Goal: Task Accomplishment & Management: Use online tool/utility

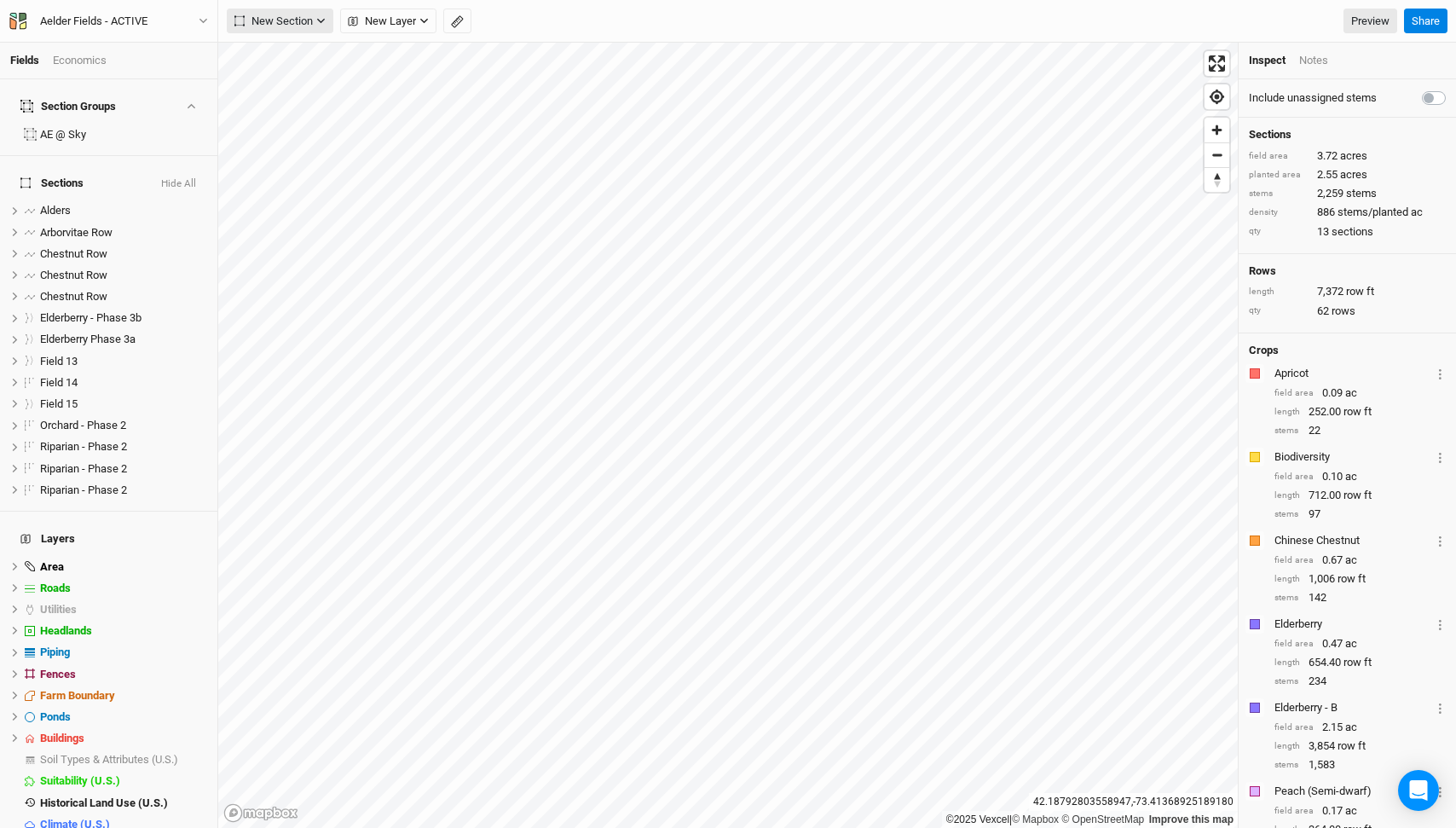
click at [278, 24] on span "New Section" at bounding box center [274, 21] width 79 height 17
click at [283, 59] on div "Grid" at bounding box center [276, 56] width 25 height 20
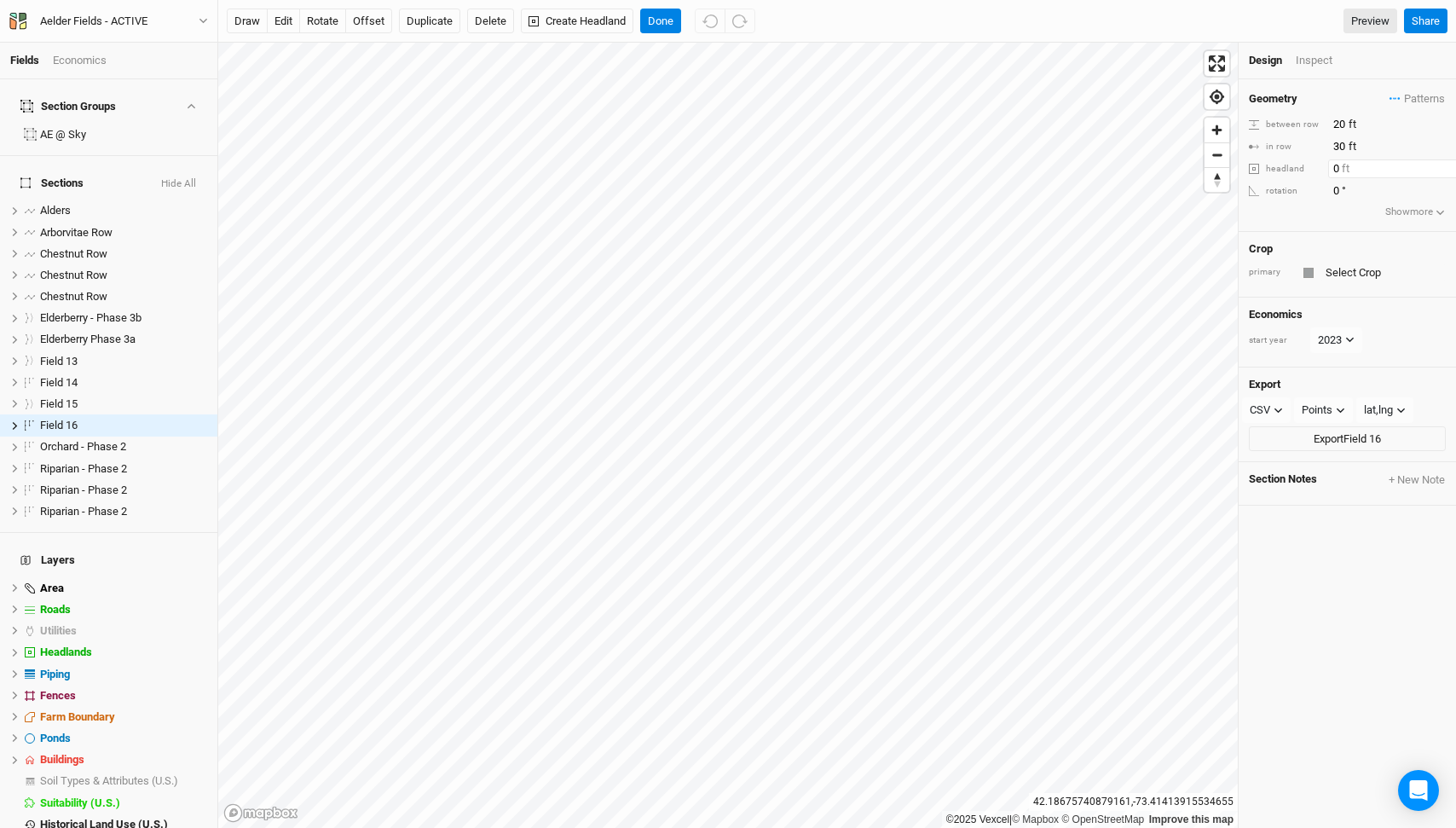
click at [1332, 169] on input "0" at bounding box center [1402, 169] width 149 height 19
type input "30"
click at [1407, 167] on button "Flip Outside" at bounding box center [1415, 169] width 64 height 19
click at [1407, 167] on button "Flip Inside" at bounding box center [1418, 169] width 55 height 19
click at [662, 13] on button "Done" at bounding box center [661, 21] width 41 height 25
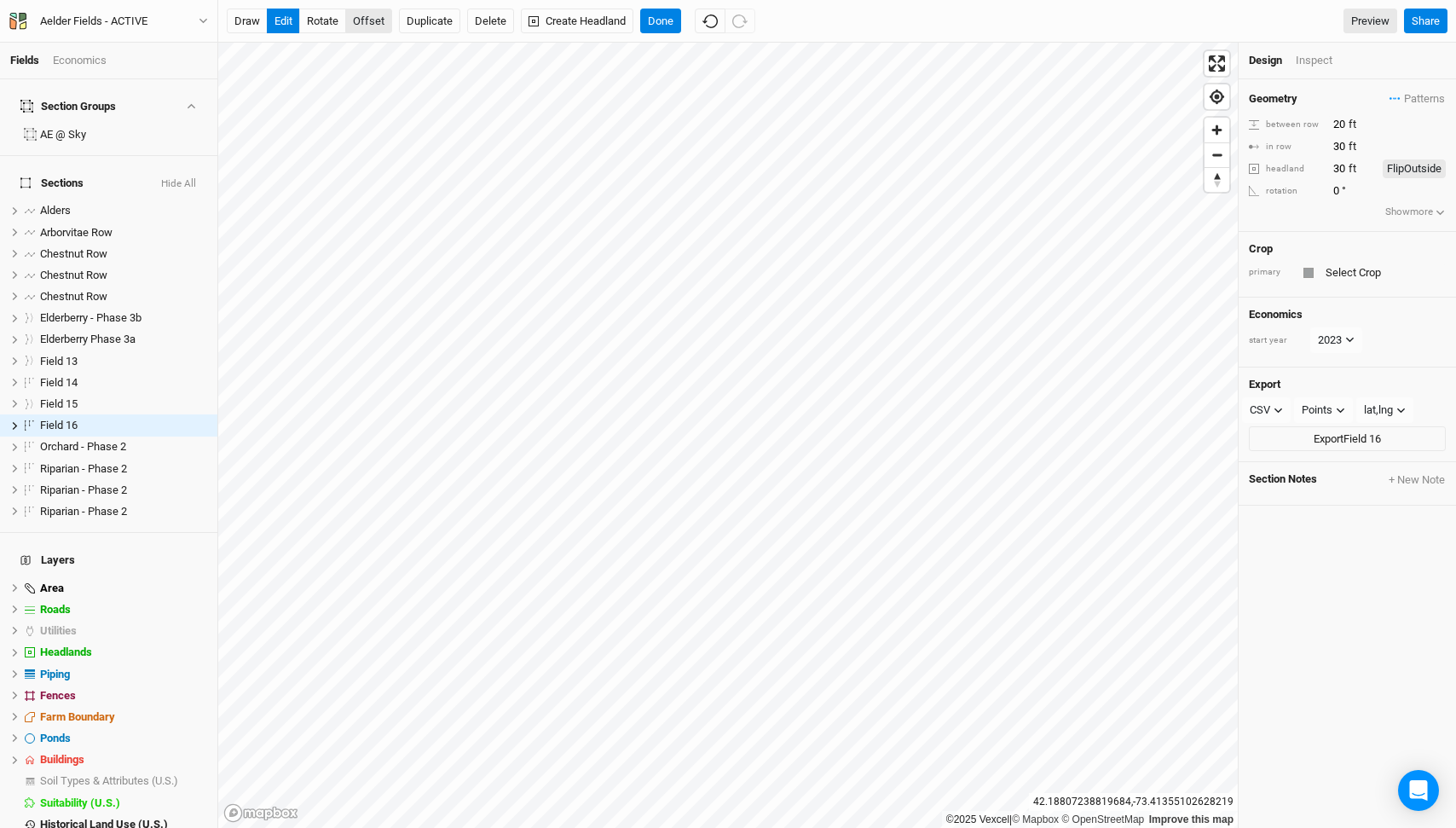
click at [364, 24] on button "offset" at bounding box center [368, 21] width 47 height 25
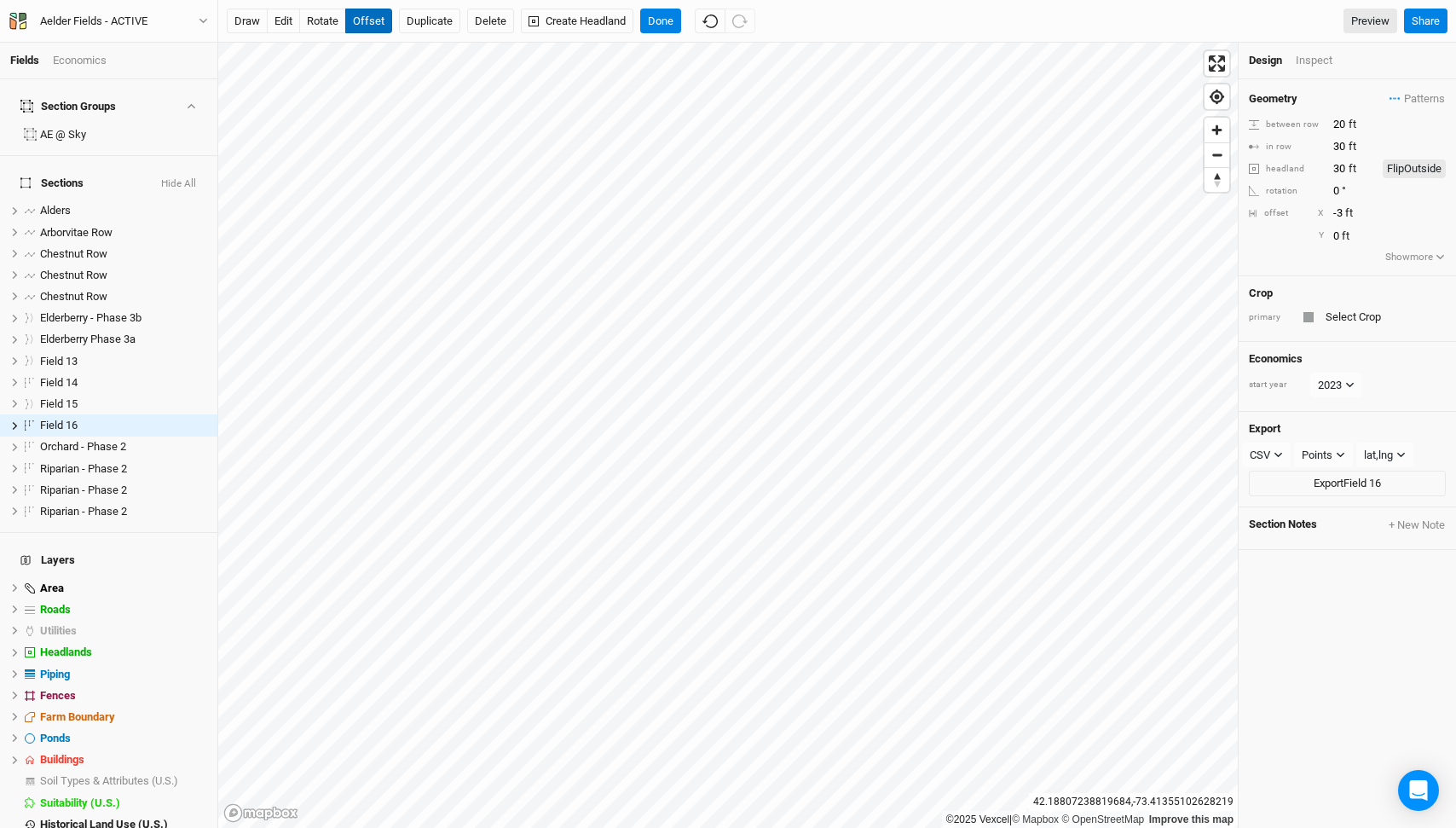
type input "-4"
click at [667, 11] on button "Done" at bounding box center [661, 21] width 41 height 25
click at [1359, 316] on input "text" at bounding box center [1383, 317] width 125 height 21
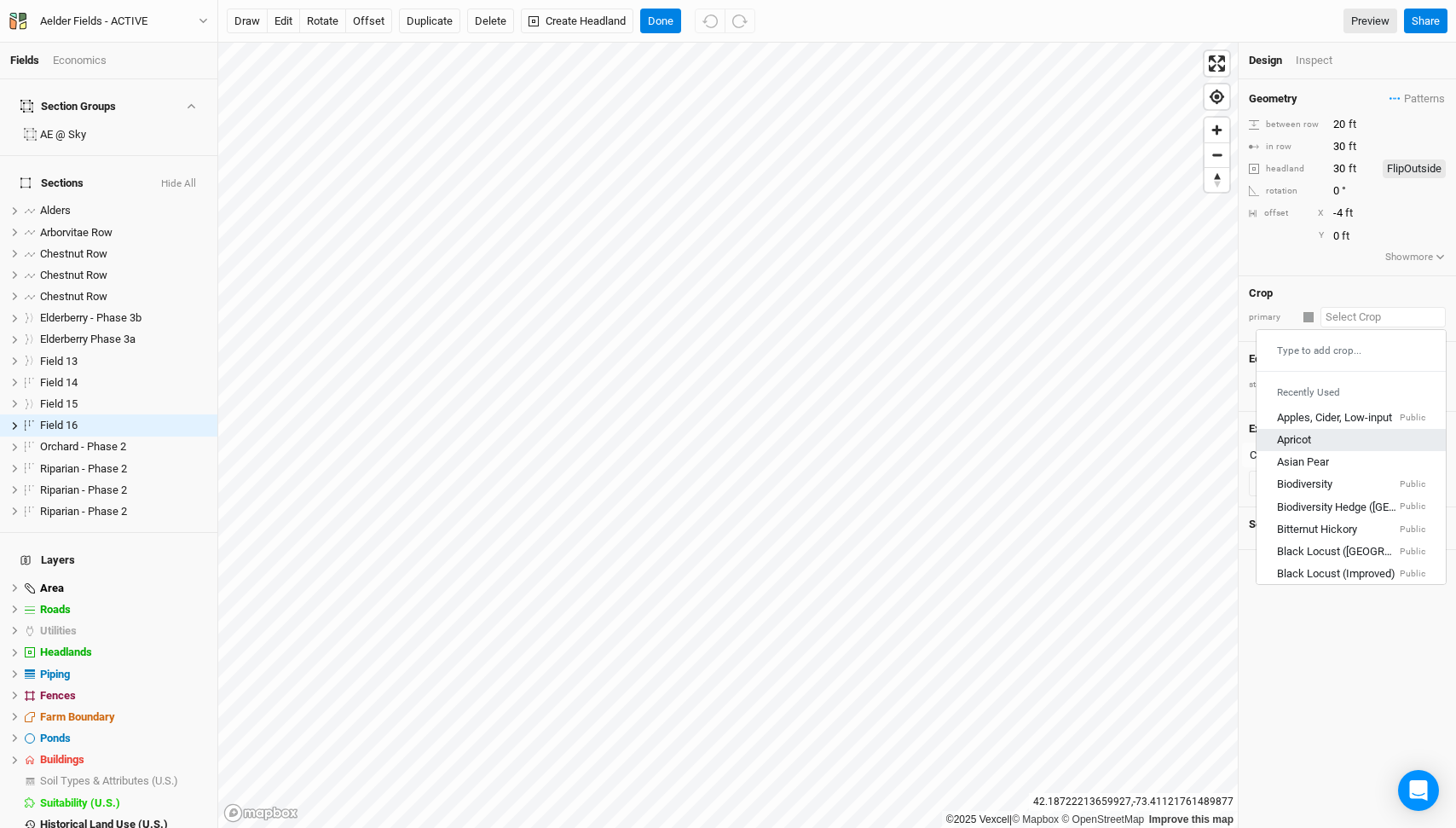
click at [1328, 435] on div "Apricot" at bounding box center [1351, 439] width 149 height 15
type input "12"
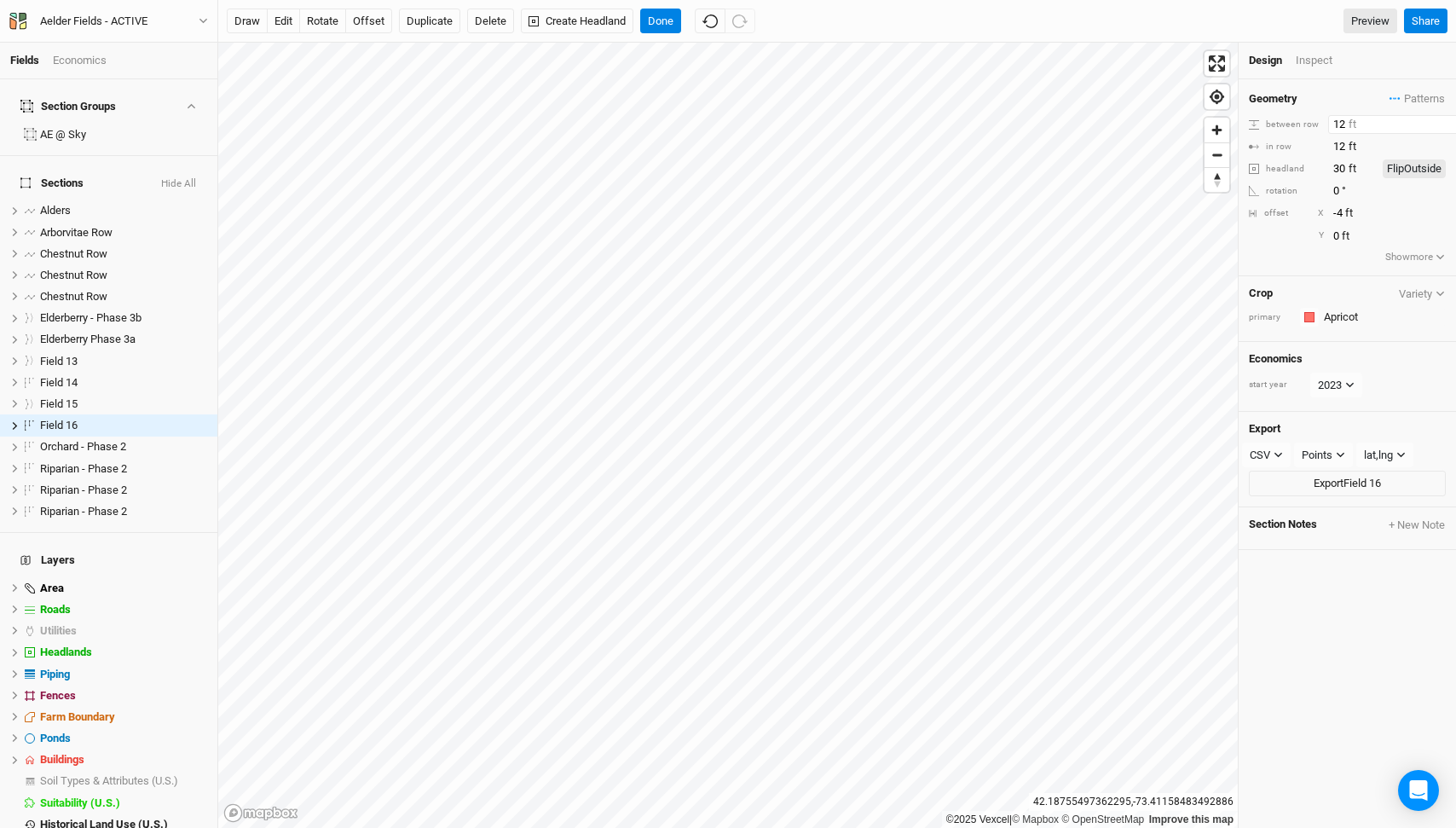
click at [1338, 121] on input "12" at bounding box center [1402, 124] width 149 height 19
type input "30"
click at [318, 28] on button "rotate" at bounding box center [322, 21] width 47 height 25
type input "268.9"
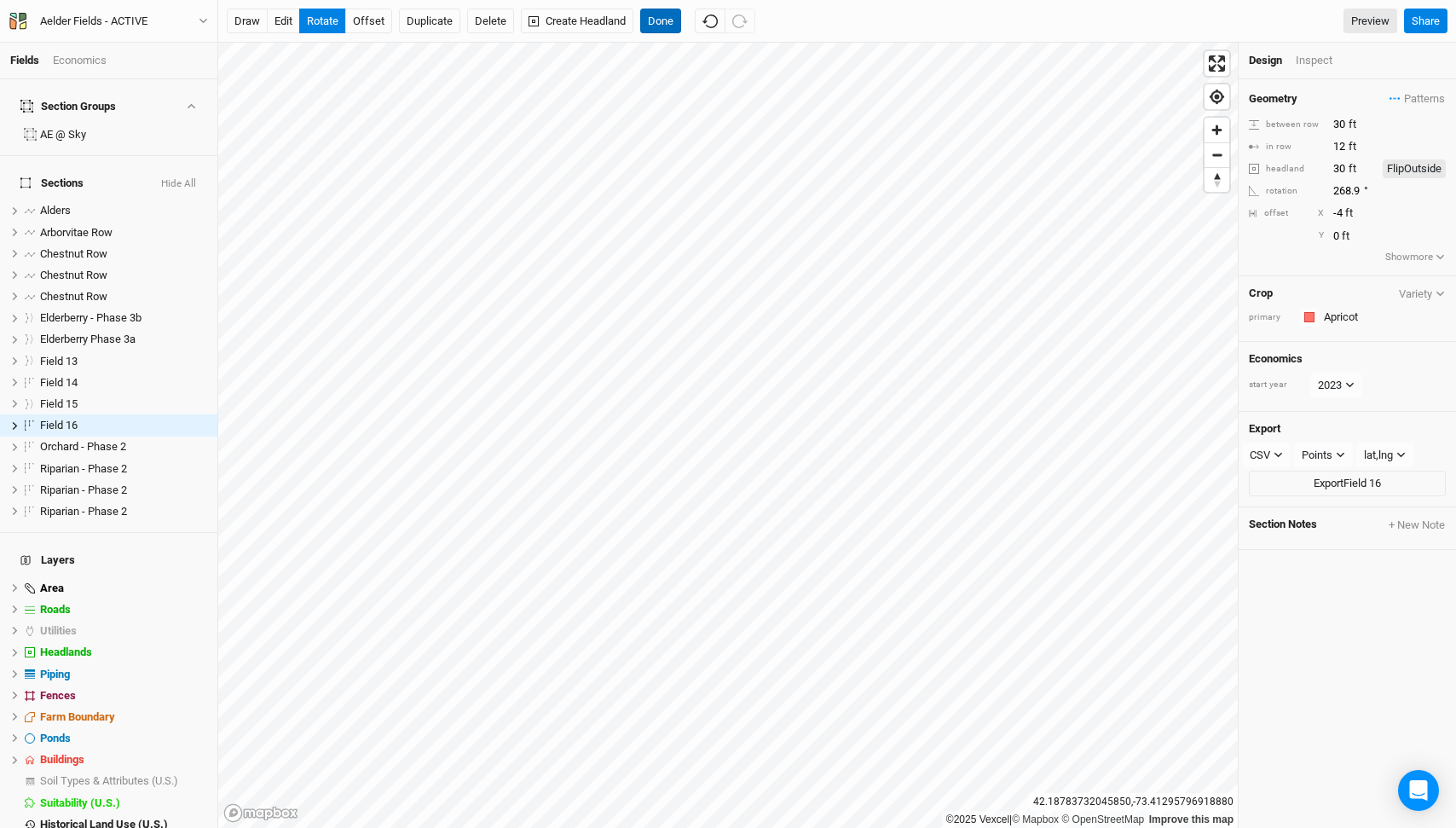
click at [657, 22] on button "Done" at bounding box center [661, 21] width 41 height 25
click at [564, 20] on button "Create Headland" at bounding box center [577, 21] width 112 height 25
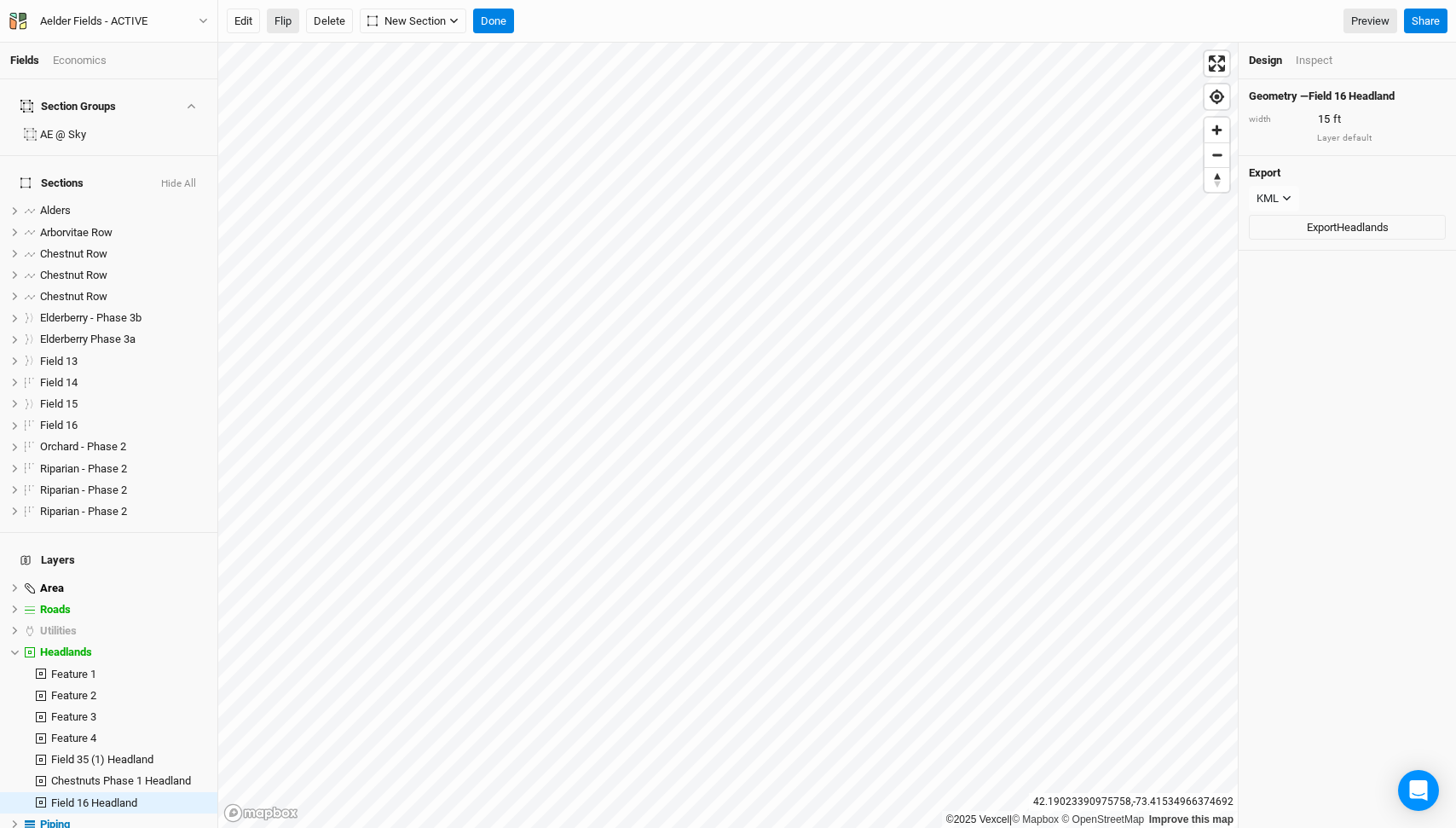
click at [293, 28] on button "Flip" at bounding box center [283, 21] width 33 height 25
click at [491, 12] on button "Done" at bounding box center [493, 21] width 41 height 25
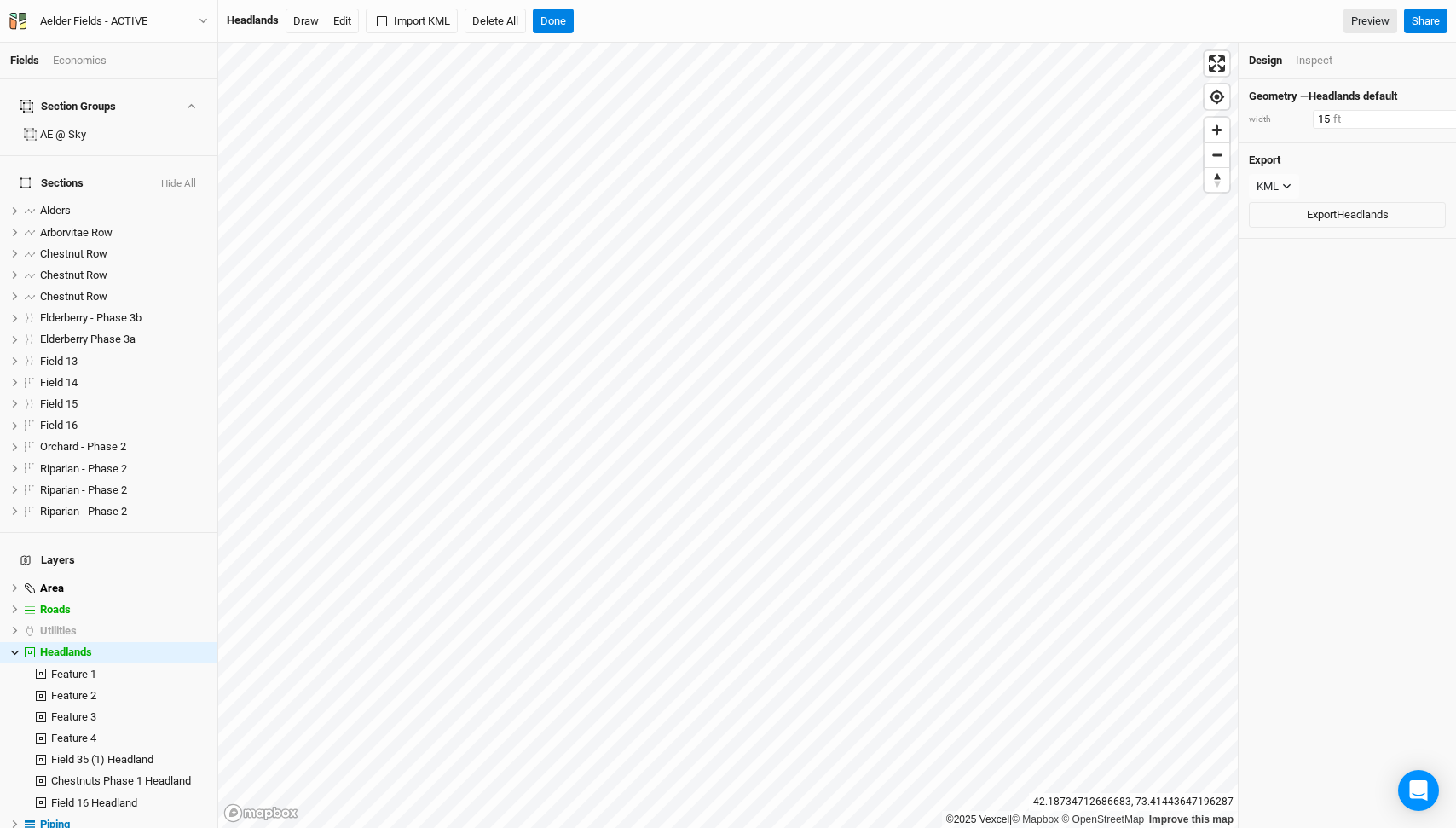
click at [1321, 112] on input "15" at bounding box center [1387, 120] width 149 height 19
type input "30"
click at [557, 20] on button "Done" at bounding box center [553, 21] width 41 height 25
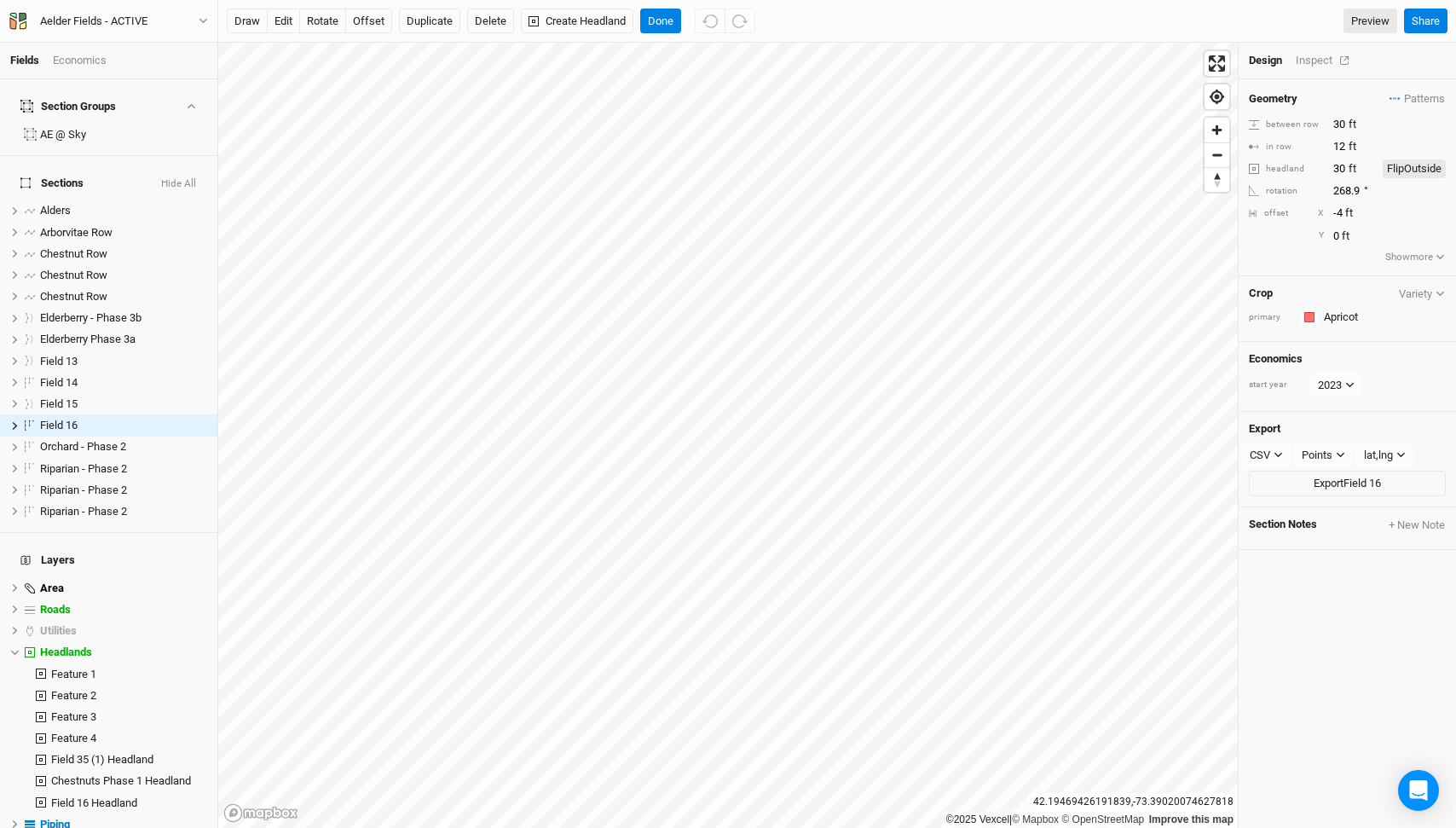
click at [1314, 64] on div "Inspect" at bounding box center [1326, 61] width 61 height 15
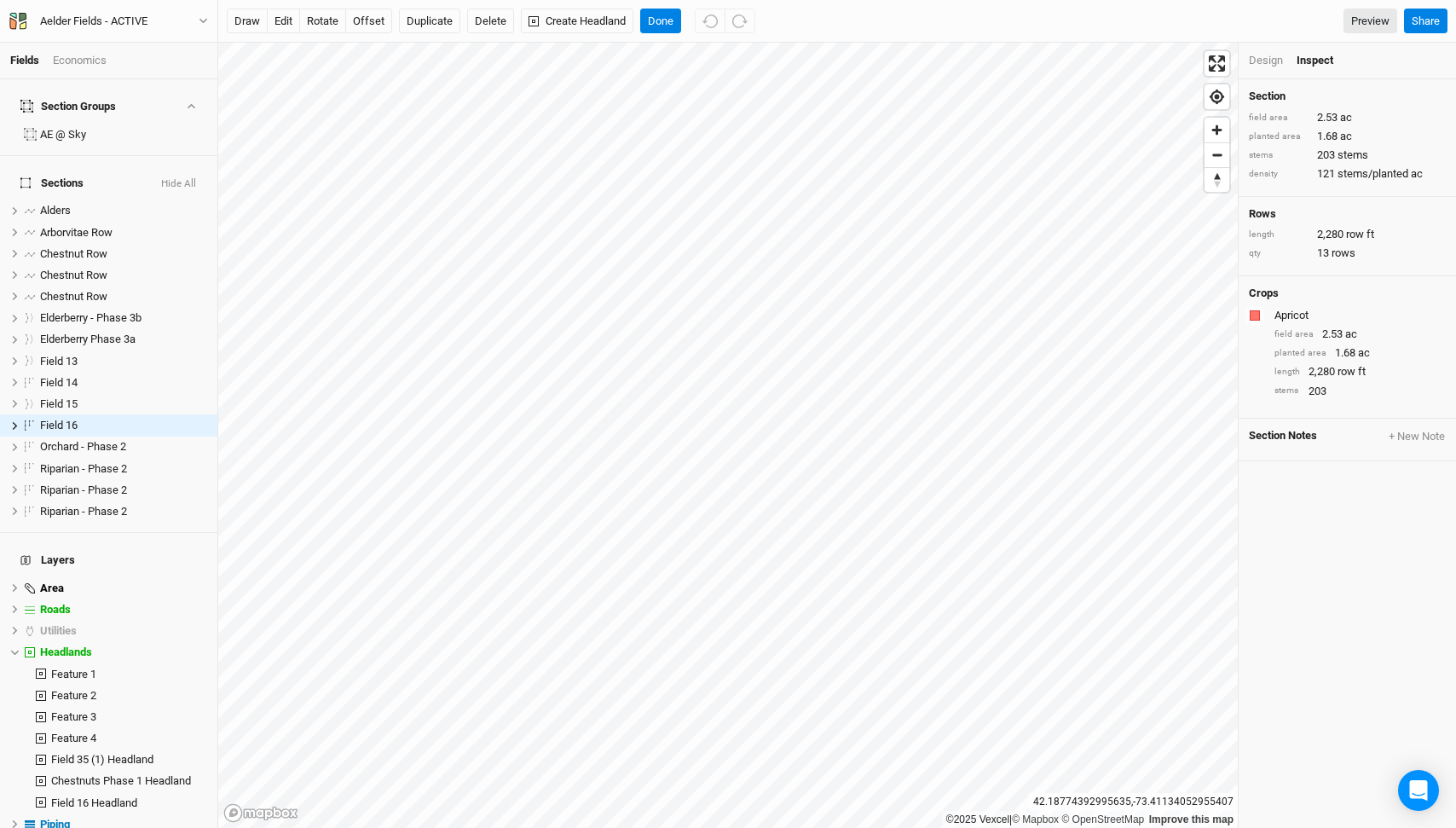
click at [1251, 56] on div "Design" at bounding box center [1265, 61] width 34 height 15
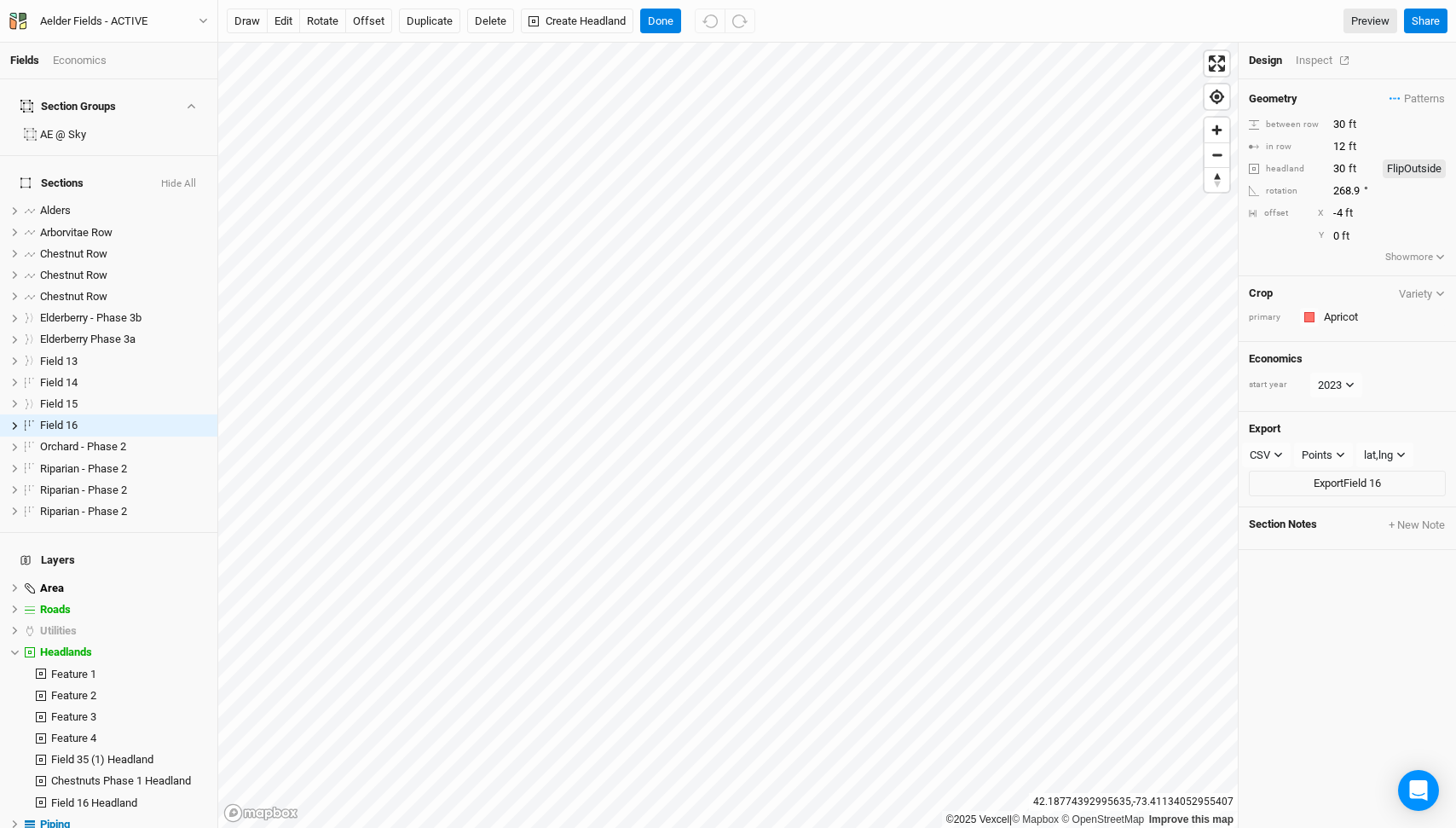
click at [1305, 62] on div "Inspect" at bounding box center [1326, 61] width 61 height 15
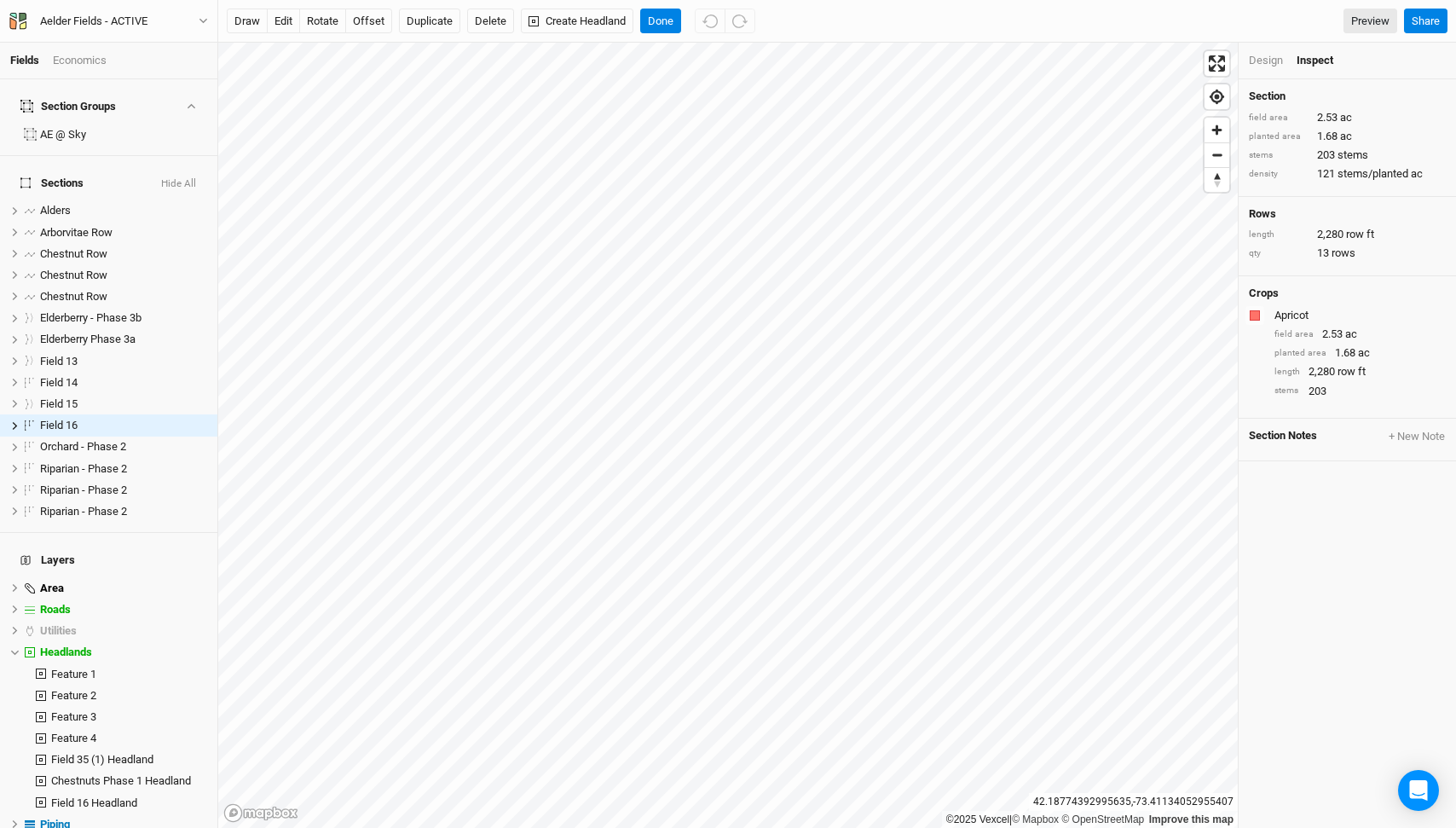
click at [1258, 59] on div "Design" at bounding box center [1265, 61] width 34 height 15
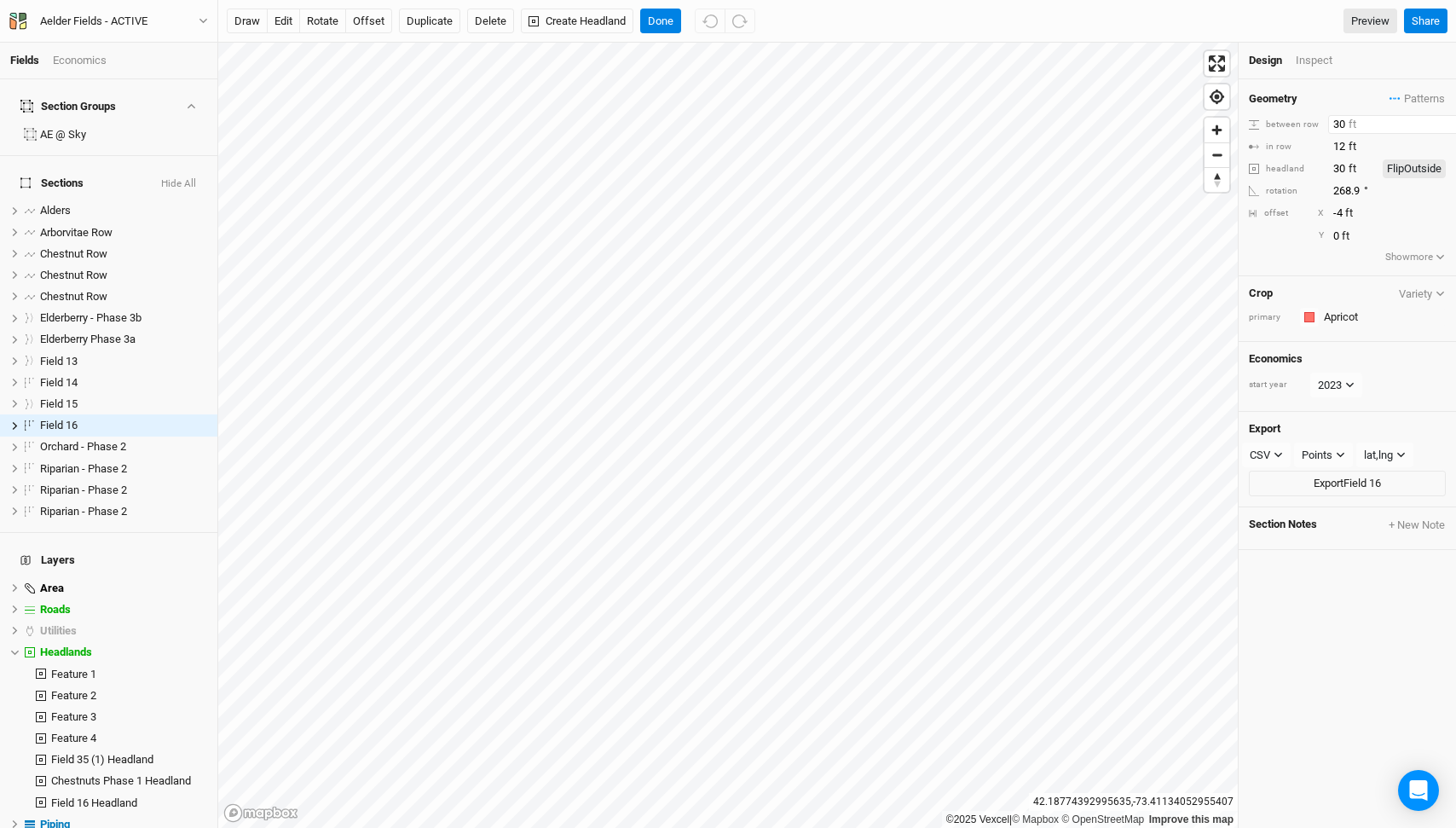
click at [1340, 125] on input "30" at bounding box center [1402, 124] width 149 height 19
type input "20"
click at [1306, 56] on div "Inspect" at bounding box center [1326, 61] width 61 height 15
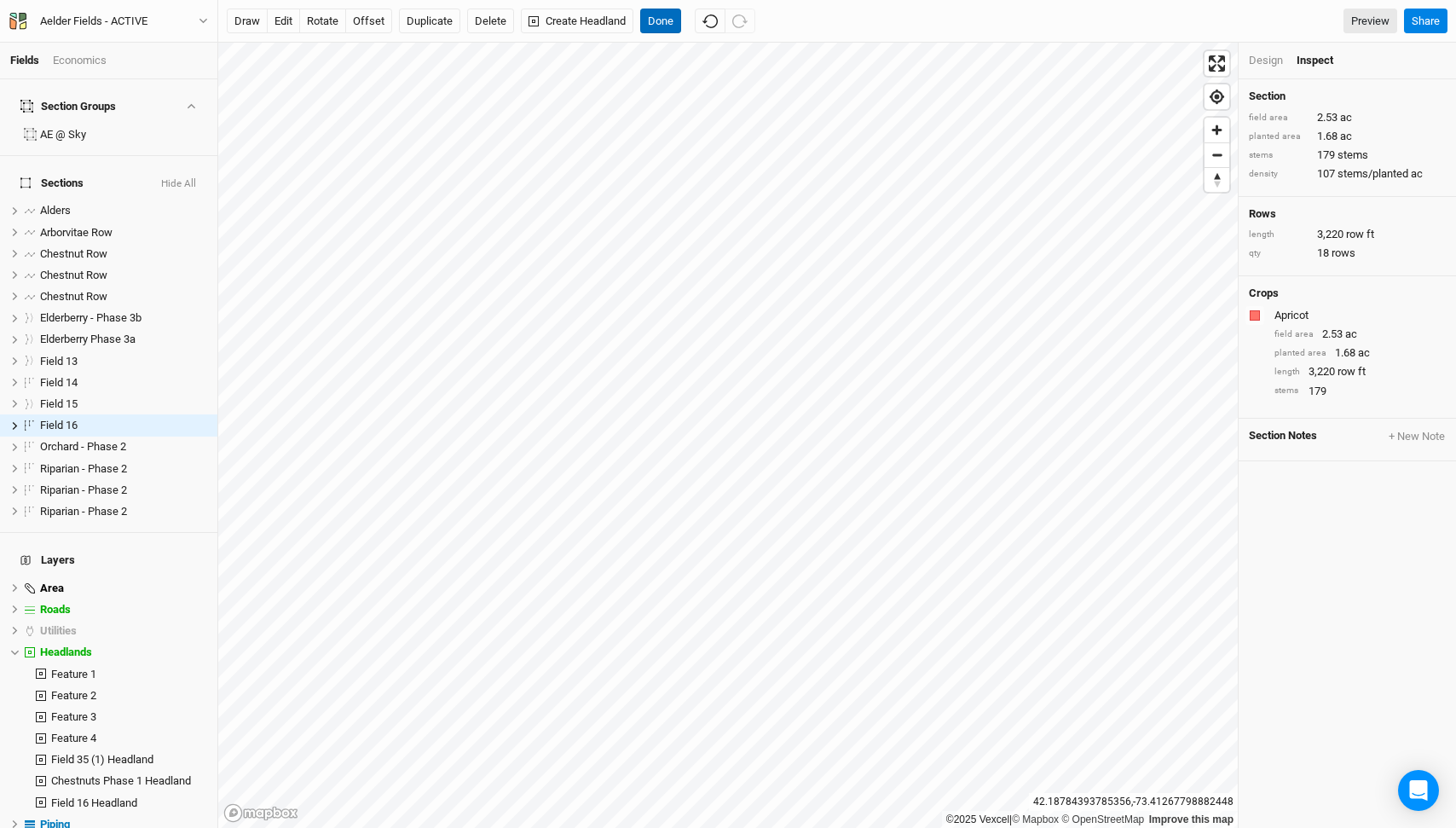
click at [664, 12] on button "Done" at bounding box center [661, 21] width 41 height 25
click at [674, 14] on button "Done" at bounding box center [661, 21] width 41 height 25
click at [654, 14] on button "Done" at bounding box center [661, 21] width 41 height 25
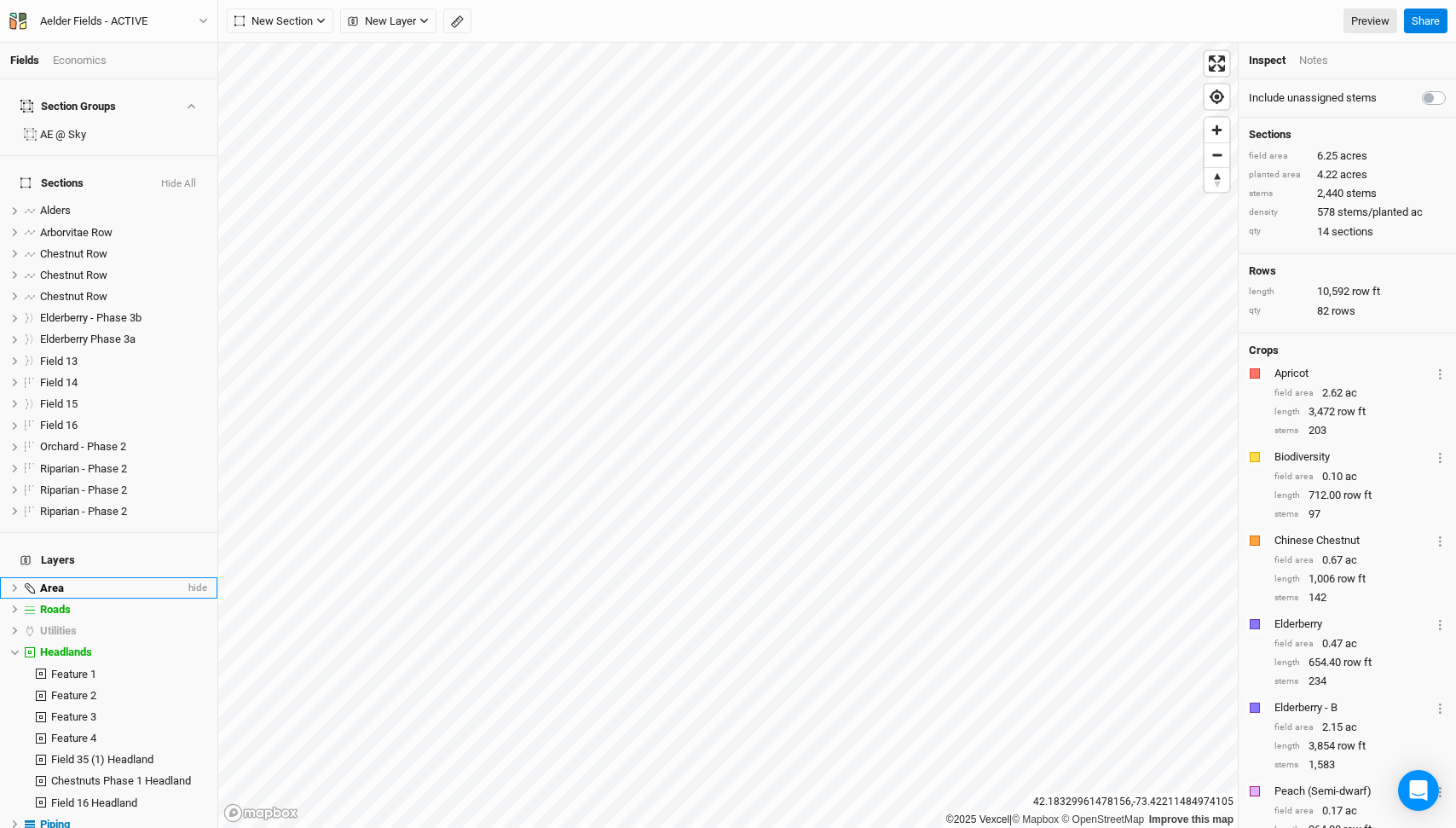
click at [102, 581] on div "Area" at bounding box center [112, 588] width 145 height 14
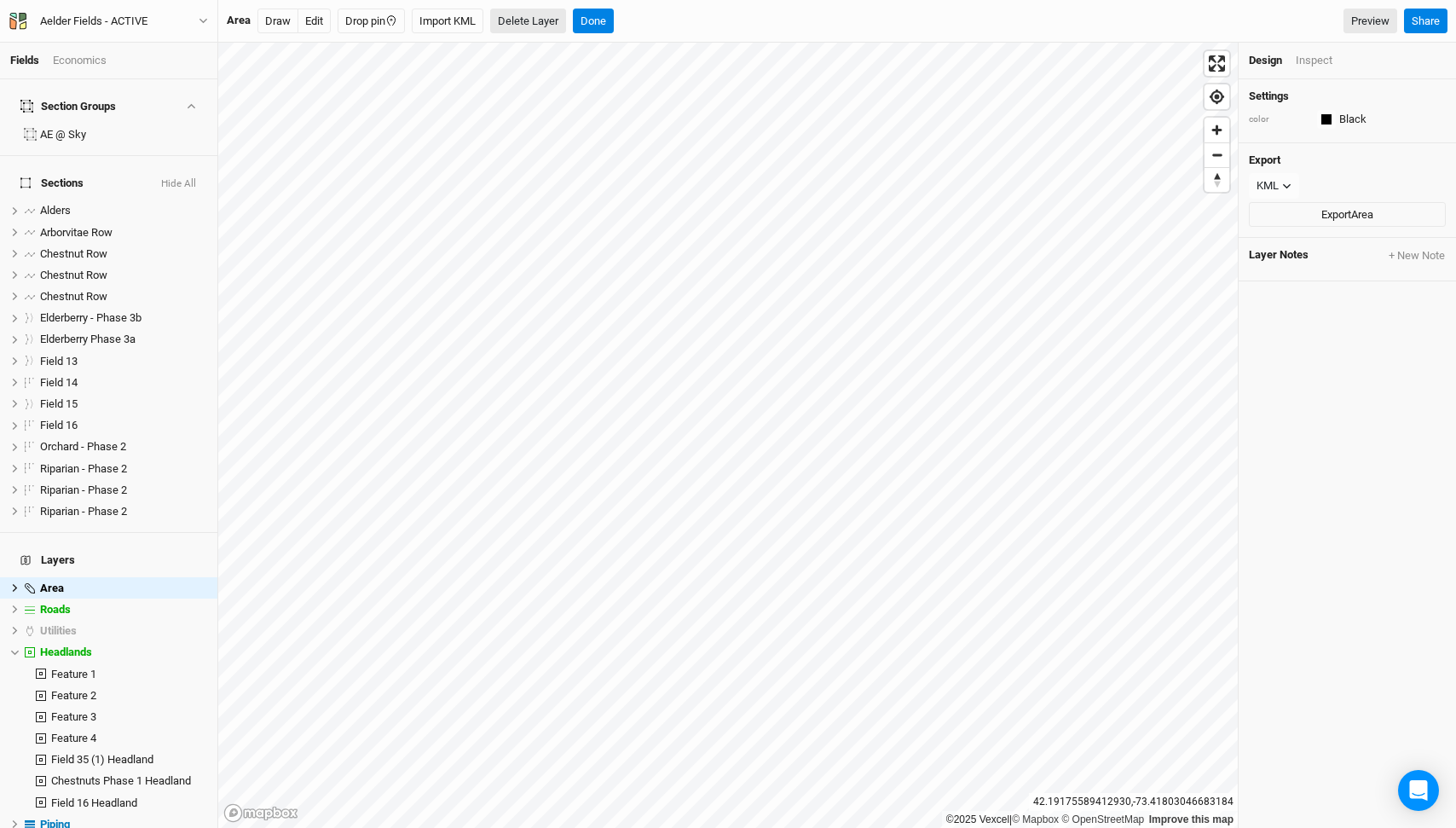
click at [525, 15] on button "Delete Layer" at bounding box center [528, 21] width 76 height 25
click at [561, 17] on button "Confirm" at bounding box center [565, 21] width 53 height 25
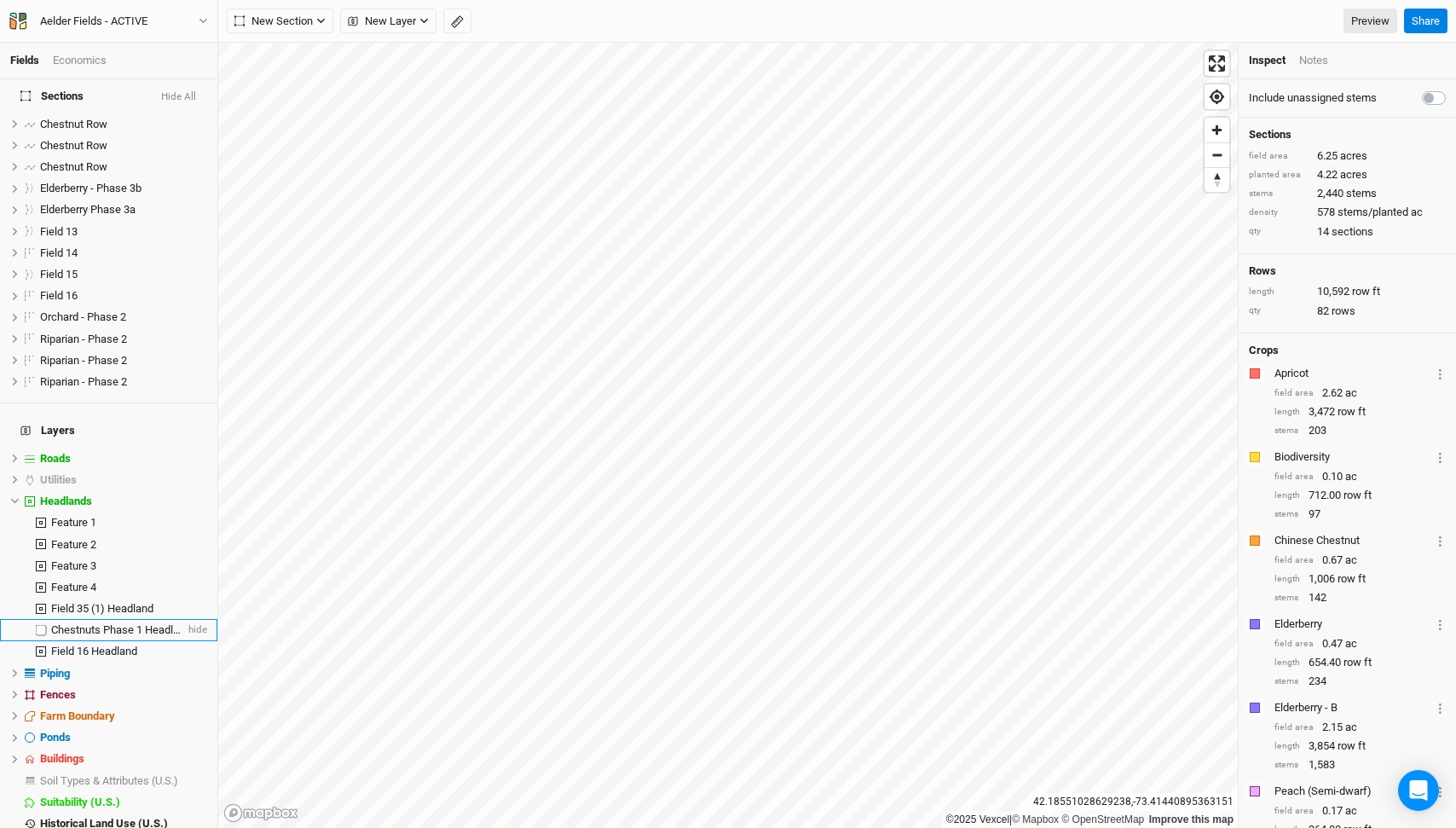
scroll to position [157, 0]
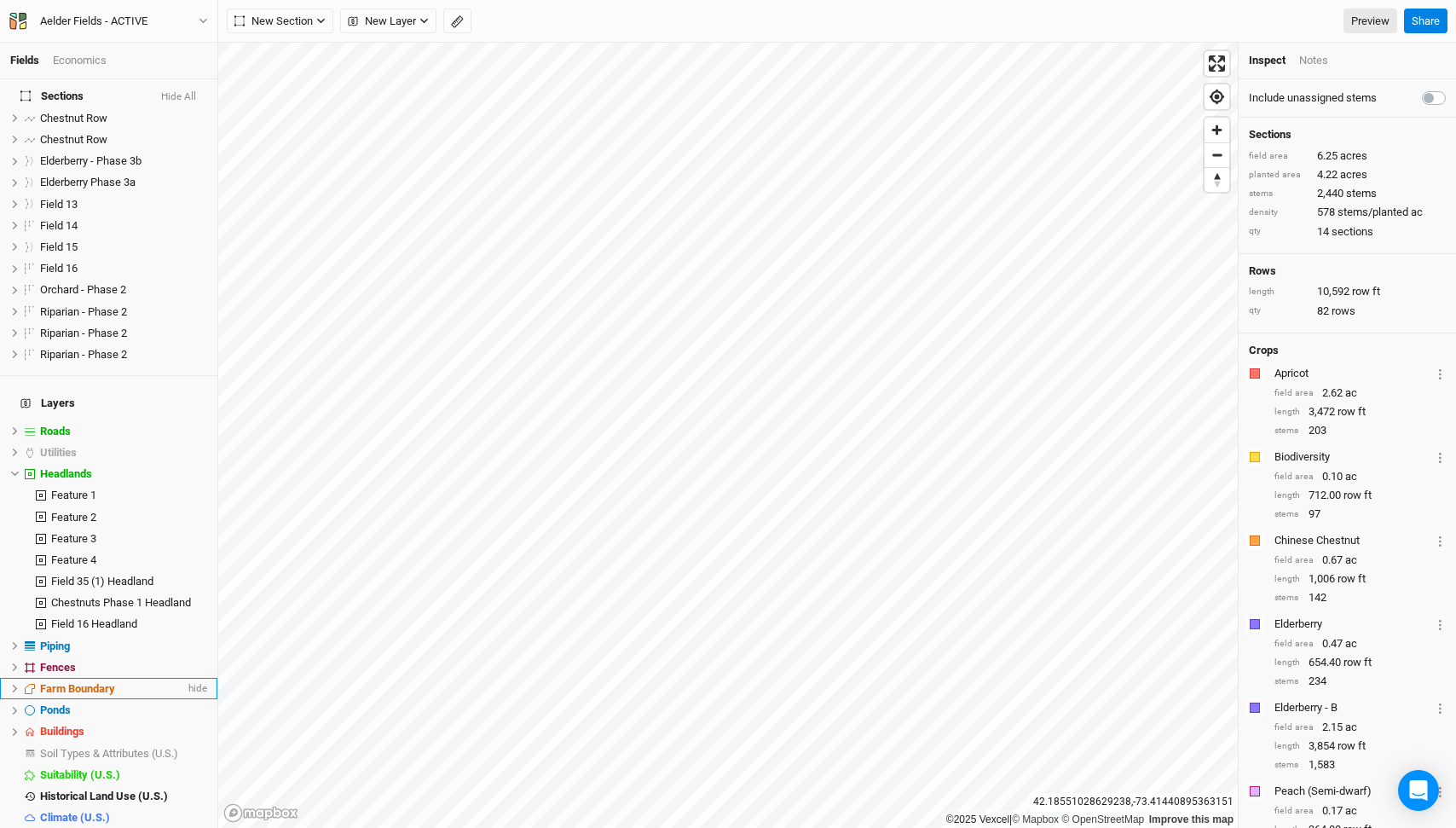
click at [95, 682] on span "Farm Boundary" at bounding box center [78, 689] width 75 height 13
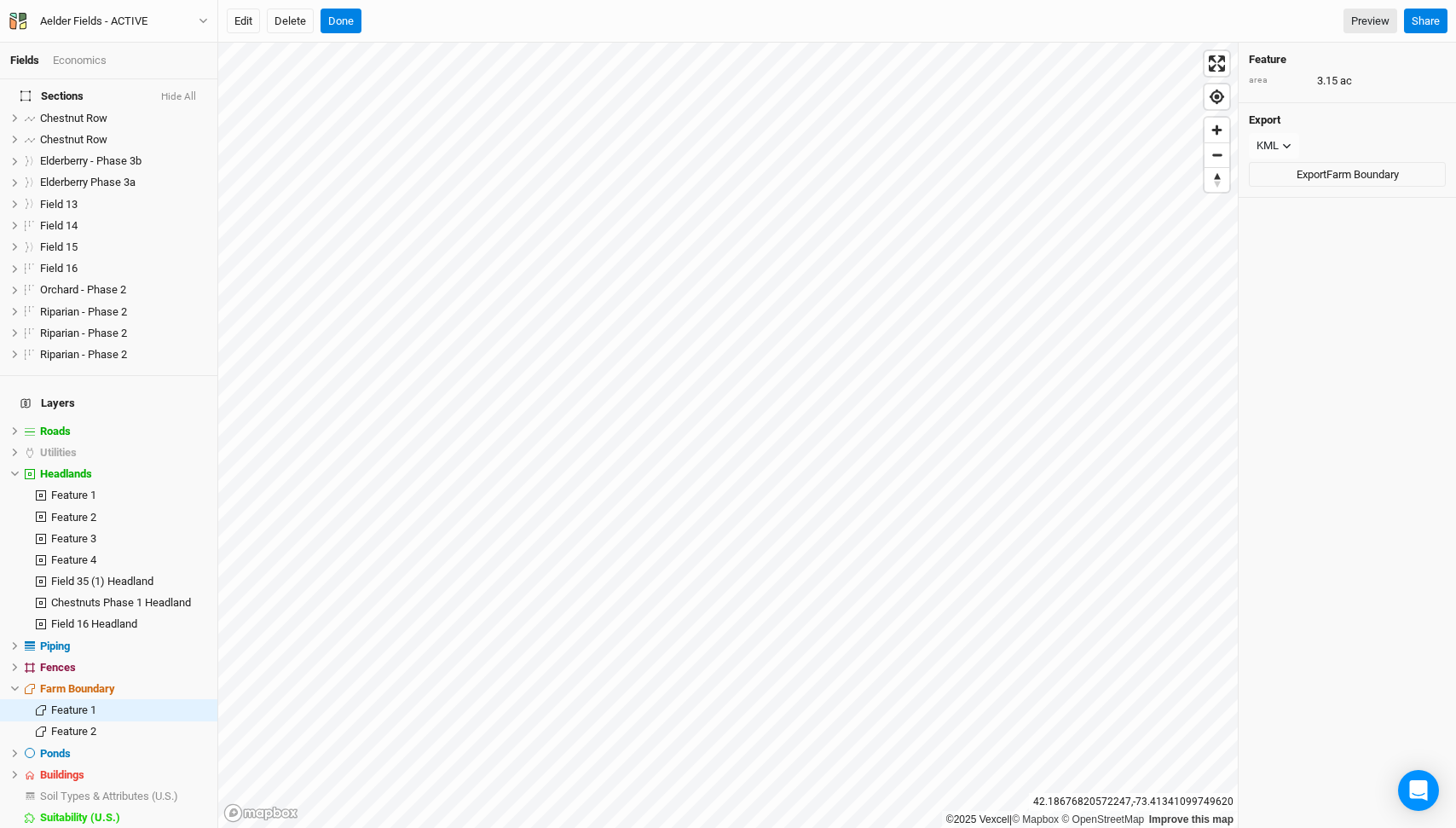
click at [318, 31] on div "Edit Delete Done" at bounding box center [294, 21] width 135 height 25
click at [296, 27] on button "Delete" at bounding box center [291, 21] width 47 height 25
click at [514, 15] on button "Confirm" at bounding box center [517, 21] width 53 height 25
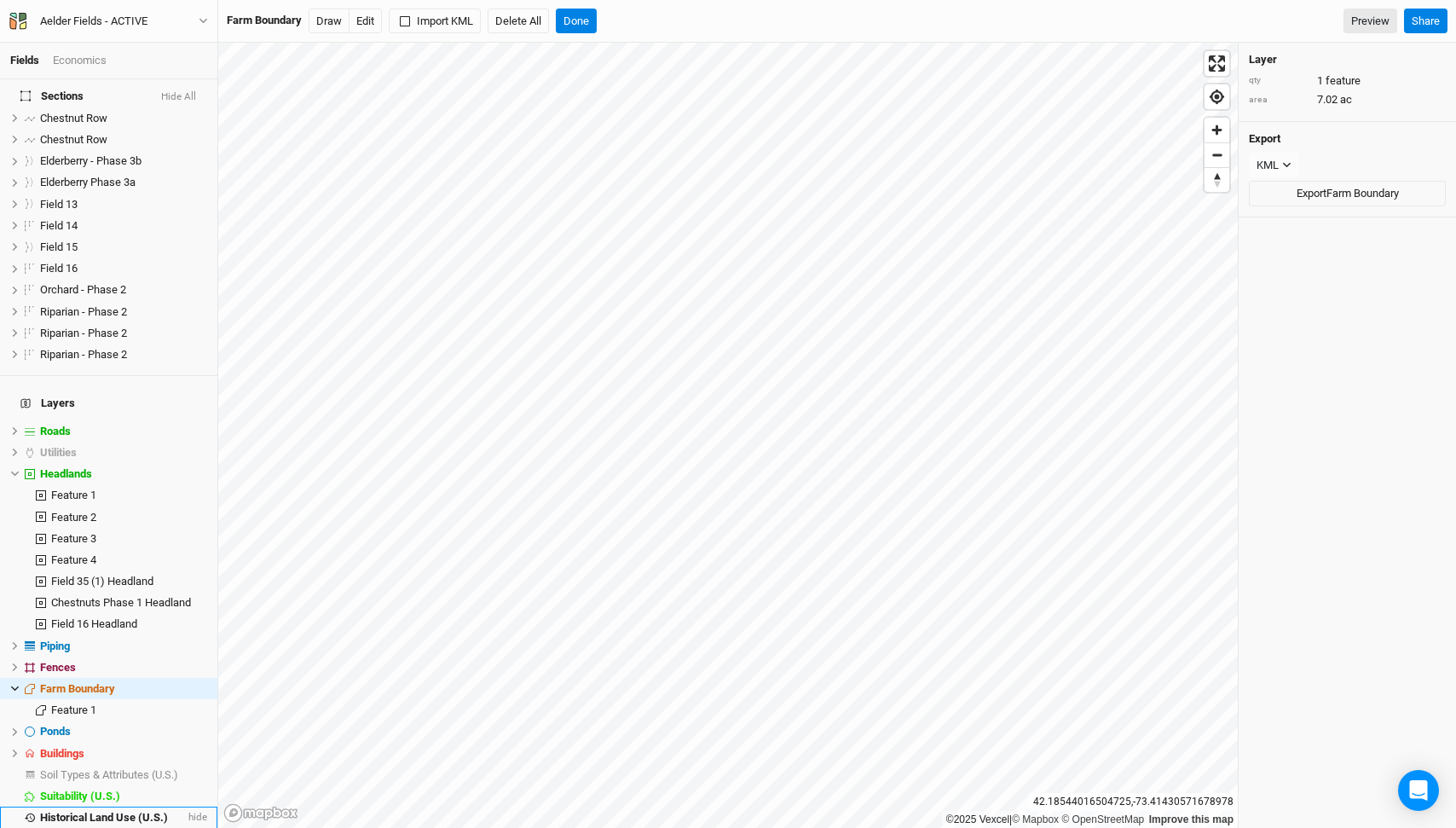
scroll to position [0, 0]
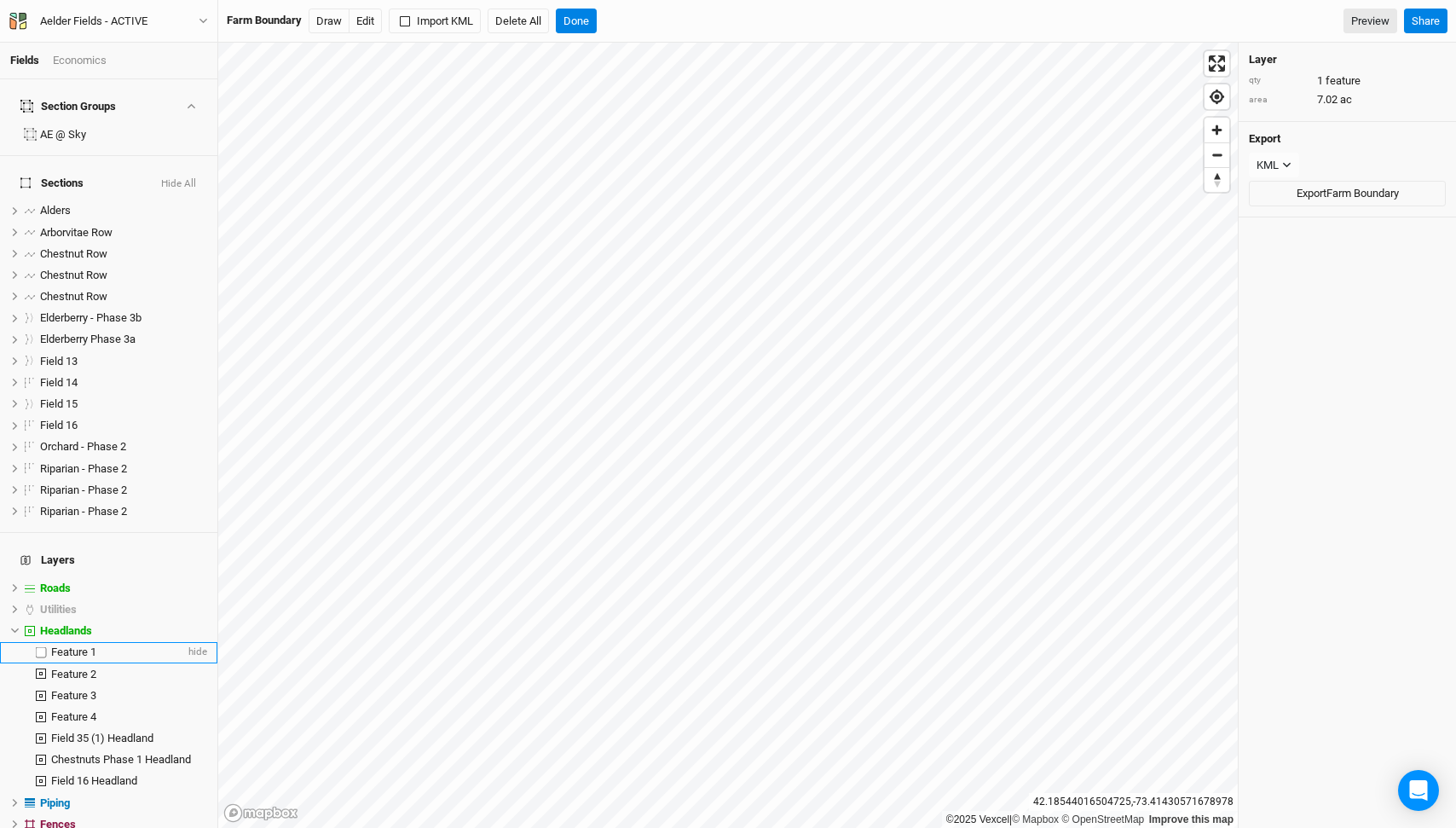
click at [42, 642] on label at bounding box center [41, 652] width 21 height 21
click at [42, 647] on input "checkbox" at bounding box center [41, 652] width 11 height 11
checkbox input "true"
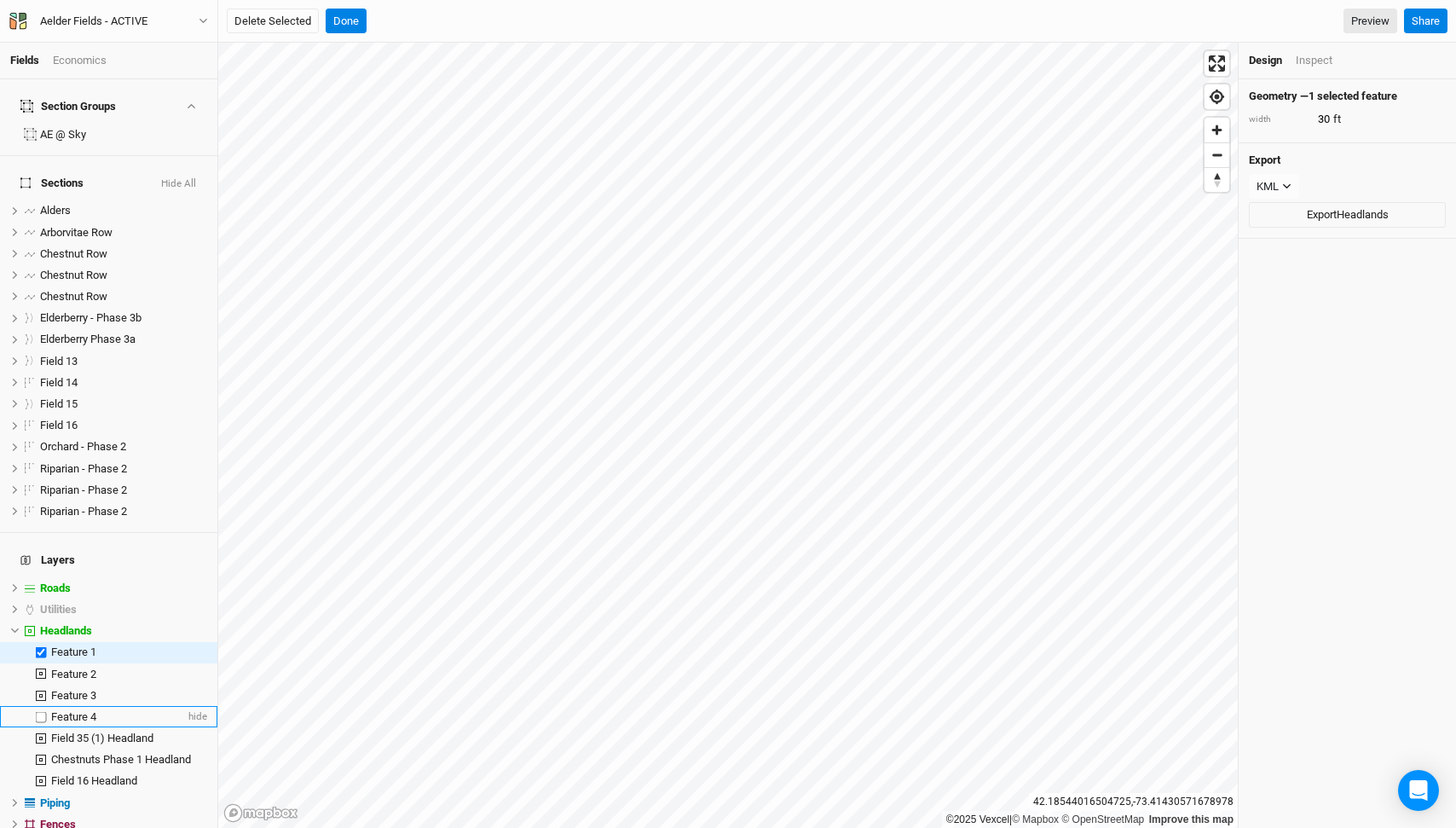
click at [42, 706] on label at bounding box center [41, 716] width 21 height 21
click at [42, 711] on input "checkbox" at bounding box center [41, 717] width 11 height 11
checkbox input "true"
click at [262, 17] on button "Delete Selected" at bounding box center [273, 21] width 93 height 25
click at [526, 10] on button "Confirm" at bounding box center [521, 21] width 53 height 25
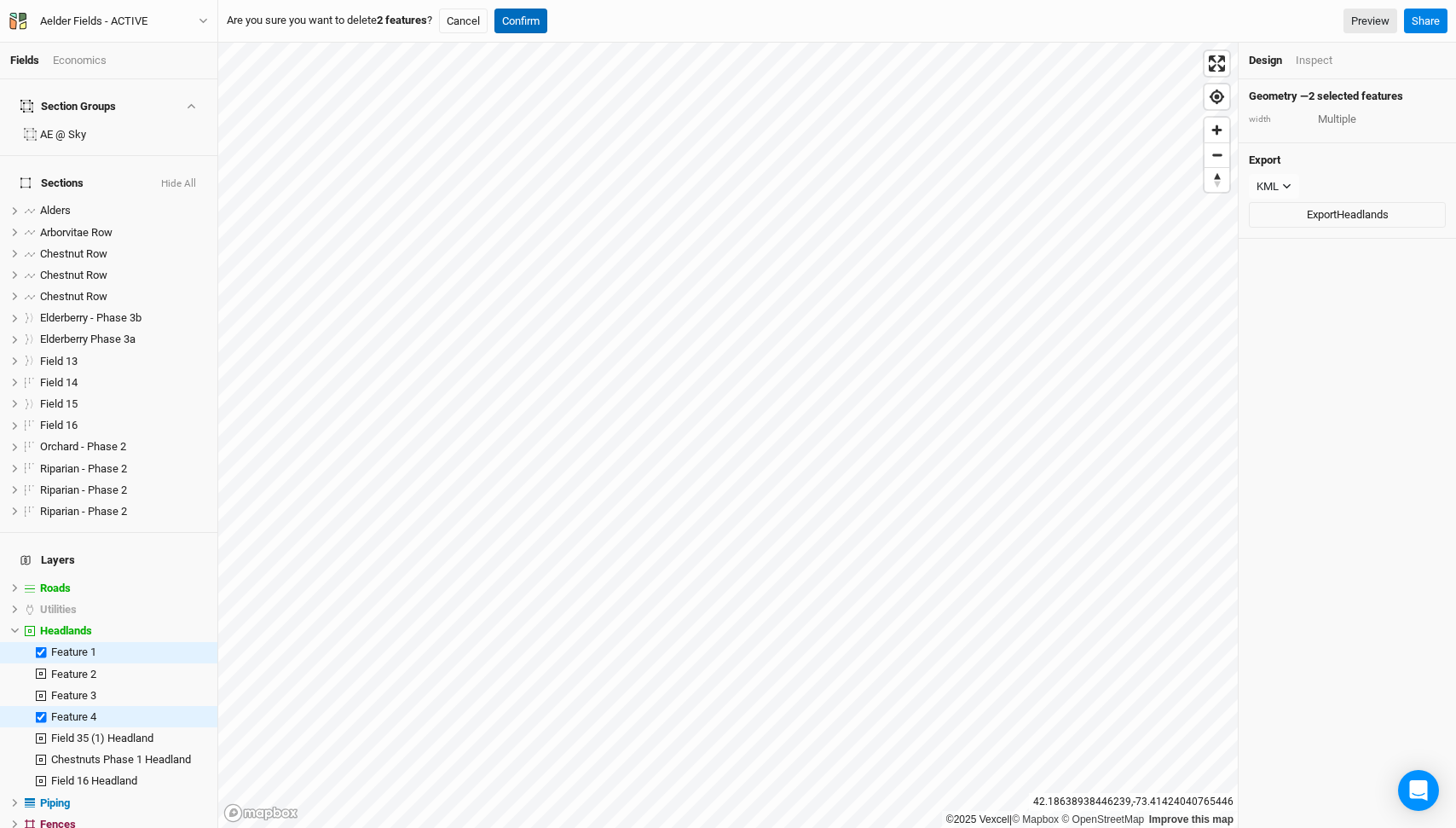
type input "30"
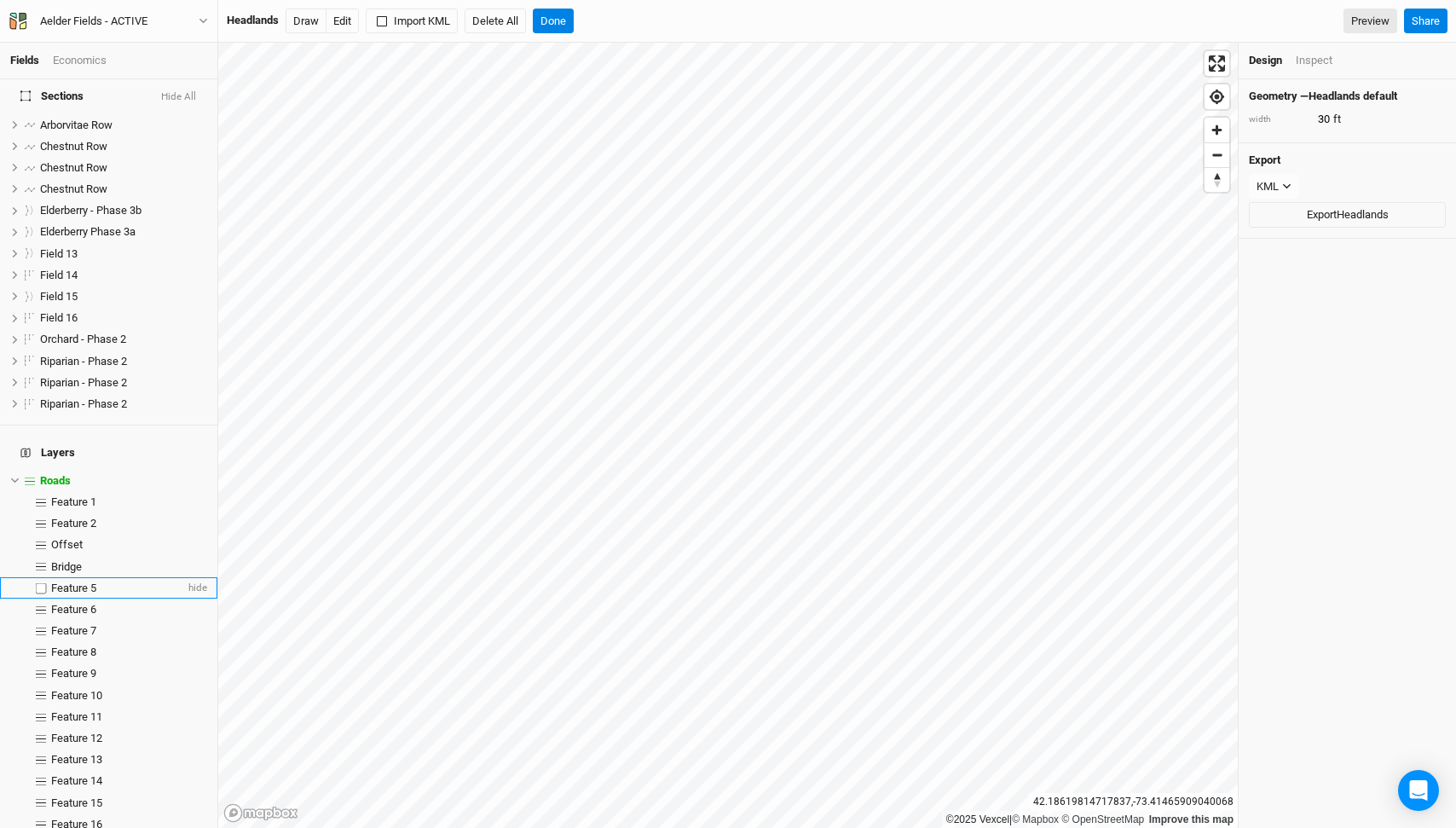
scroll to position [121, 0]
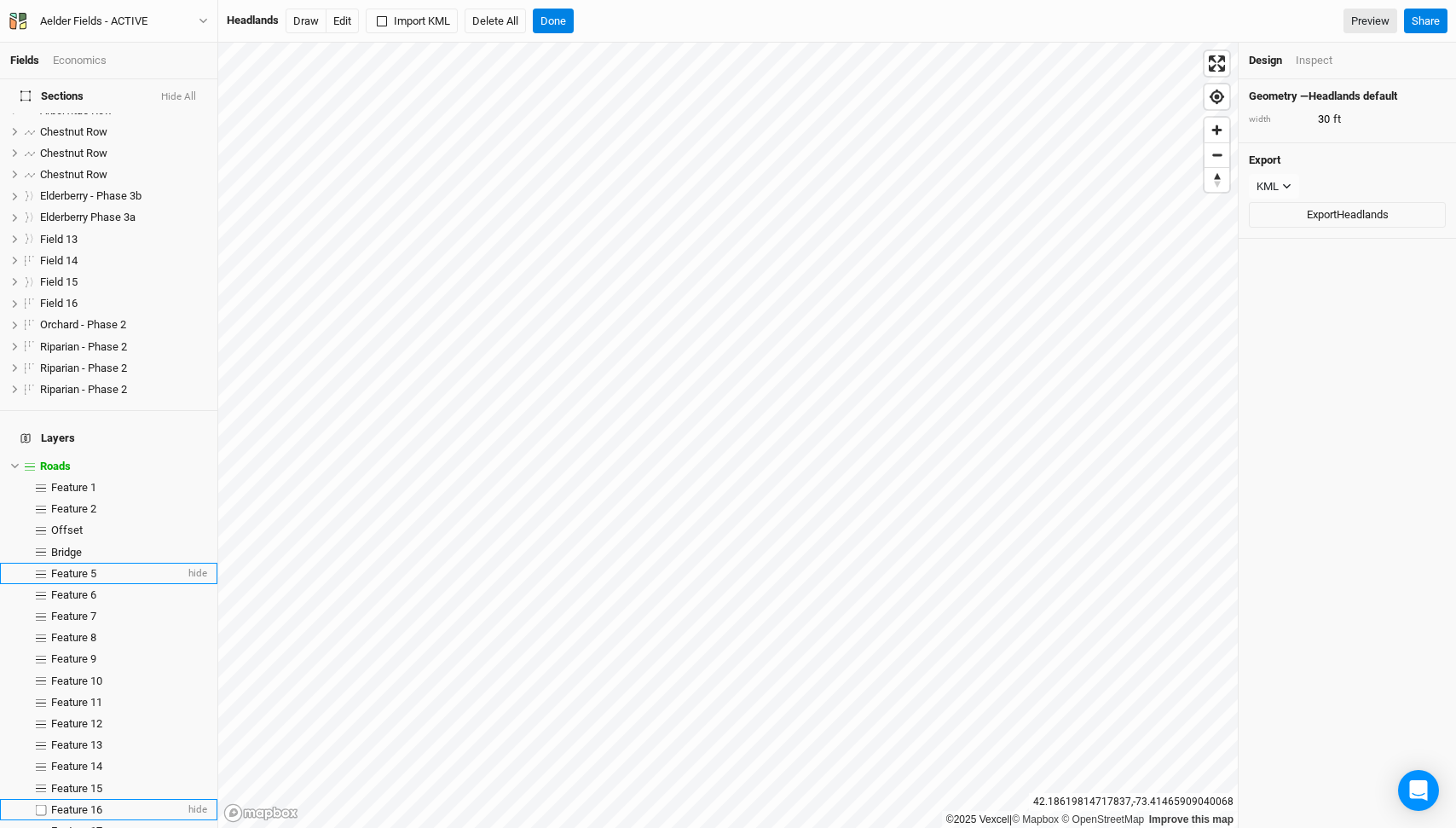
click at [44, 799] on label at bounding box center [41, 809] width 21 height 21
click at [44, 804] on input "checkbox" at bounding box center [41, 809] width 11 height 11
checkbox input "true"
type input "15"
click at [44, 778] on label at bounding box center [41, 788] width 21 height 21
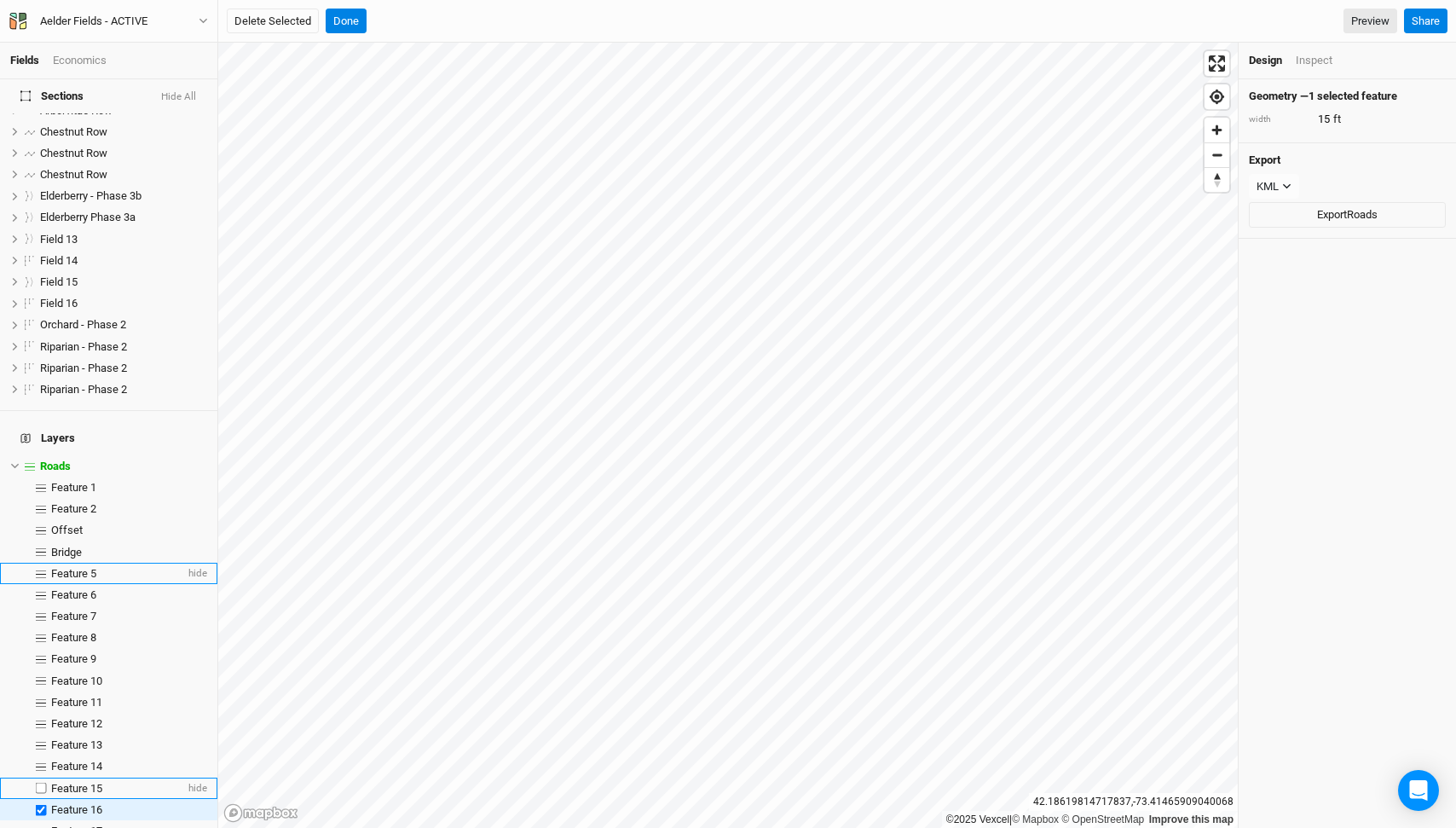
click at [44, 782] on input "checkbox" at bounding box center [41, 788] width 11 height 11
checkbox input "true"
click at [42, 756] on label at bounding box center [41, 766] width 21 height 21
click at [42, 762] on input "checkbox" at bounding box center [41, 767] width 11 height 11
checkbox input "true"
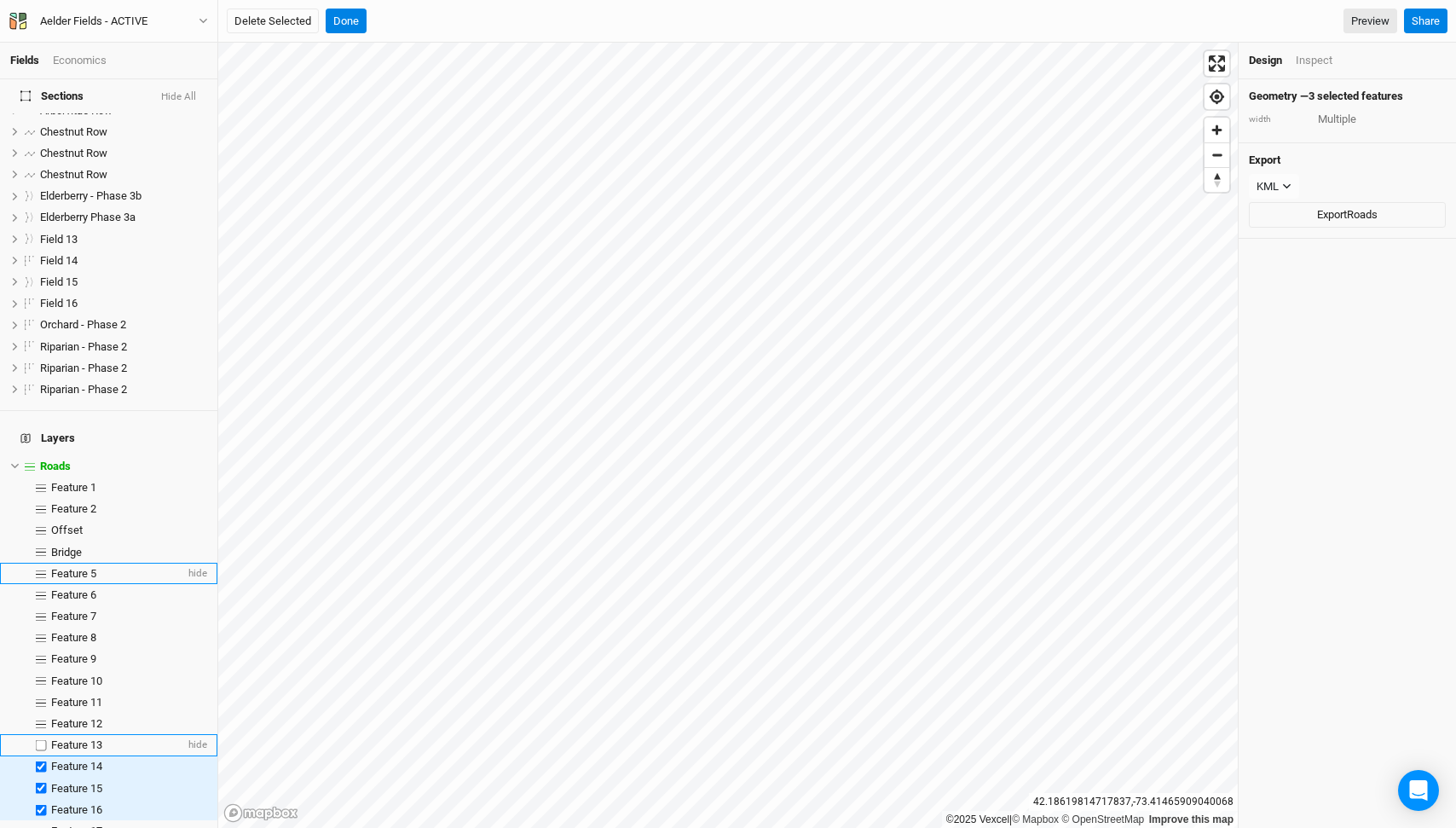
click at [41, 735] on label at bounding box center [41, 745] width 21 height 21
click at [41, 740] on input "checkbox" at bounding box center [41, 746] width 11 height 11
checkbox input "true"
click at [42, 713] on label at bounding box center [41, 723] width 21 height 21
click at [42, 718] on input "checkbox" at bounding box center [41, 723] width 11 height 11
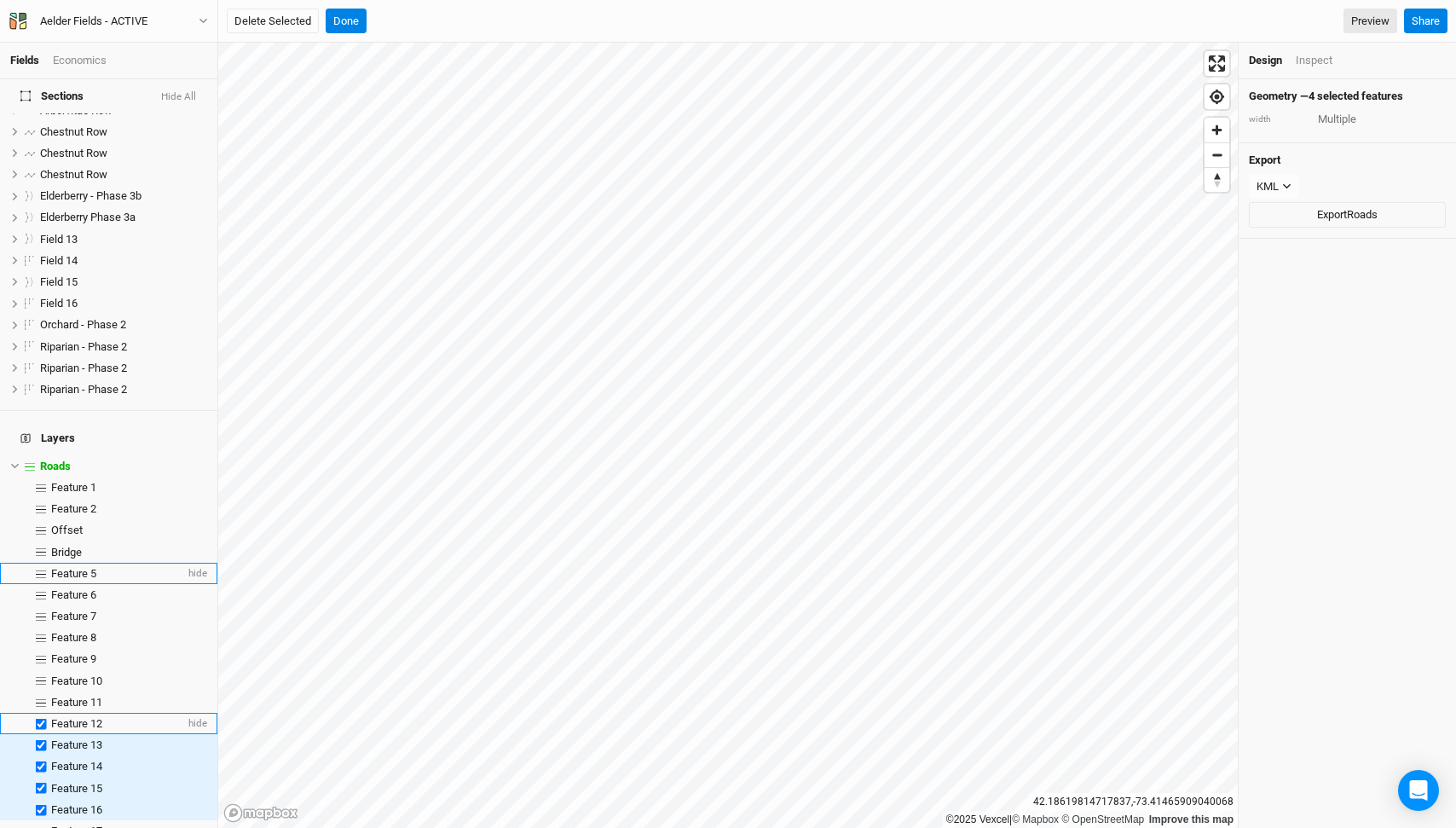
checkbox input "true"
click at [43, 692] on label at bounding box center [41, 702] width 21 height 21
click at [43, 696] on input "checkbox" at bounding box center [41, 702] width 11 height 11
checkbox input "true"
click at [42, 670] on label at bounding box center [41, 680] width 21 height 21
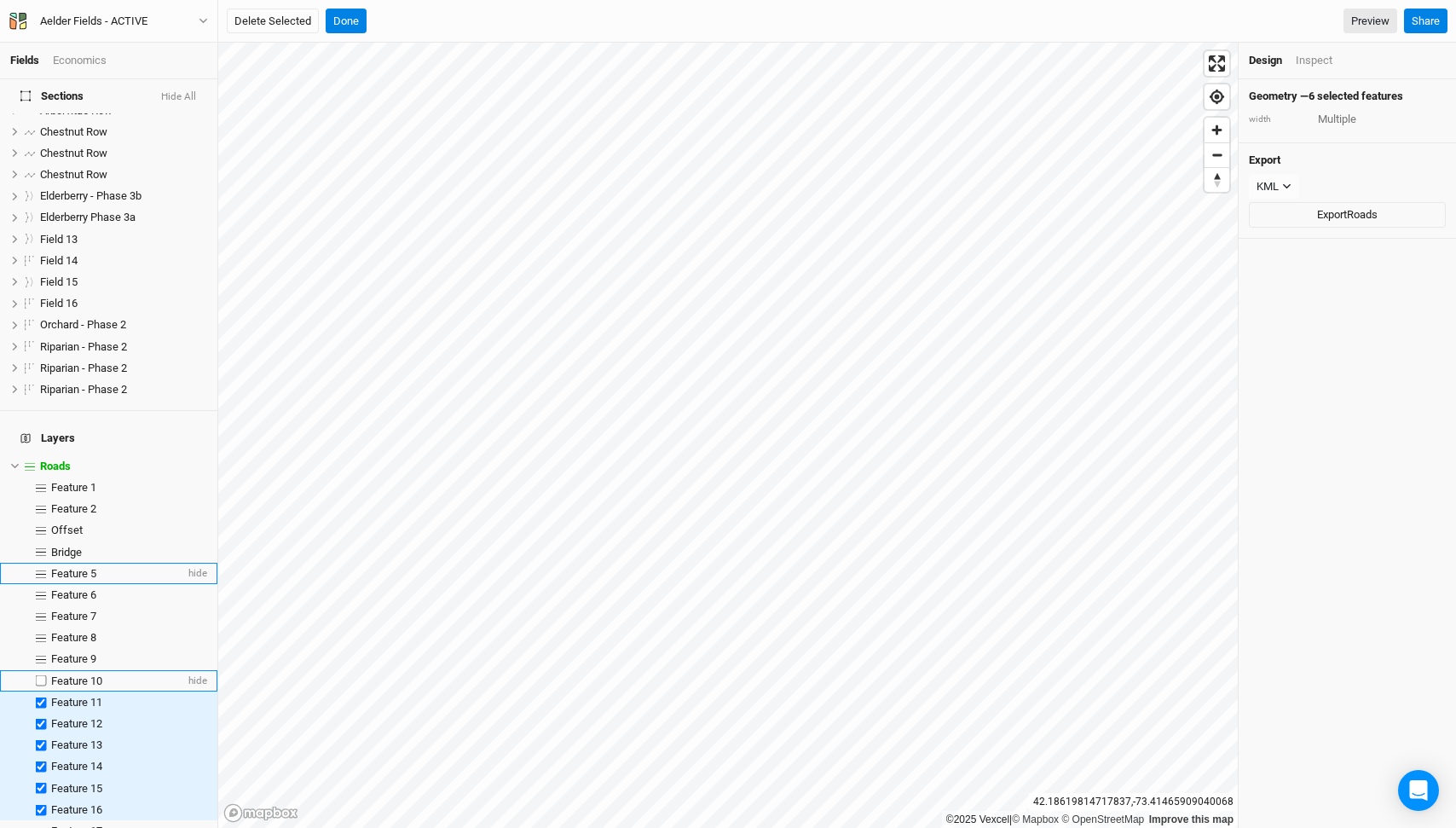
click at [42, 675] on input "checkbox" at bounding box center [41, 680] width 11 height 11
checkbox input "true"
click at [42, 649] on label at bounding box center [41, 659] width 21 height 21
click at [42, 654] on input "checkbox" at bounding box center [41, 660] width 11 height 11
checkbox input "true"
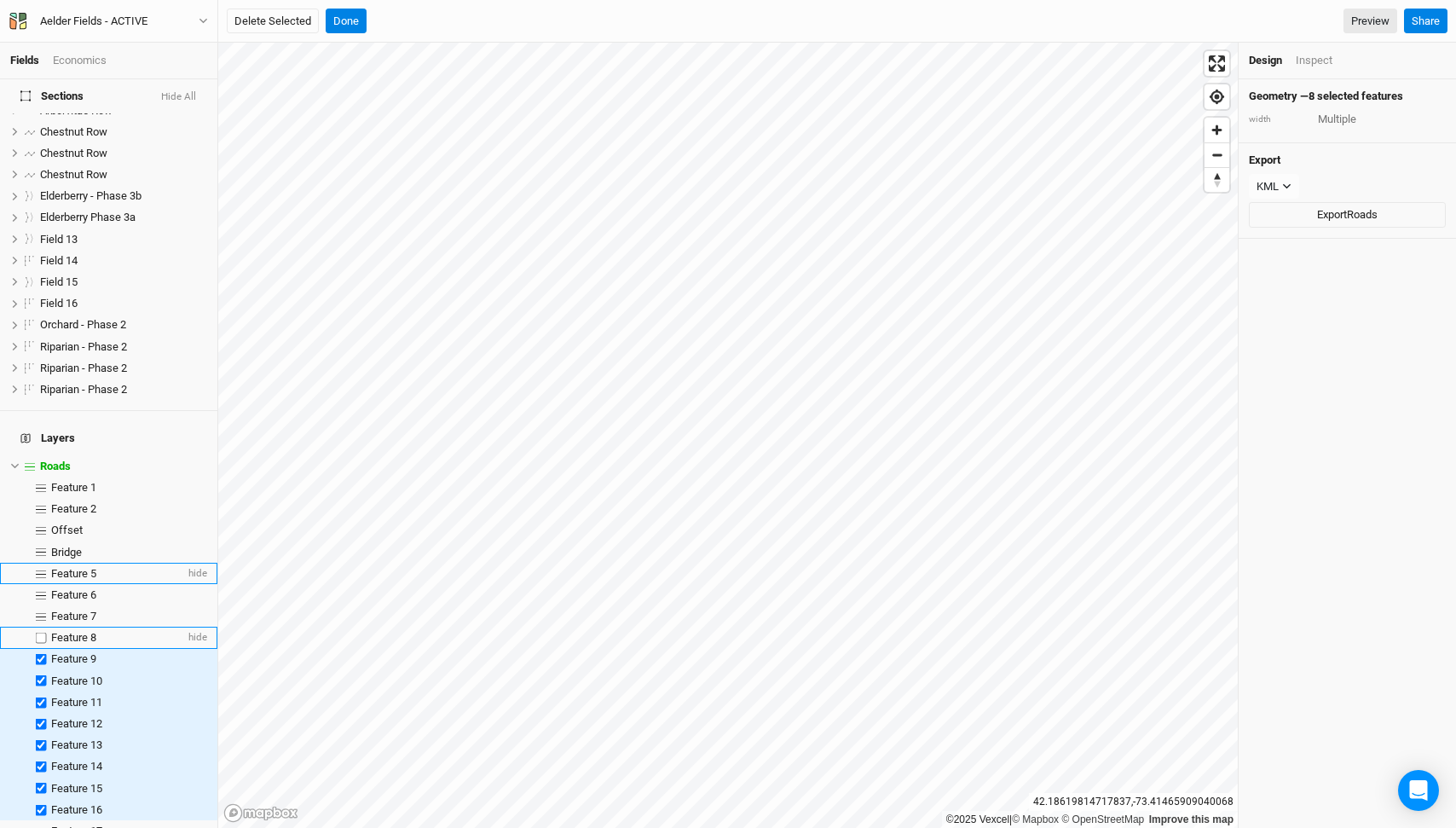
click at [40, 627] on label at bounding box center [41, 637] width 21 height 21
click at [40, 633] on input "checkbox" at bounding box center [41, 638] width 11 height 11
checkbox input "true"
click at [42, 606] on label at bounding box center [41, 616] width 21 height 21
click at [42, 610] on input "checkbox" at bounding box center [41, 616] width 11 height 11
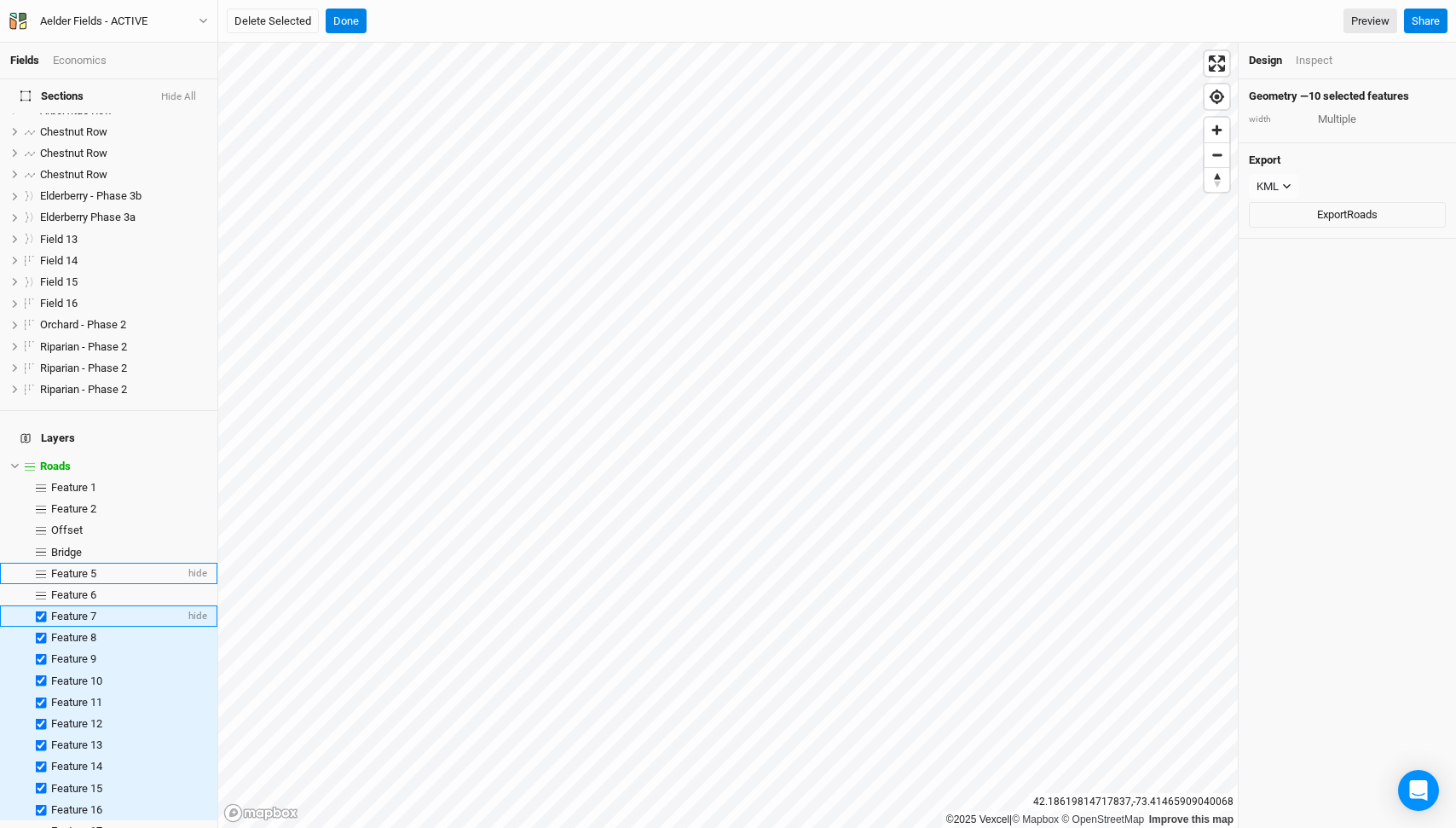
click at [42, 606] on label at bounding box center [41, 616] width 21 height 21
click at [42, 610] on input "checkbox" at bounding box center [41, 616] width 11 height 11
checkbox input "false"
click at [41, 584] on label at bounding box center [41, 594] width 21 height 21
click at [41, 589] on input "checkbox" at bounding box center [41, 594] width 11 height 11
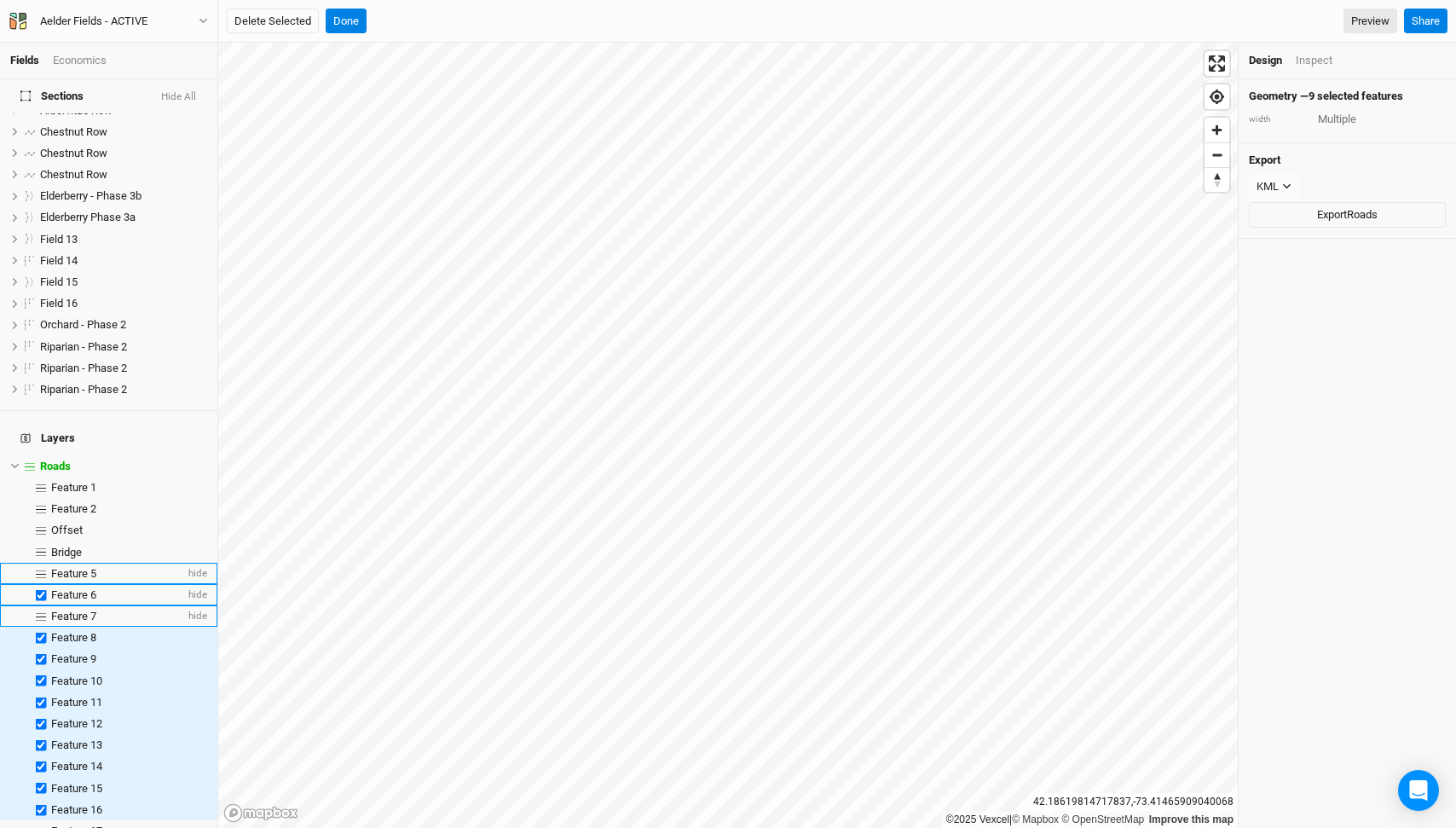
checkbox input "true"
click at [40, 563] on label at bounding box center [41, 573] width 21 height 21
click at [40, 568] on input "checkbox" at bounding box center [41, 574] width 11 height 11
checkbox input "true"
click at [40, 606] on label at bounding box center [41, 616] width 21 height 21
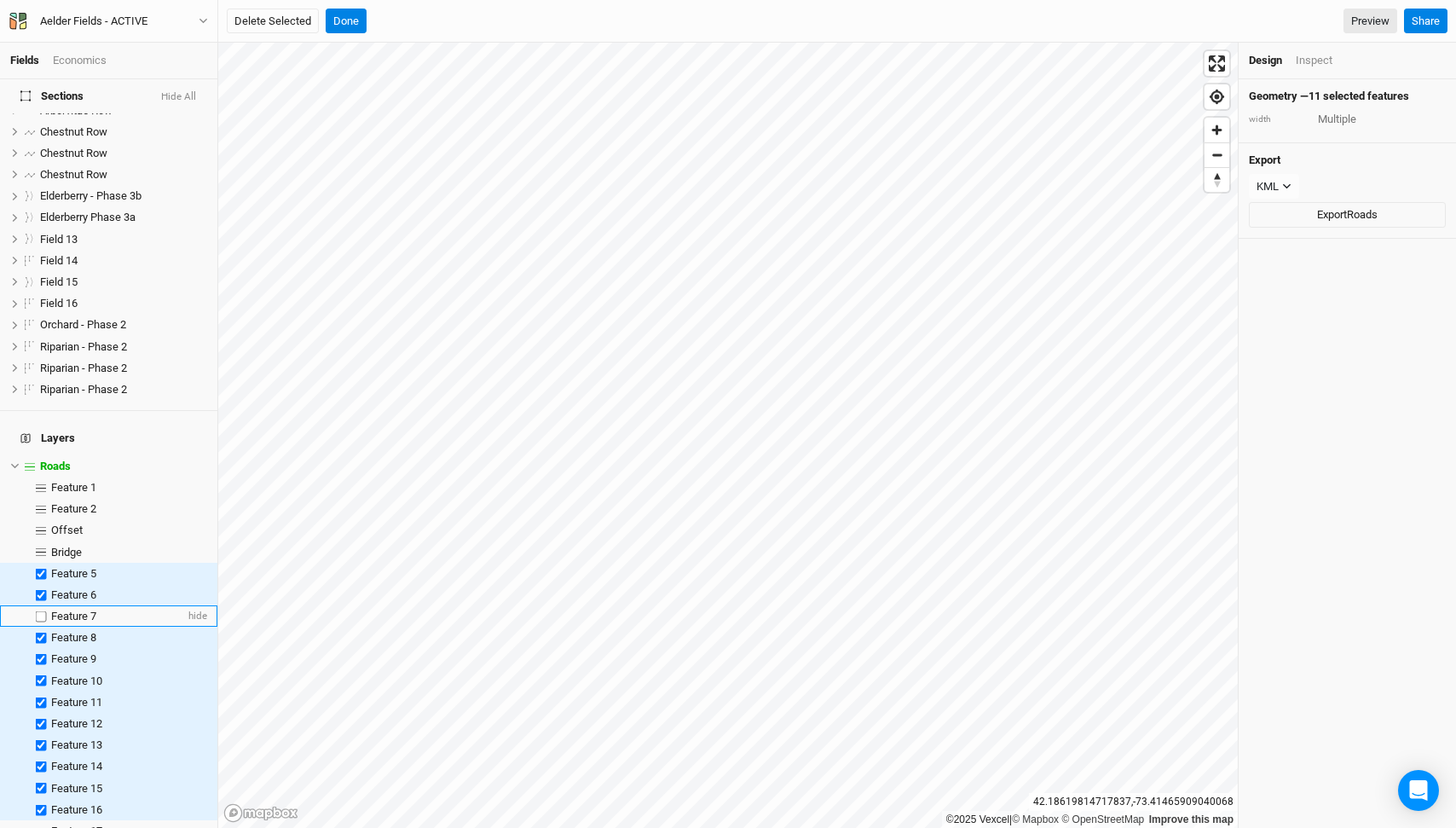
click at [40, 610] on input "checkbox" at bounding box center [41, 616] width 11 height 11
checkbox input "true"
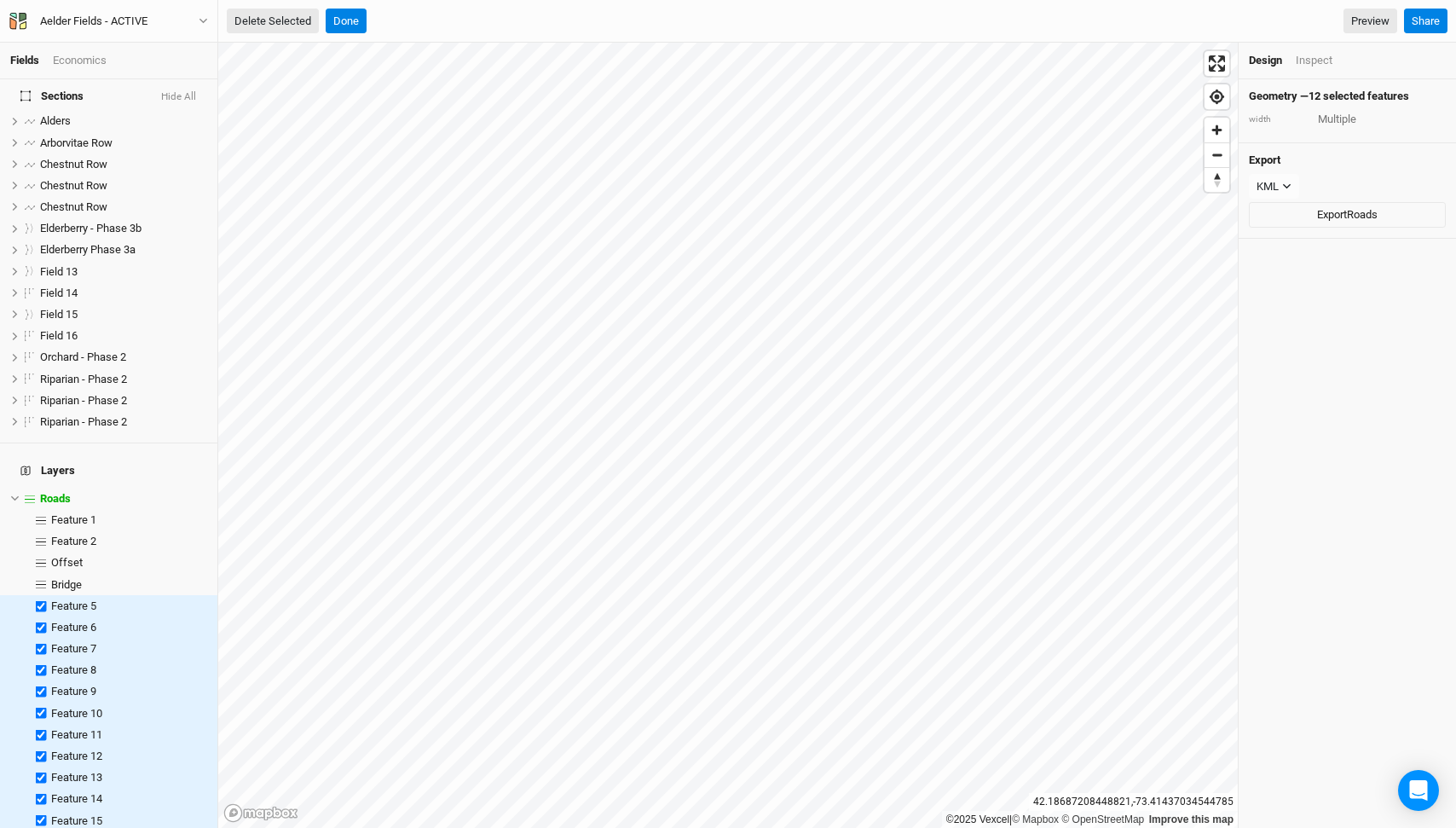
click at [288, 11] on button "Delete Selected" at bounding box center [273, 21] width 93 height 25
click at [525, 7] on div "Are you sure you want to delete 12 features ? Cancel Confirm Preview Share" at bounding box center [837, 21] width 1238 height 43
click at [539, 15] on button "Confirm" at bounding box center [526, 21] width 53 height 25
type input "5"
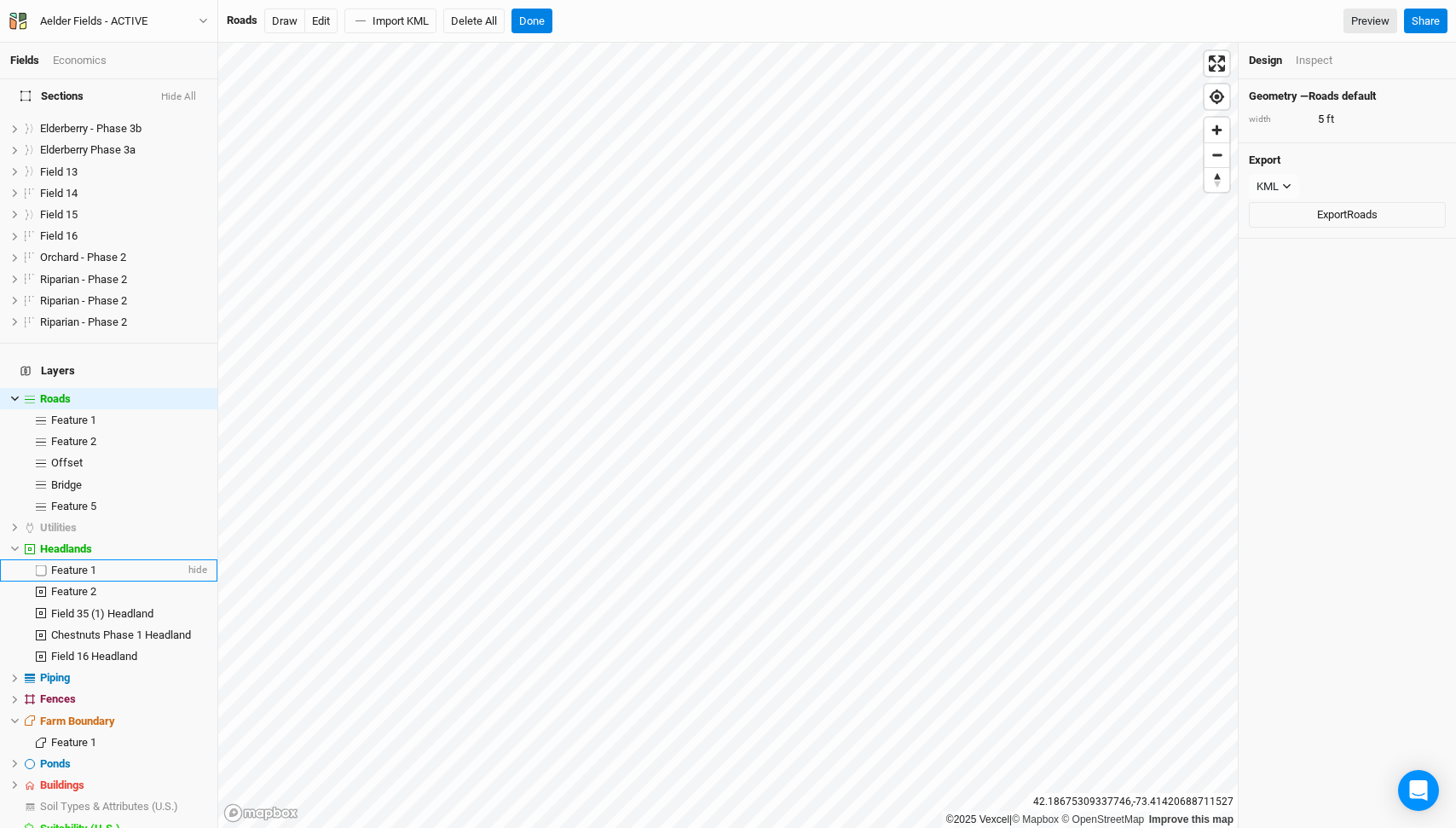
scroll to position [196, 0]
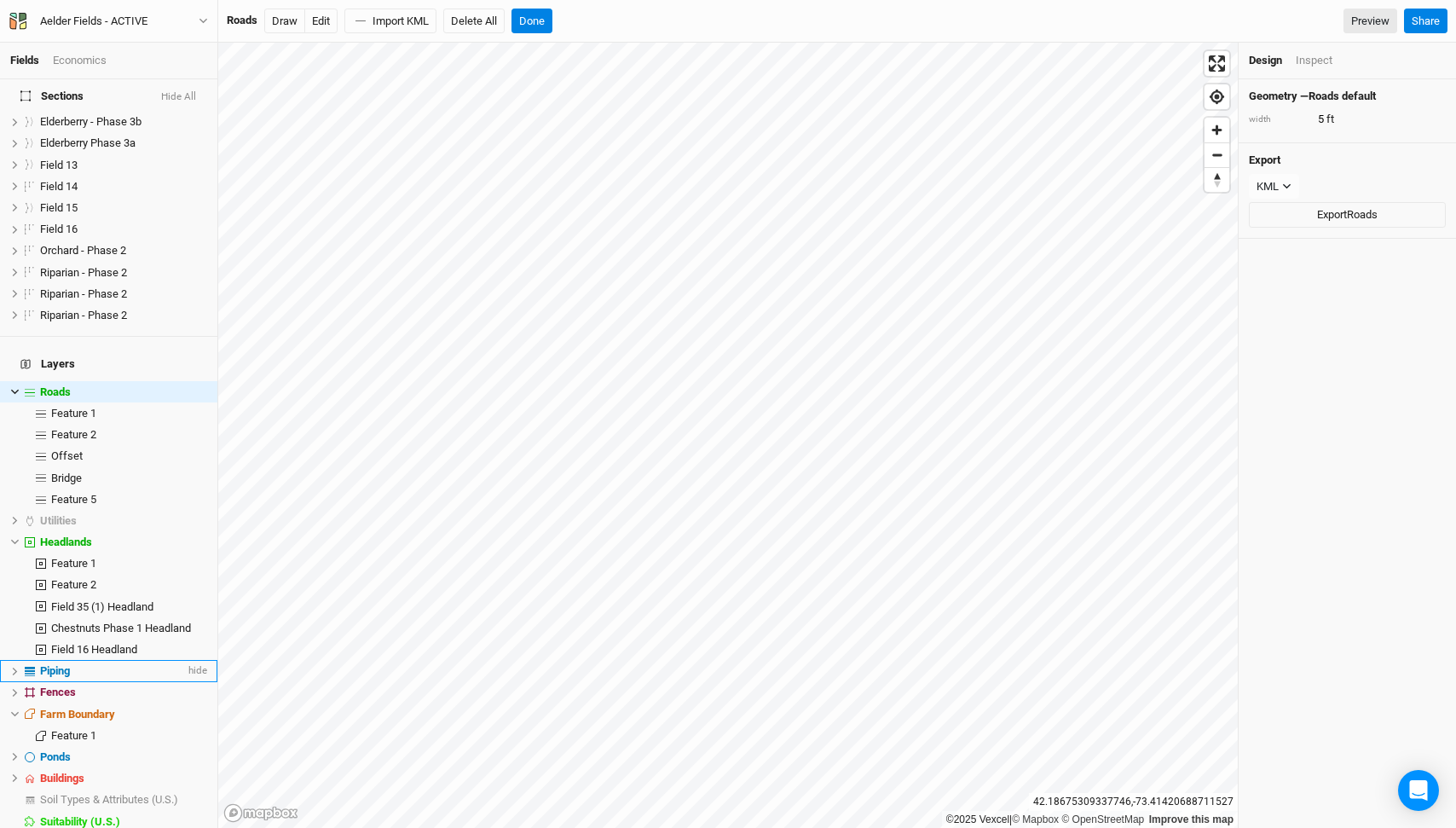
click at [48, 664] on span "Piping" at bounding box center [55, 671] width 30 height 13
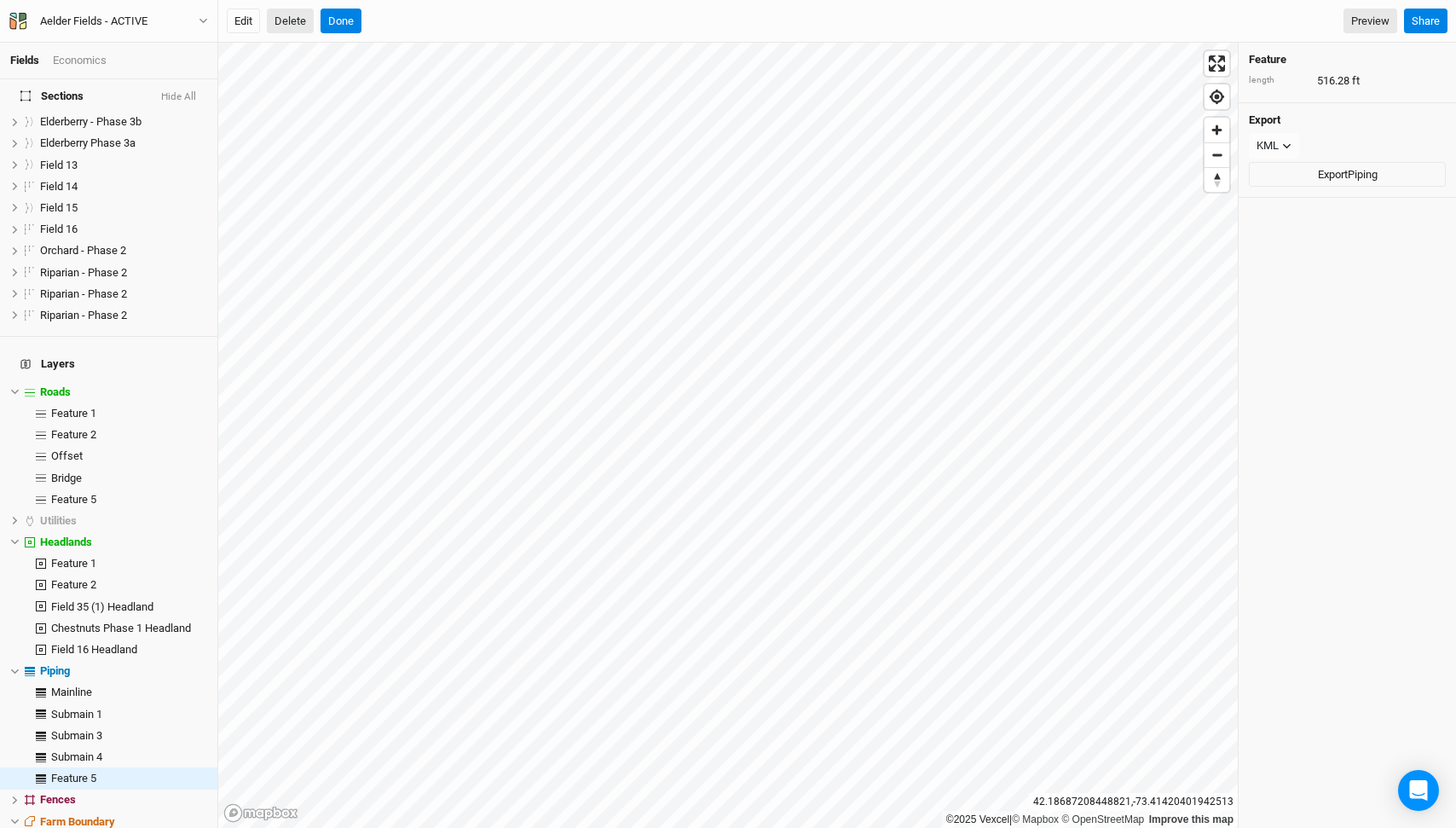
click at [298, 24] on button "Delete" at bounding box center [291, 21] width 47 height 25
click at [516, 19] on button "Confirm" at bounding box center [517, 21] width 53 height 25
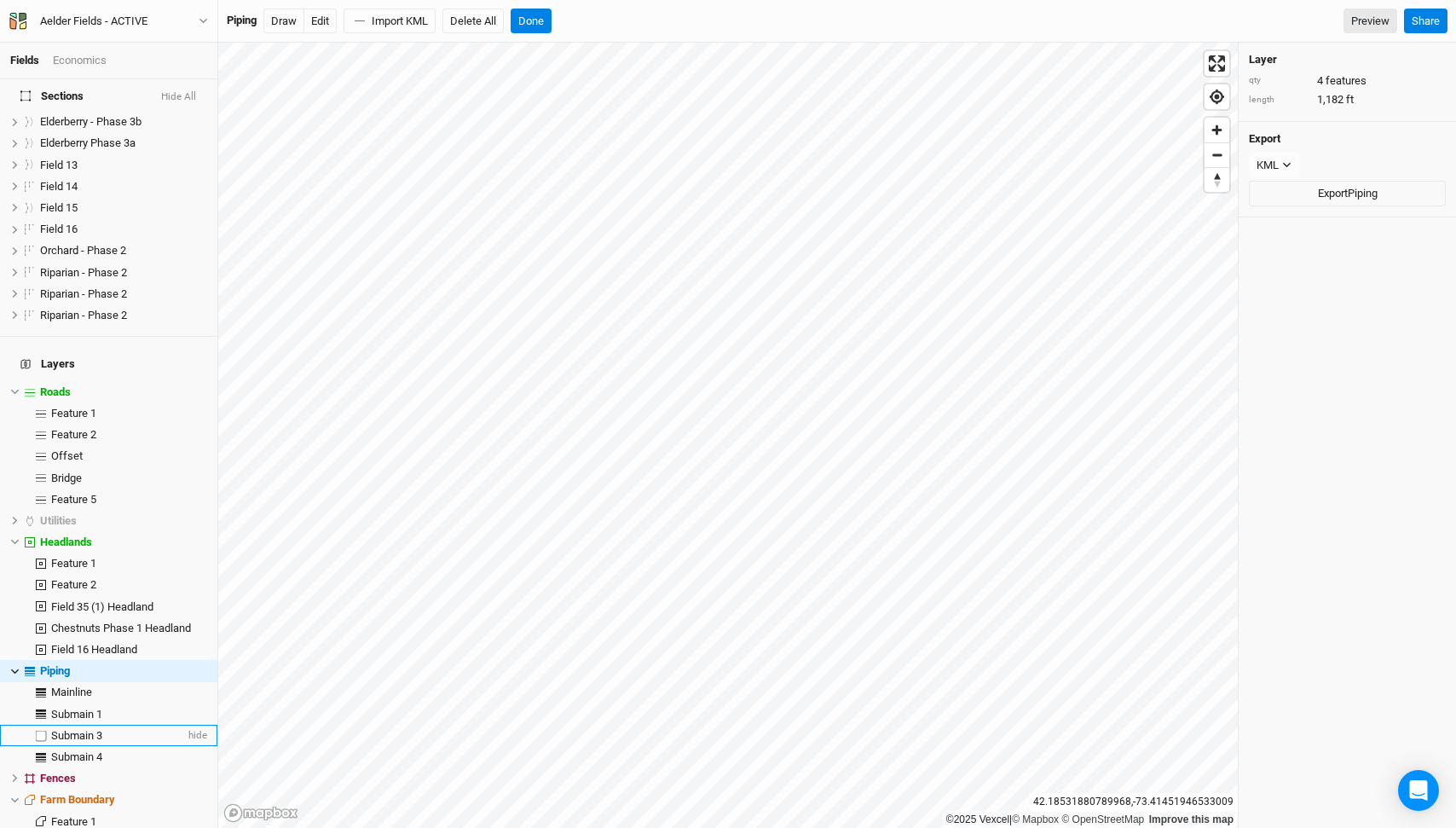
scroll to position [0, 0]
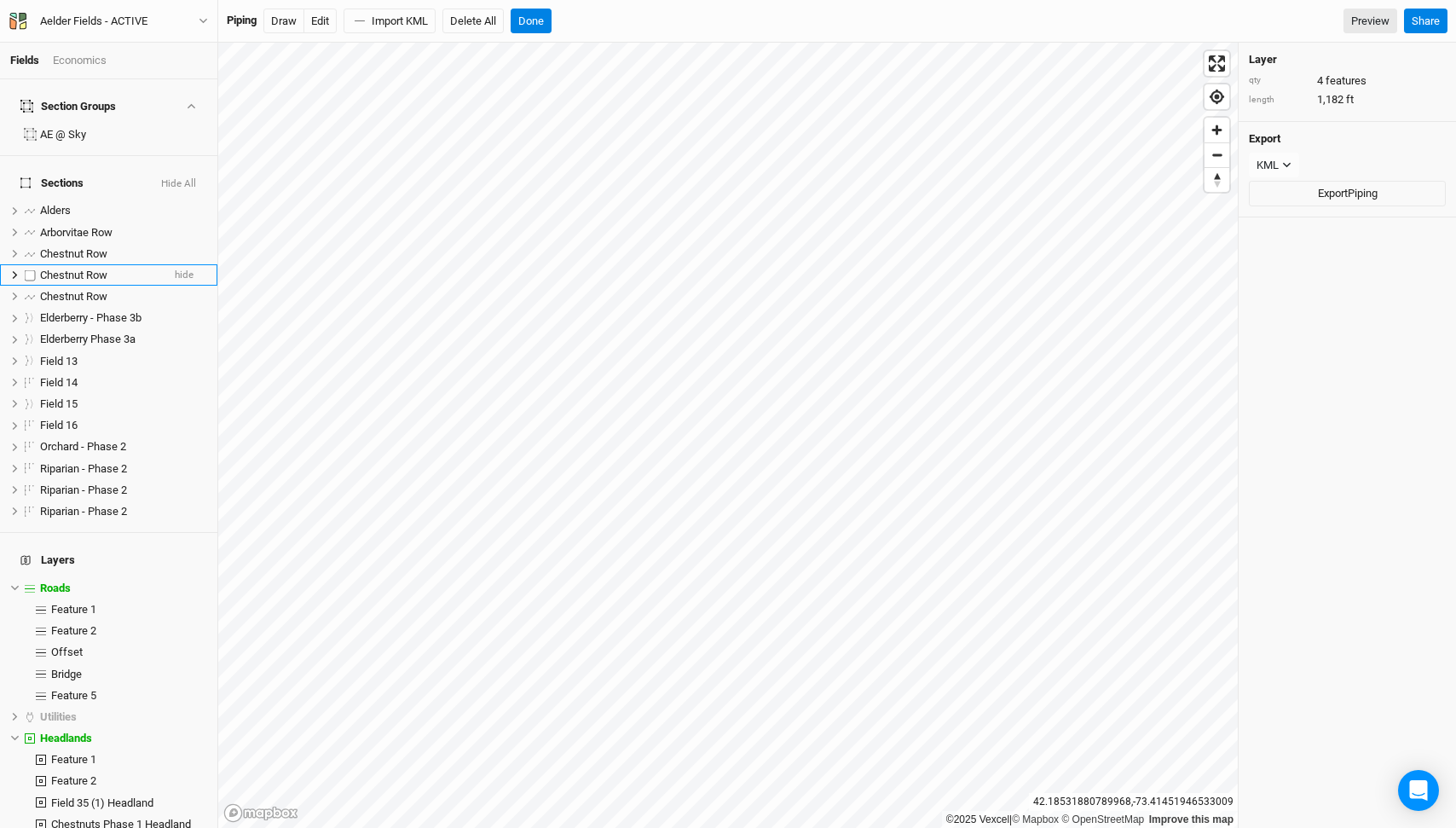
click at [28, 264] on label at bounding box center [30, 275] width 21 height 21
click at [28, 269] on input "checkbox" at bounding box center [30, 275] width 11 height 11
checkbox input "true"
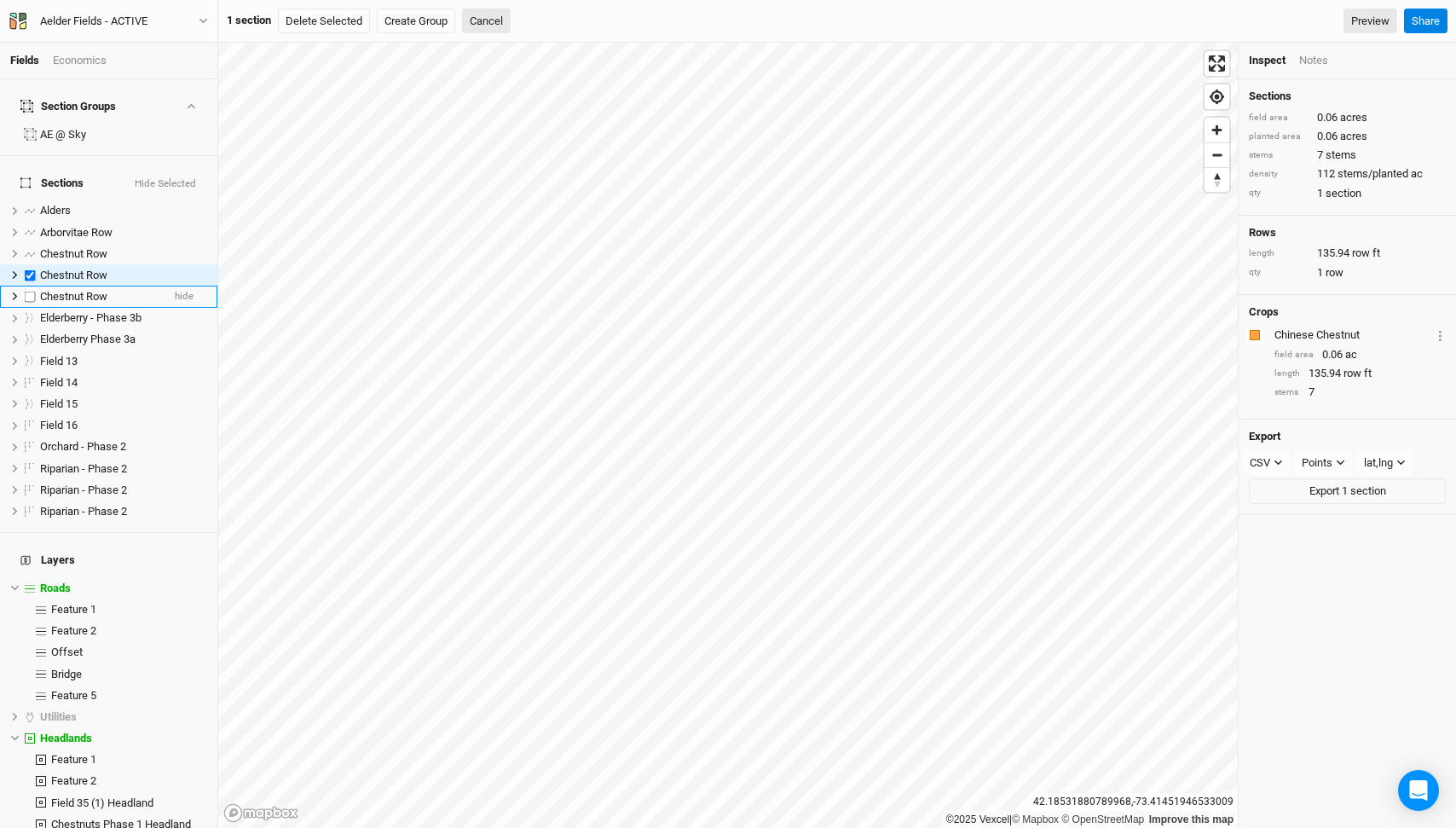
click at [29, 286] on label at bounding box center [30, 296] width 21 height 21
click at [29, 291] on input "checkbox" at bounding box center [30, 296] width 11 height 11
checkbox input "true"
click at [31, 200] on label at bounding box center [30, 210] width 21 height 21
click at [31, 206] on input "checkbox" at bounding box center [30, 211] width 11 height 11
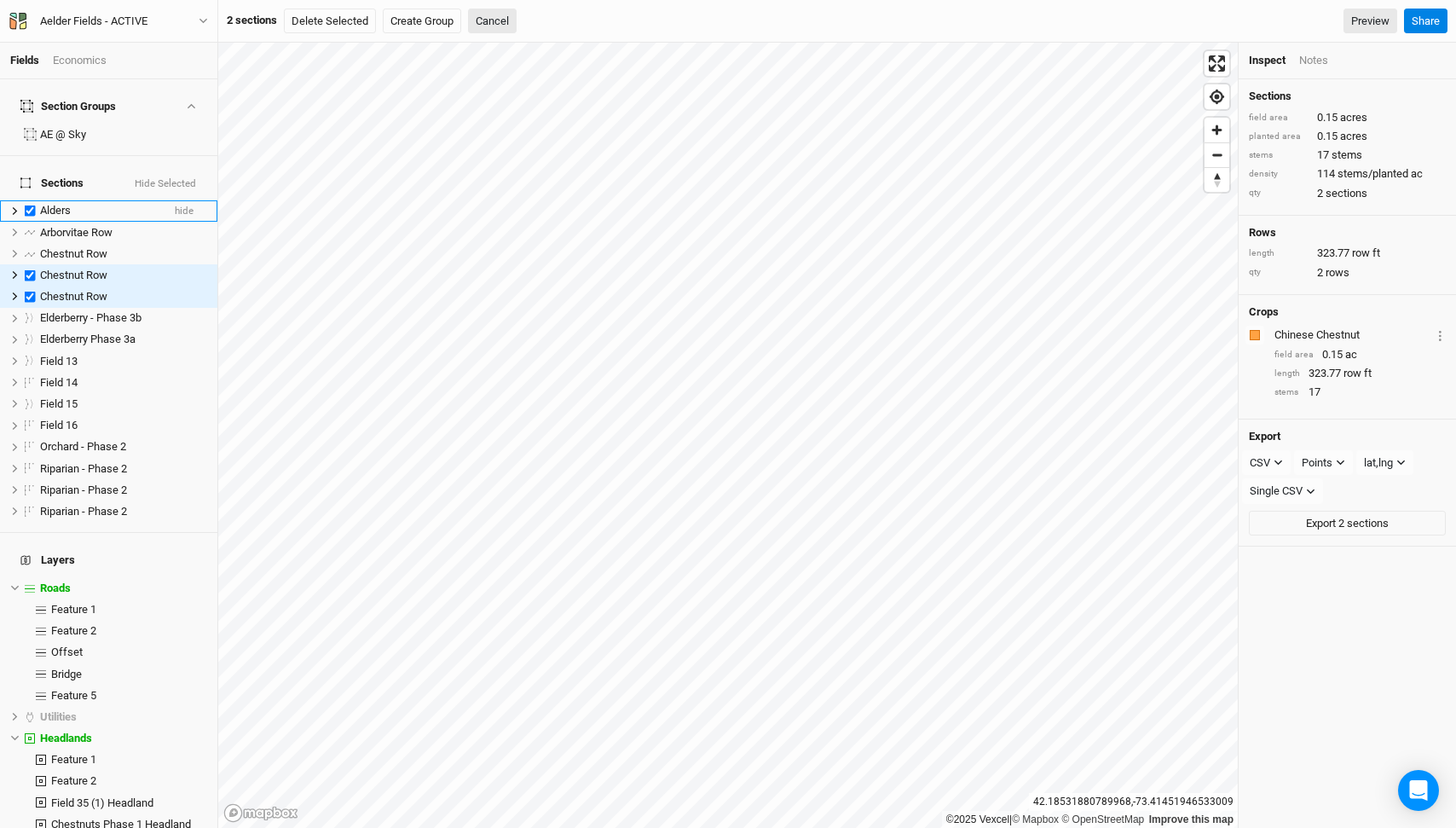
checkbox input "true"
click at [360, 19] on button "Delete Selected" at bounding box center [330, 21] width 93 height 25
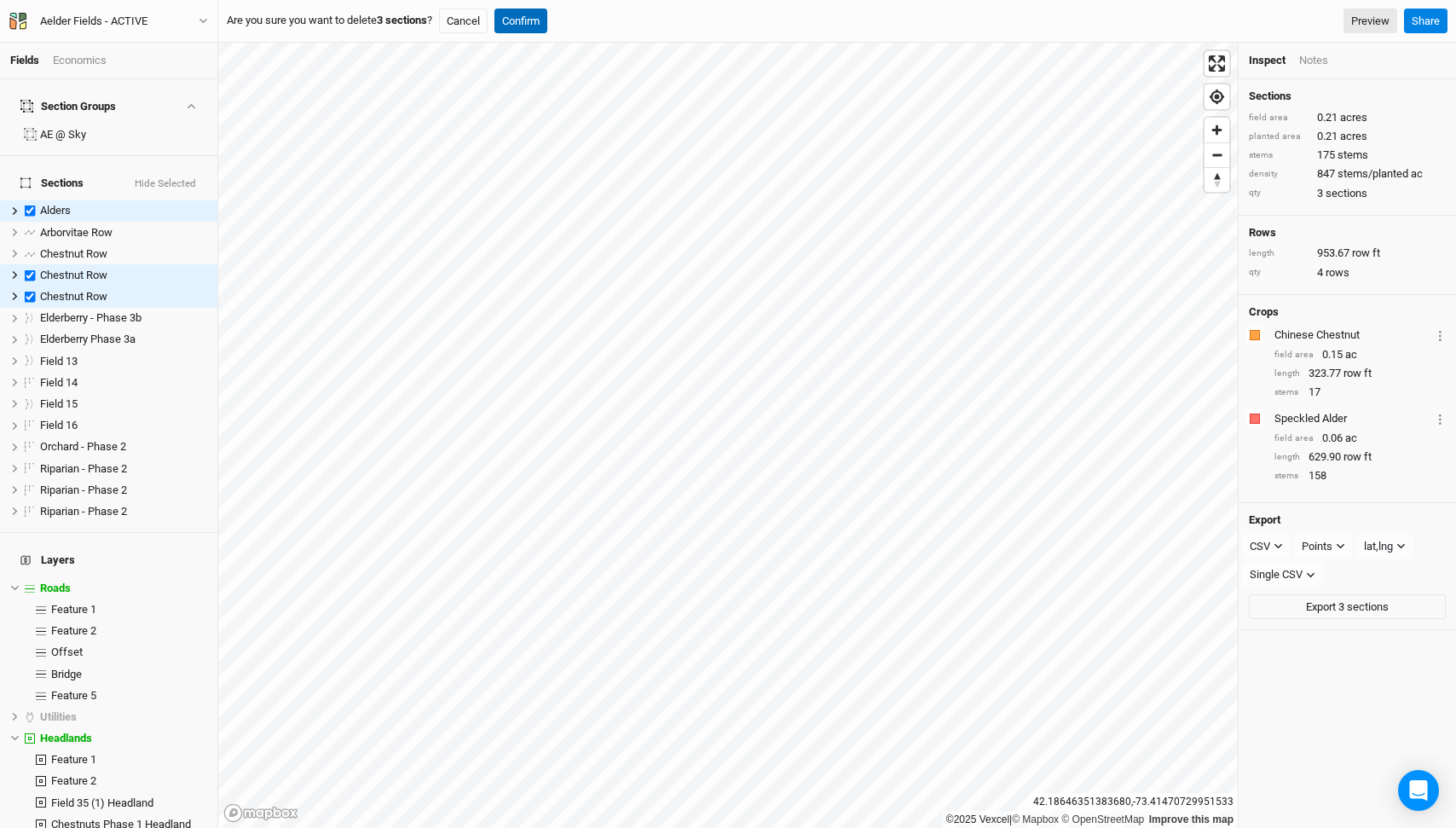
click at [537, 21] on button "Confirm" at bounding box center [521, 21] width 53 height 25
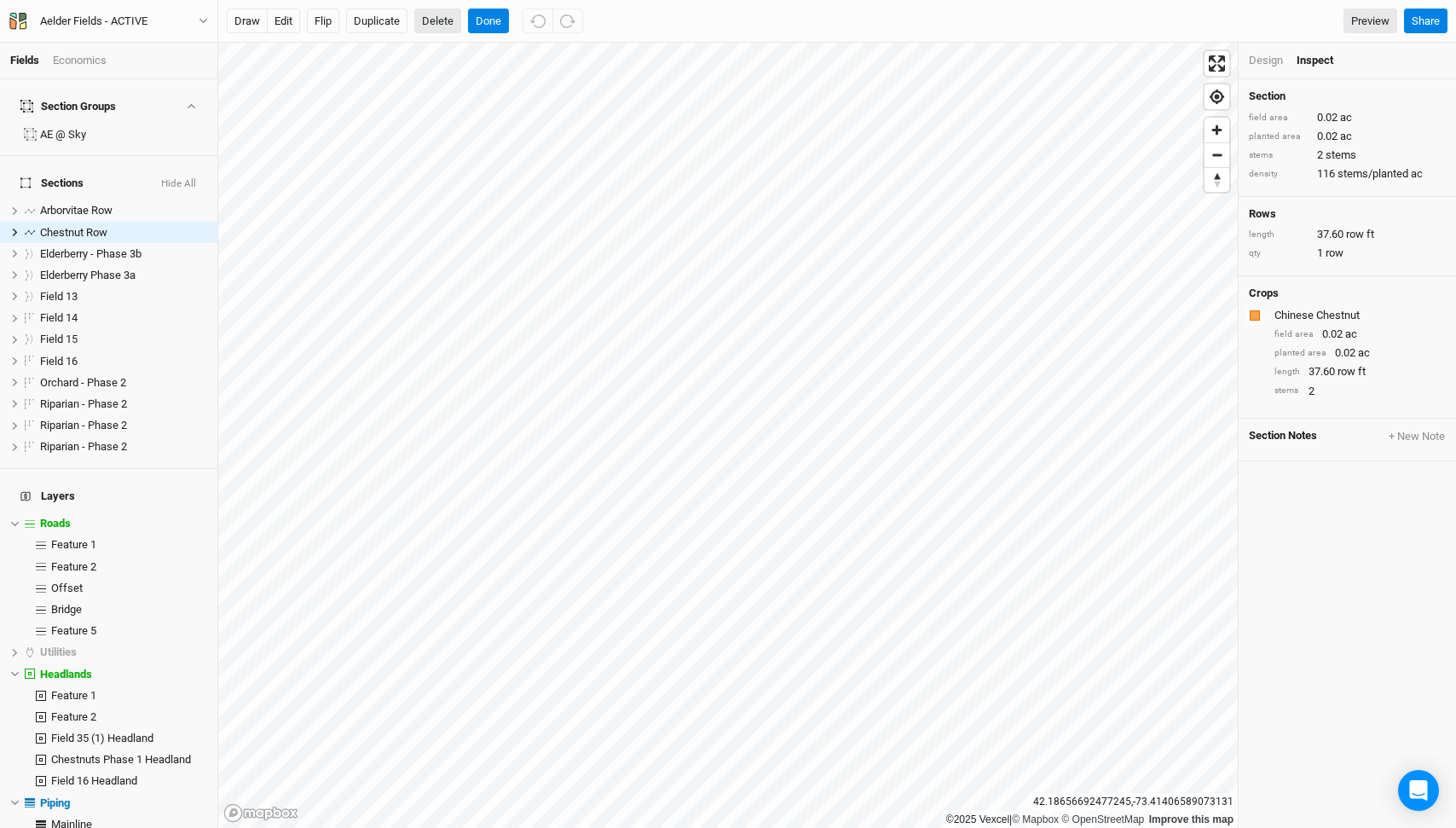
click at [443, 28] on button "Delete" at bounding box center [437, 21] width 47 height 25
click at [541, 15] on button "Confirm" at bounding box center [538, 21] width 53 height 25
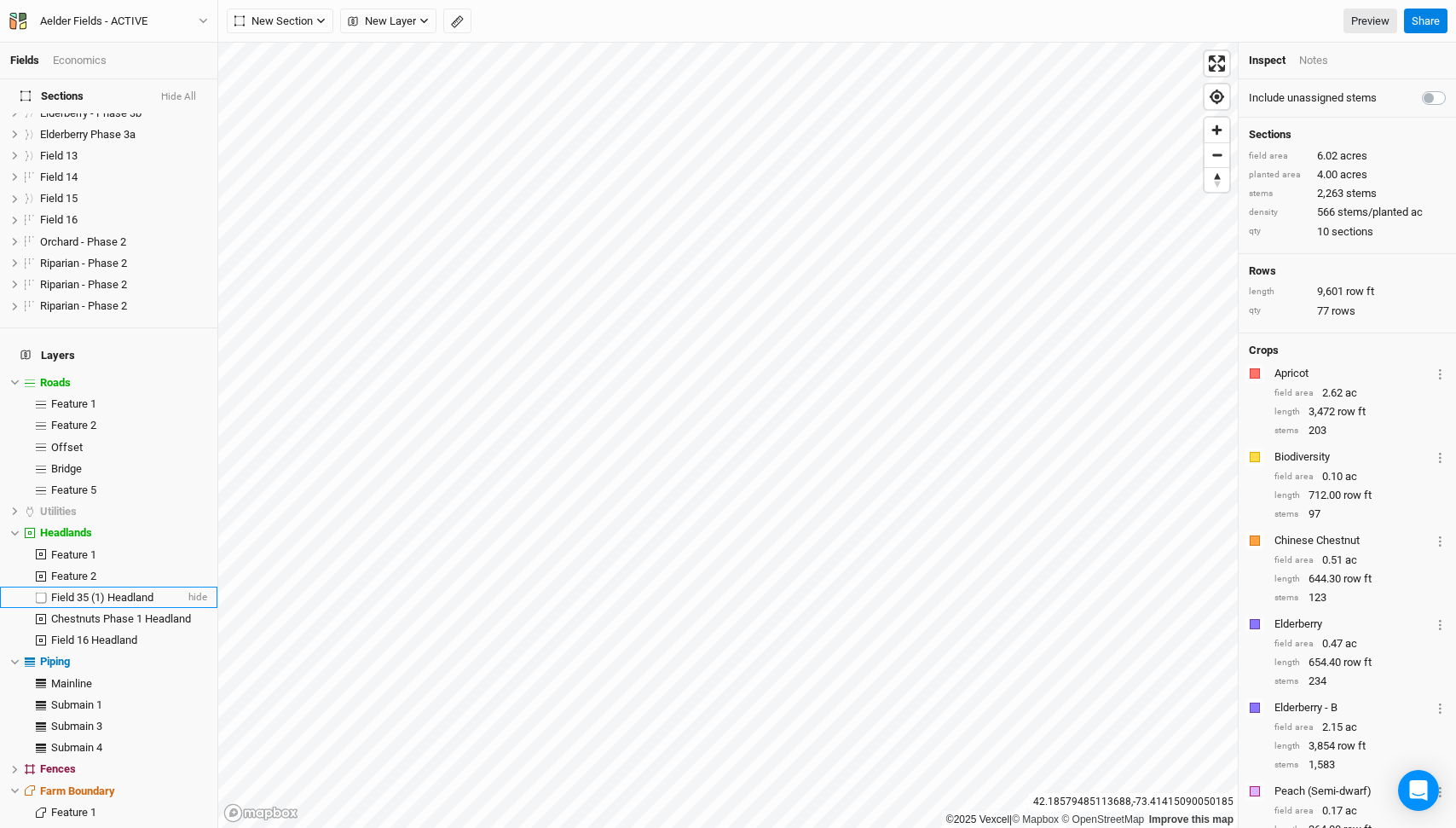
scroll to position [243, 0]
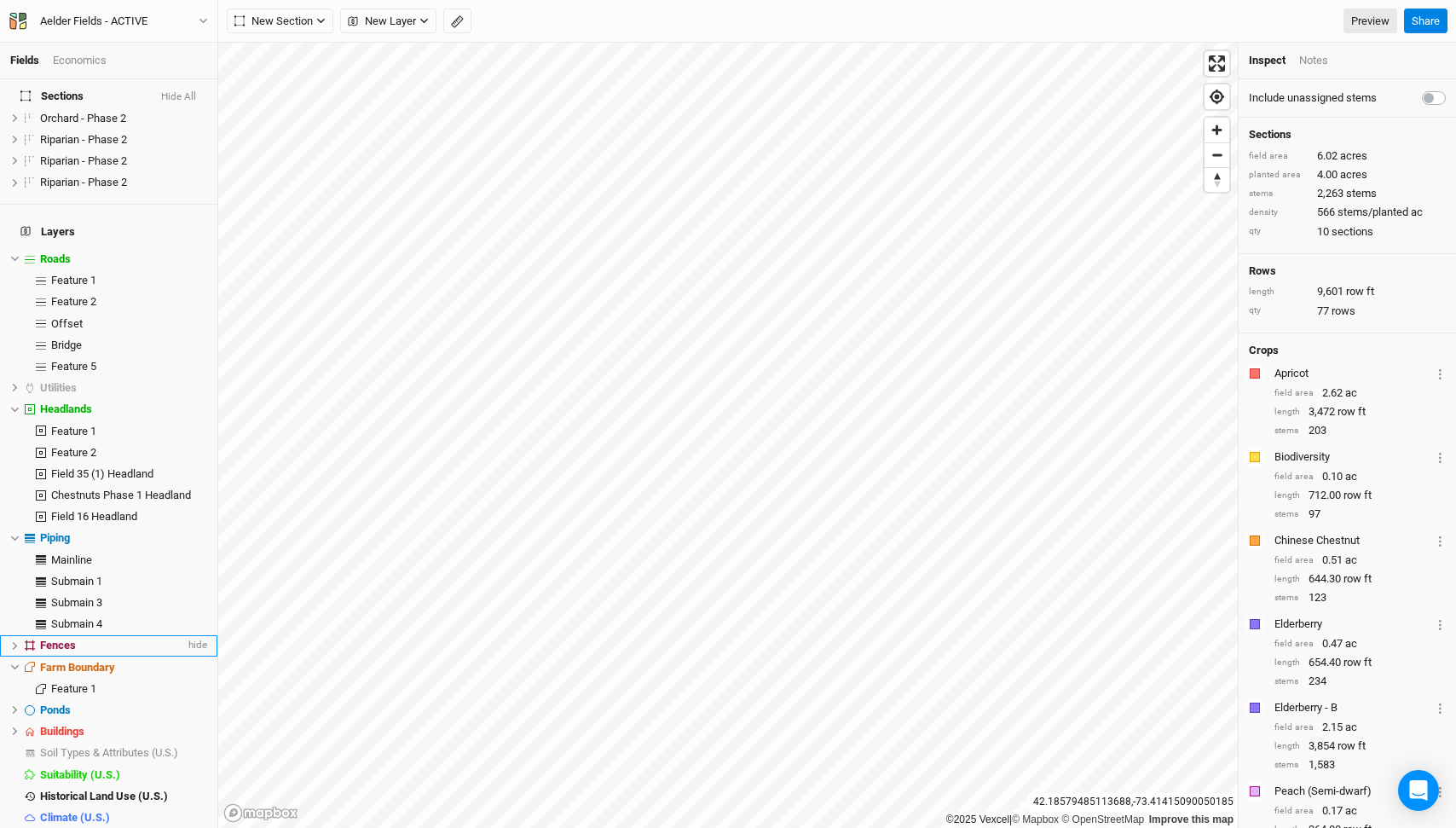
click at [106, 638] on div "Fences" at bounding box center [112, 645] width 145 height 14
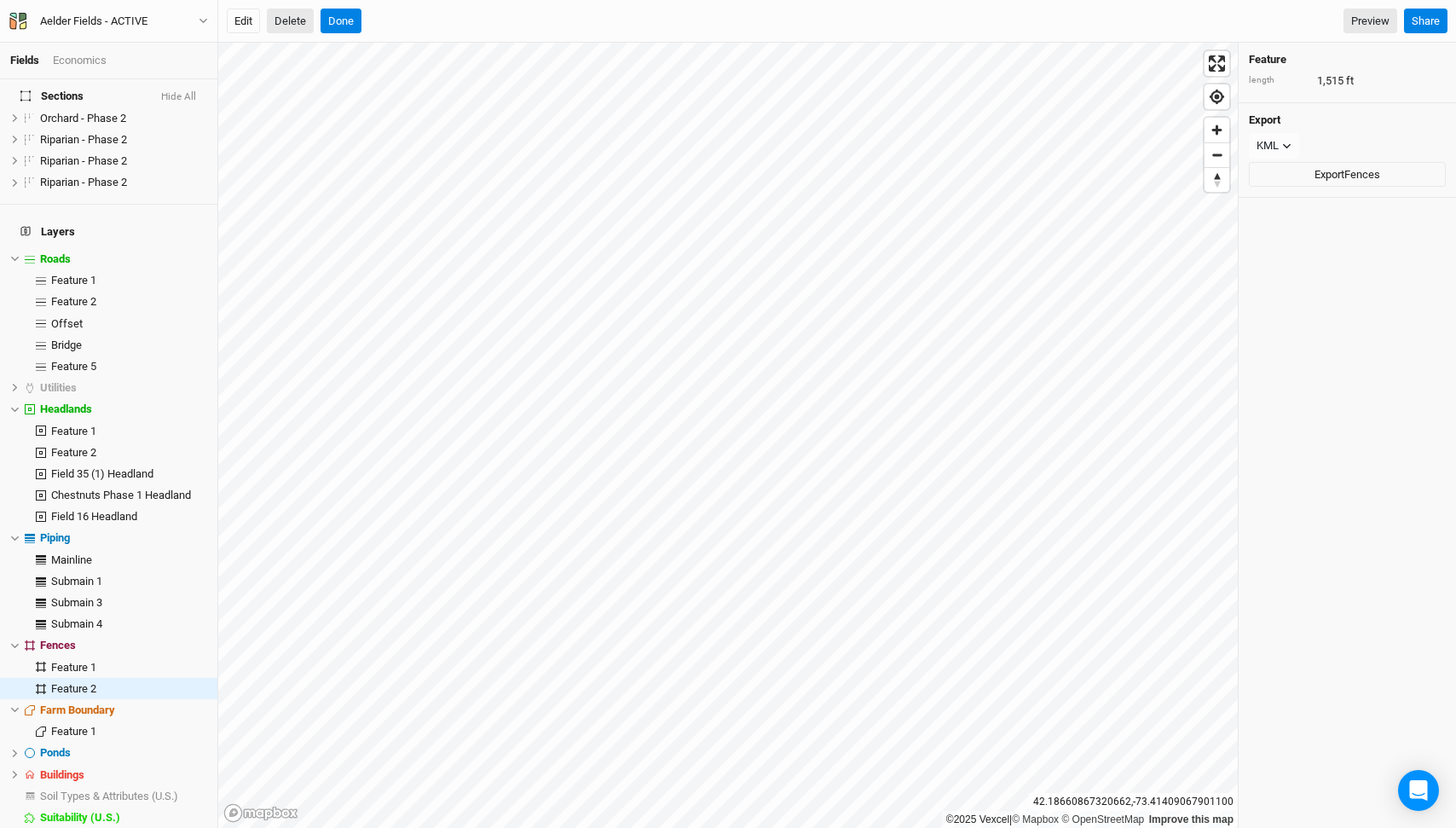
click at [299, 27] on button "Delete" at bounding box center [291, 21] width 47 height 25
click at [537, 17] on button "Confirm" at bounding box center [517, 21] width 53 height 25
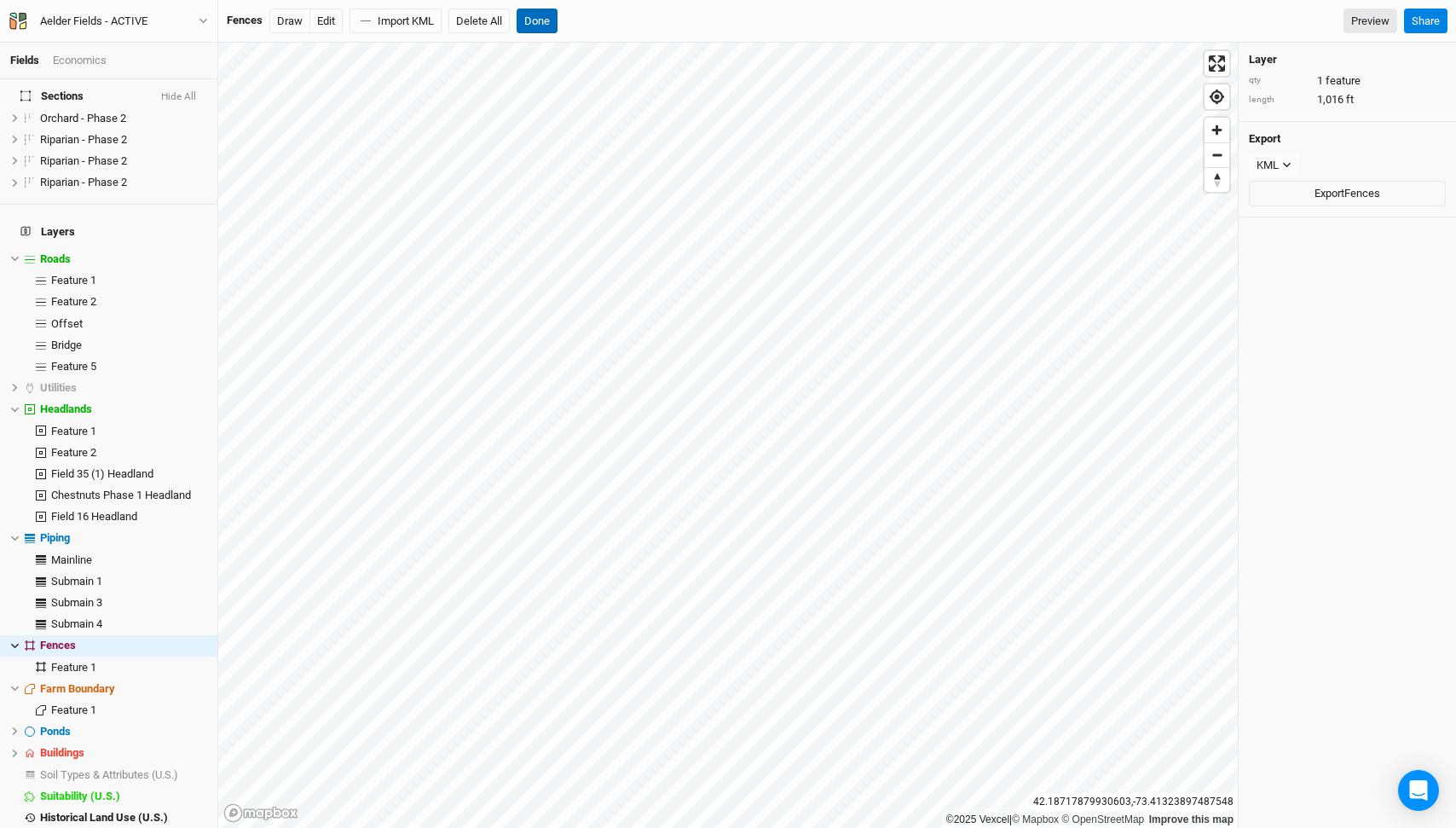
click at [541, 24] on button "Done" at bounding box center [537, 21] width 41 height 25
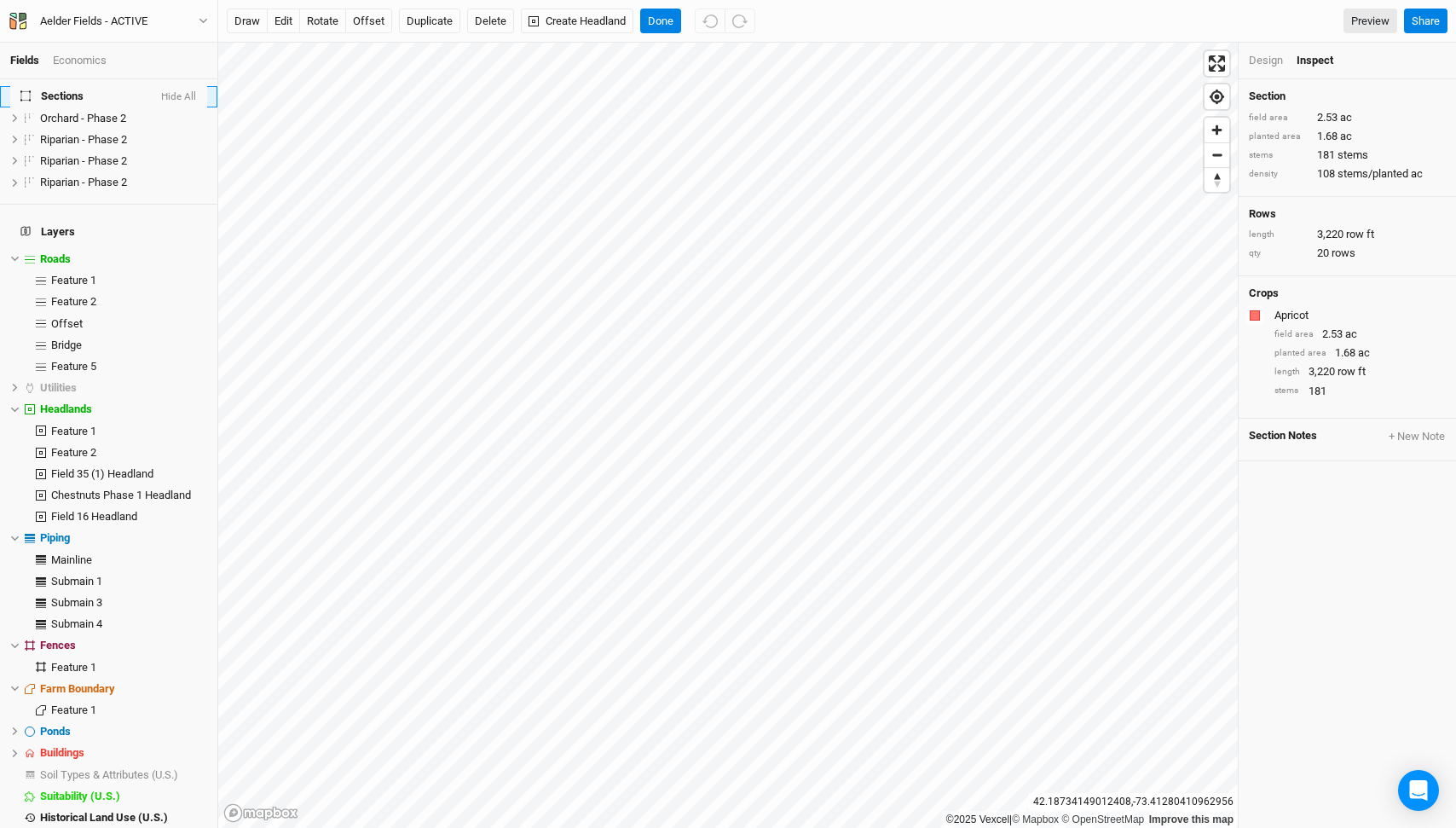
scroll to position [0, 0]
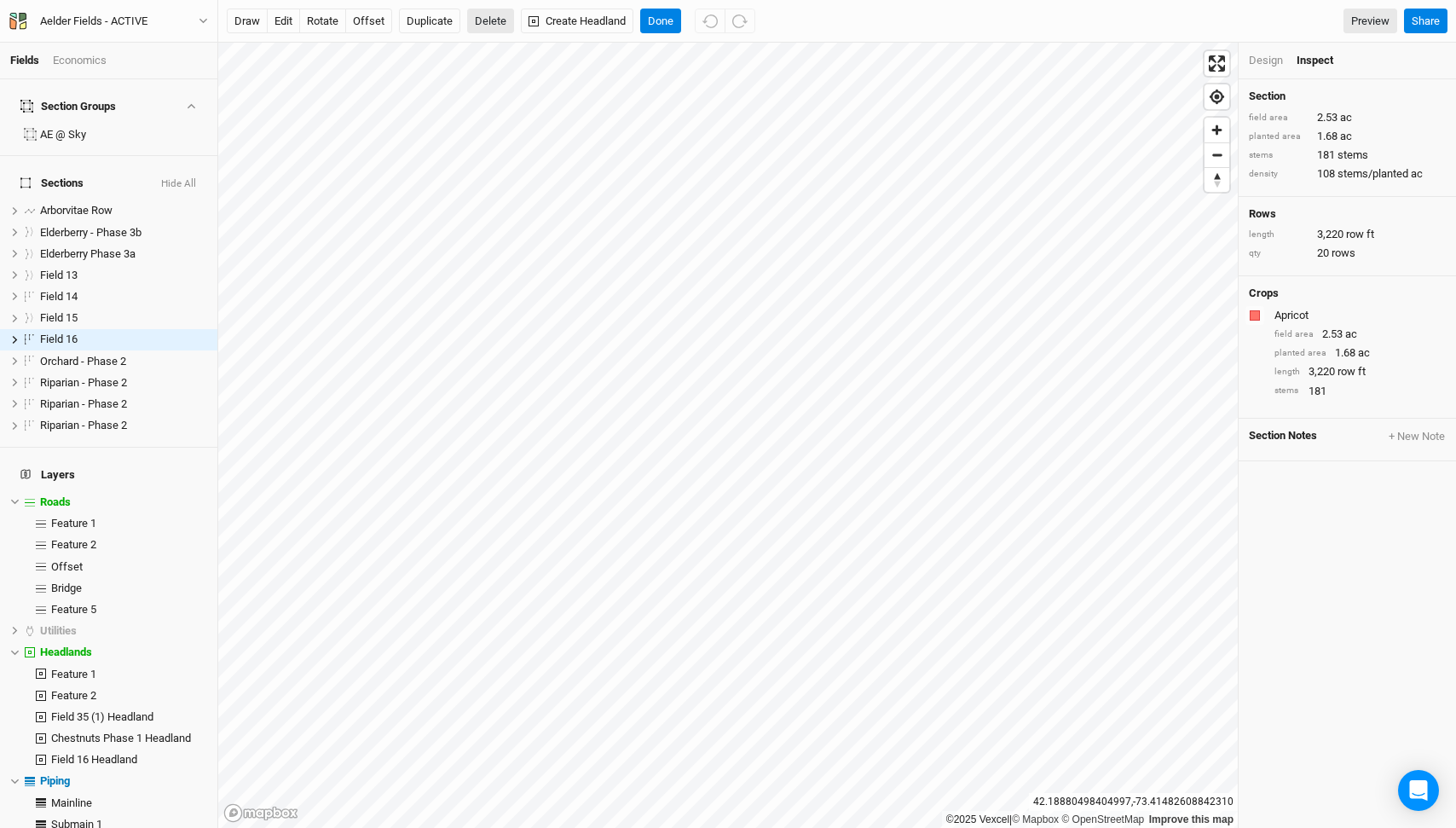
click at [494, 21] on button "Delete" at bounding box center [491, 21] width 47 height 25
click at [517, 25] on button "Confirm" at bounding box center [507, 21] width 53 height 25
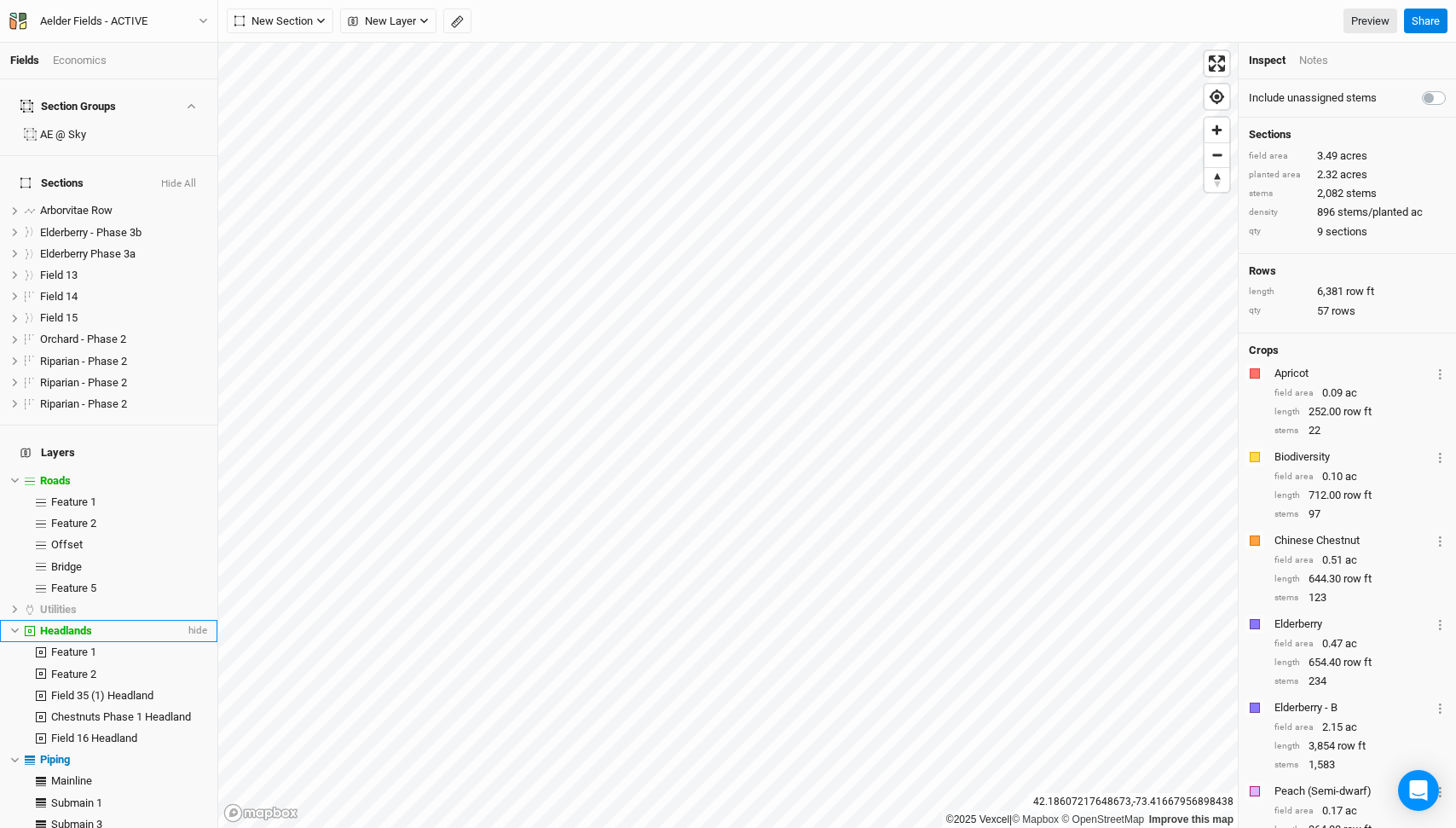
click at [92, 624] on span "Headlands" at bounding box center [66, 631] width 52 height 13
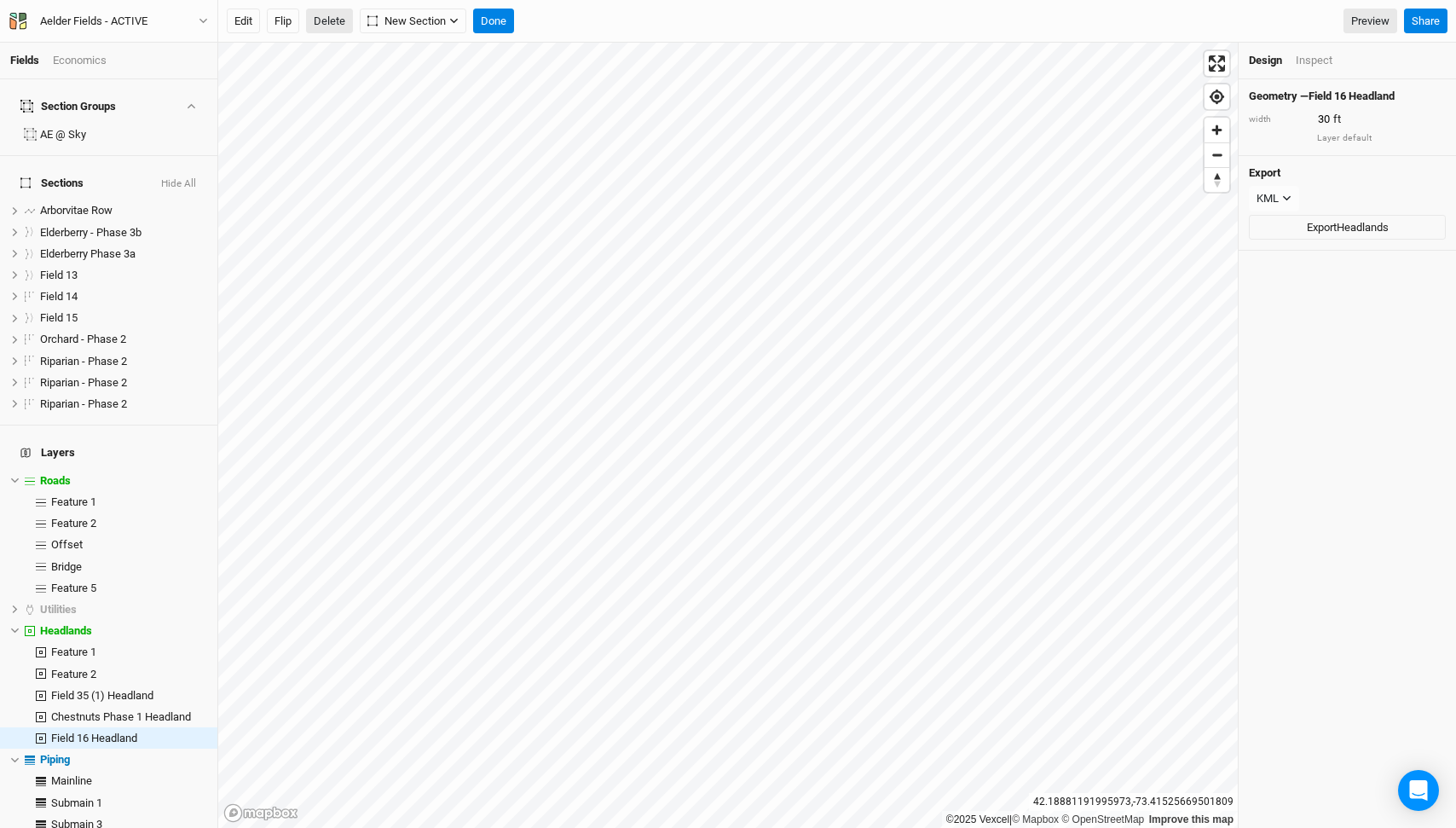
click at [317, 23] on button "Delete" at bounding box center [329, 21] width 47 height 25
click at [566, 22] on button "Confirm" at bounding box center [556, 21] width 53 height 25
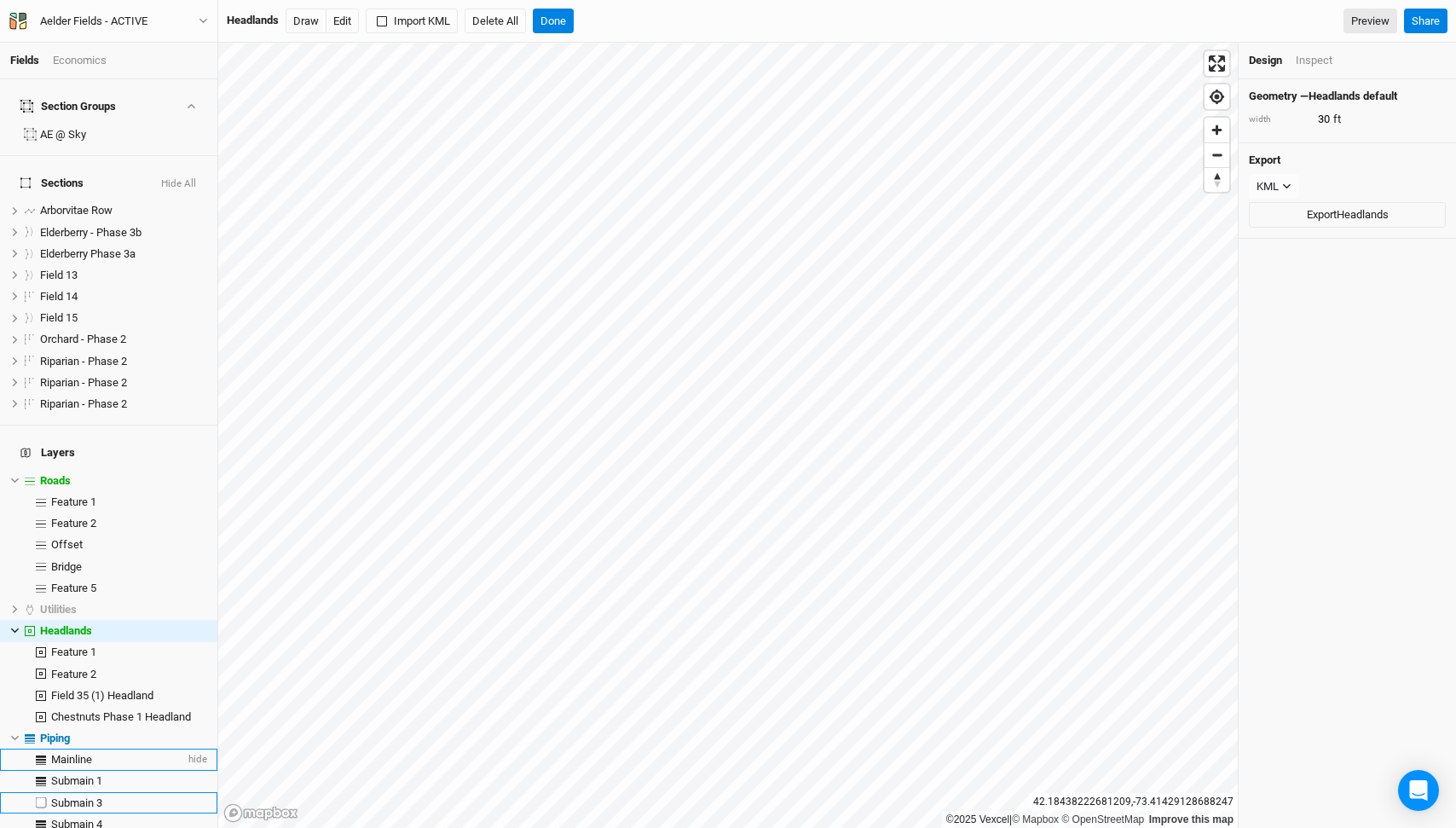
scroll to position [221, 0]
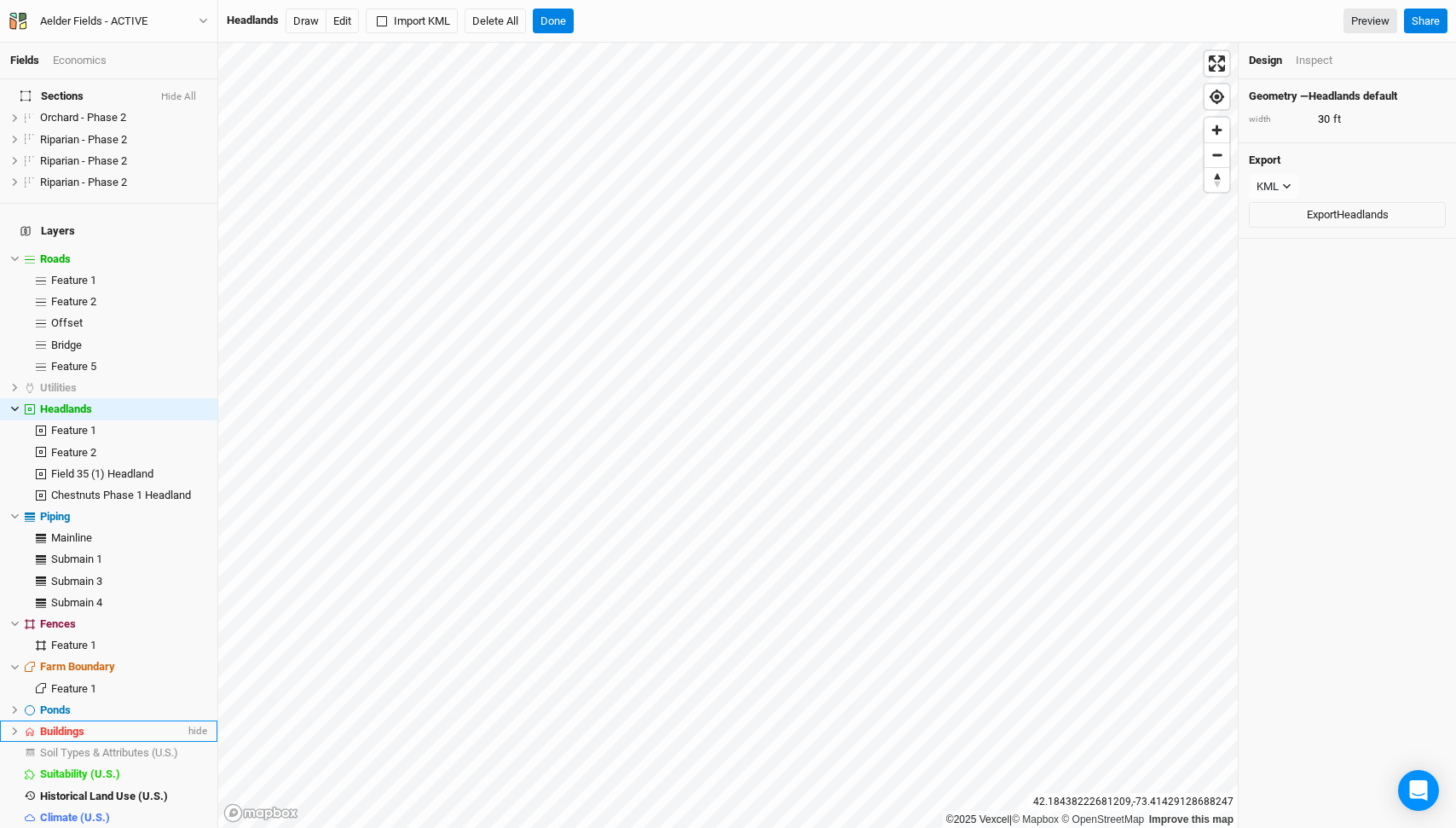
click at [117, 724] on div "Buildings" at bounding box center [112, 731] width 145 height 14
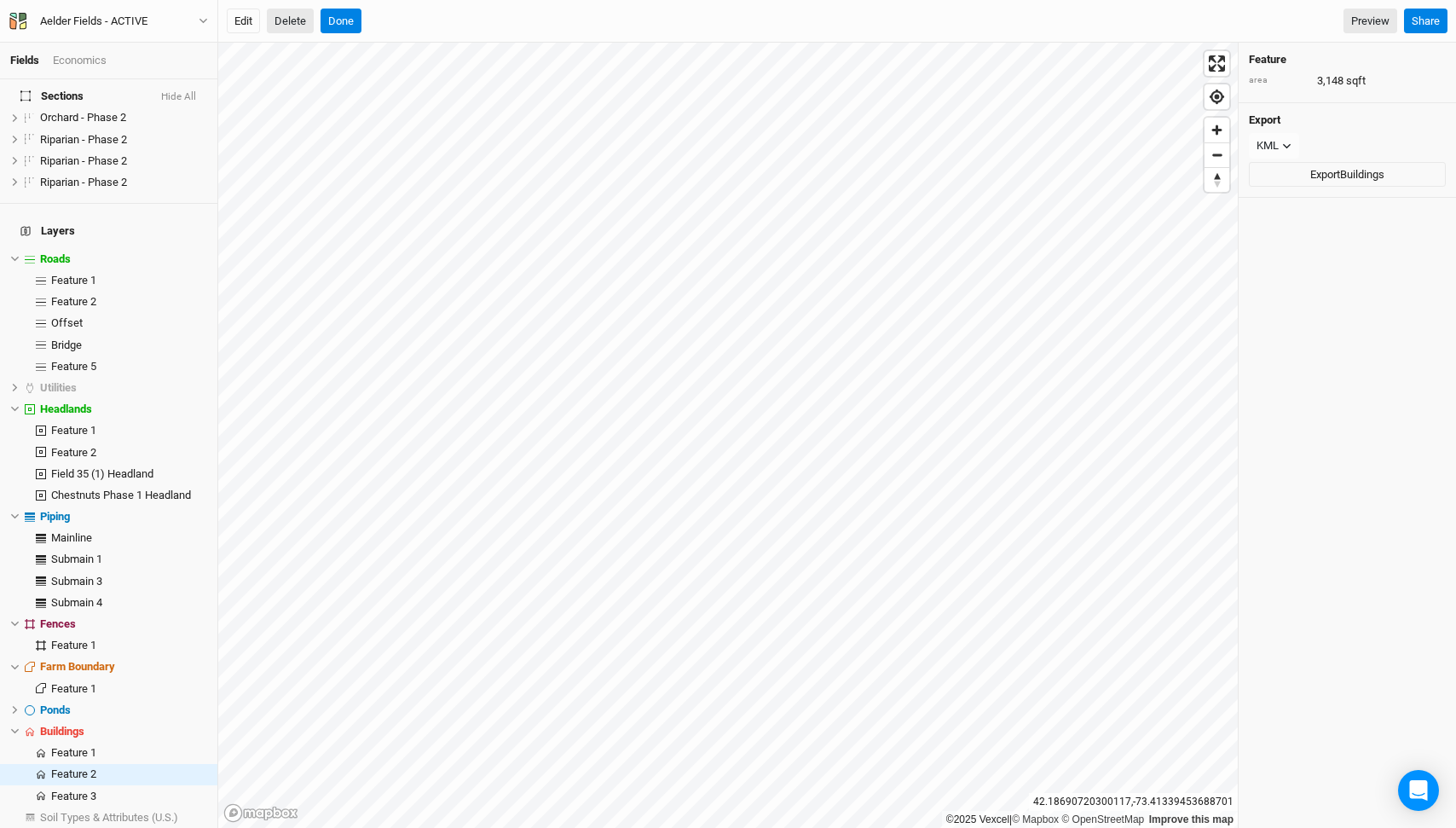
click at [295, 15] on button "Delete" at bounding box center [291, 21] width 47 height 25
click at [524, 15] on button "Confirm" at bounding box center [517, 21] width 53 height 25
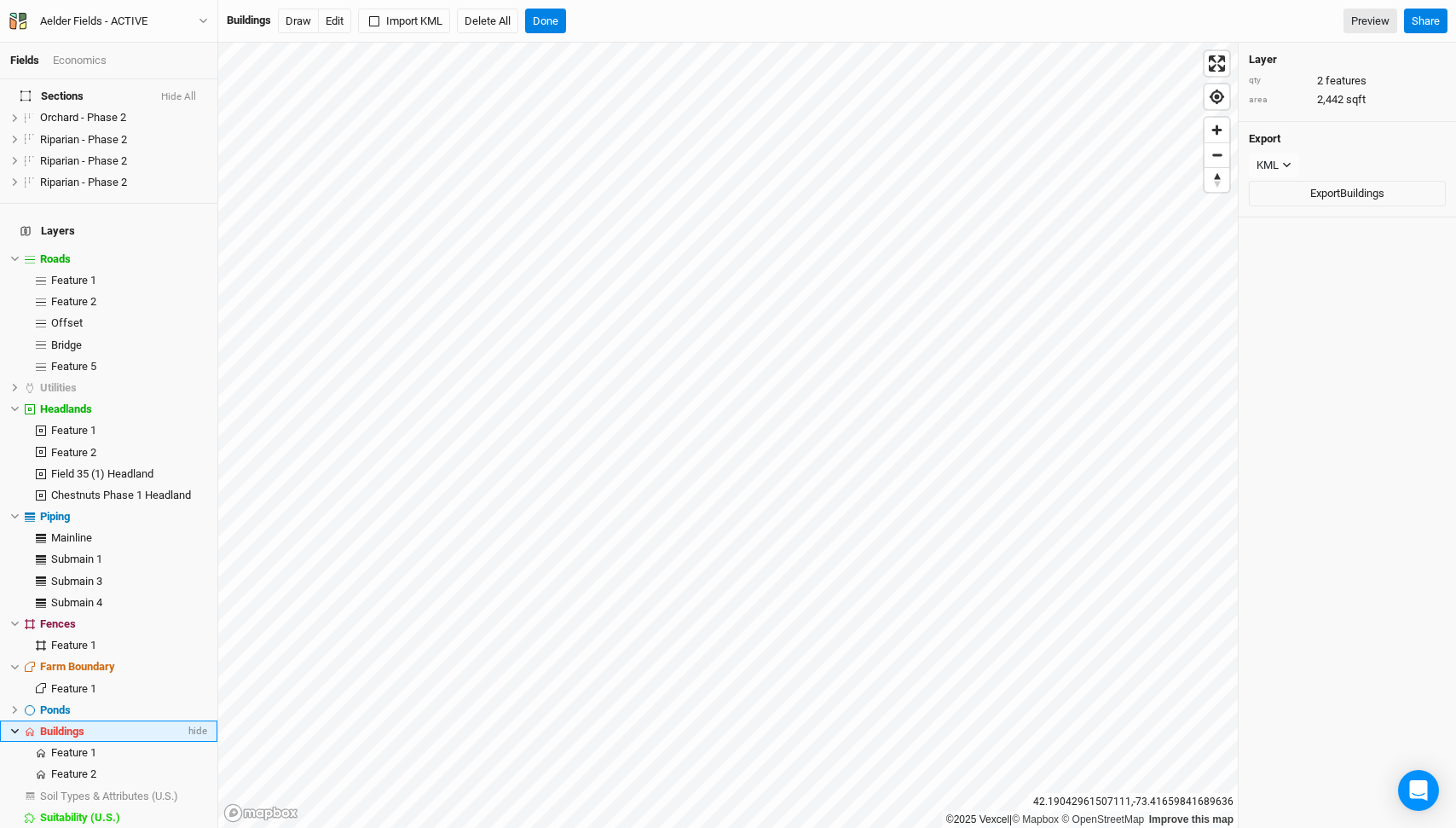
click at [13, 729] on icon at bounding box center [15, 731] width 7 height 5
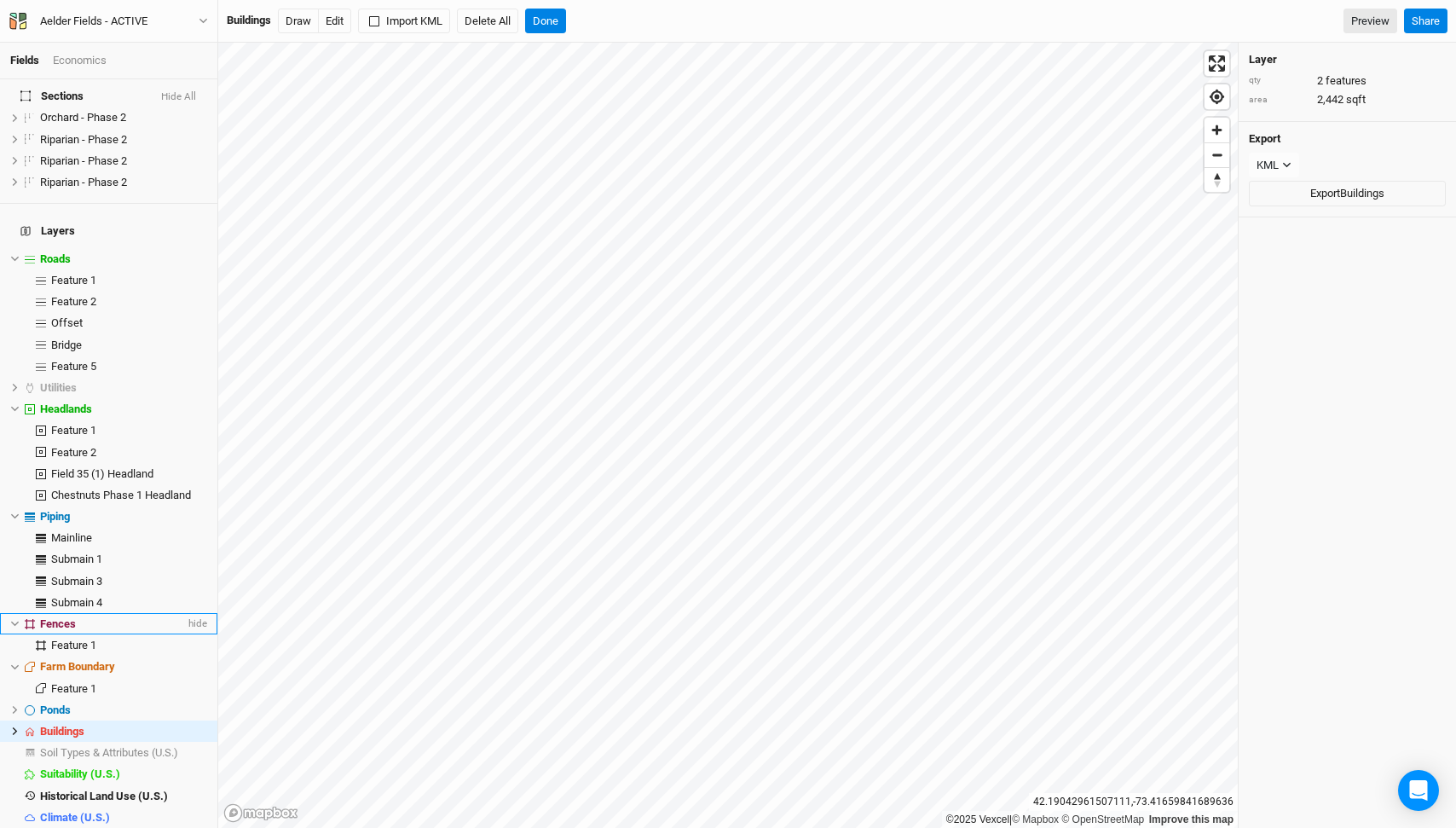
click at [15, 619] on icon at bounding box center [15, 623] width 9 height 9
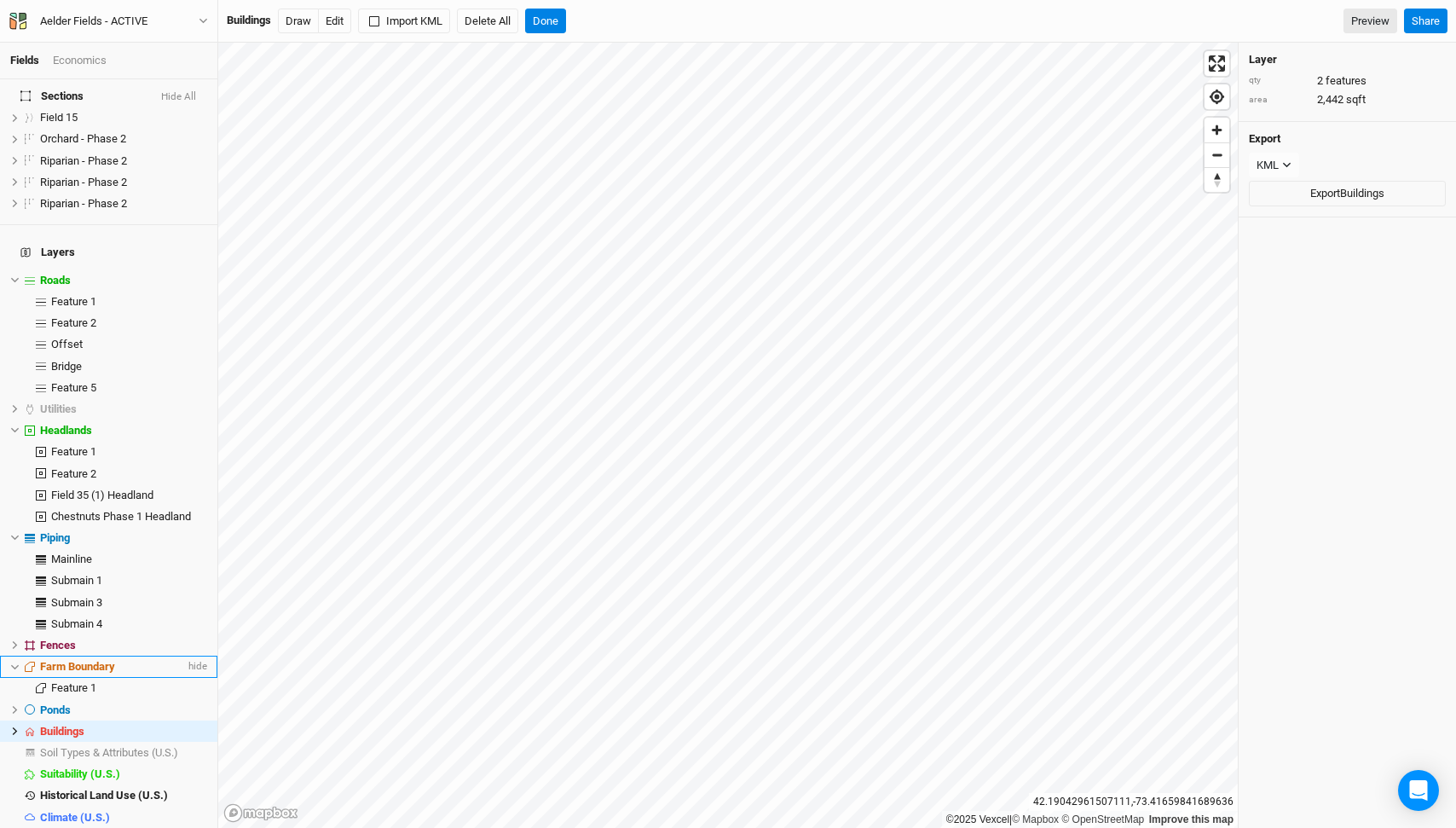
click at [17, 664] on icon at bounding box center [15, 666] width 7 height 5
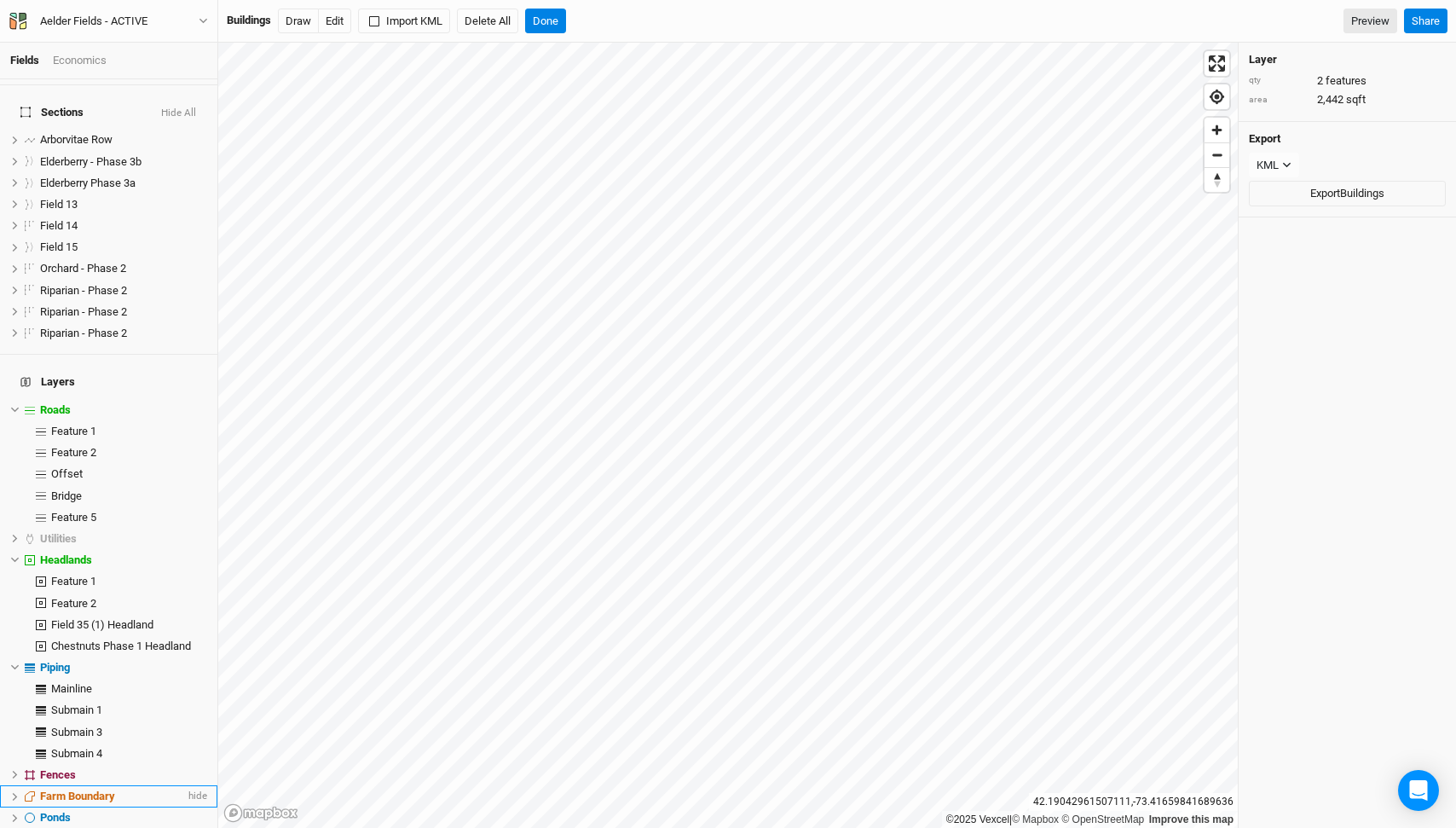
scroll to position [40, 0]
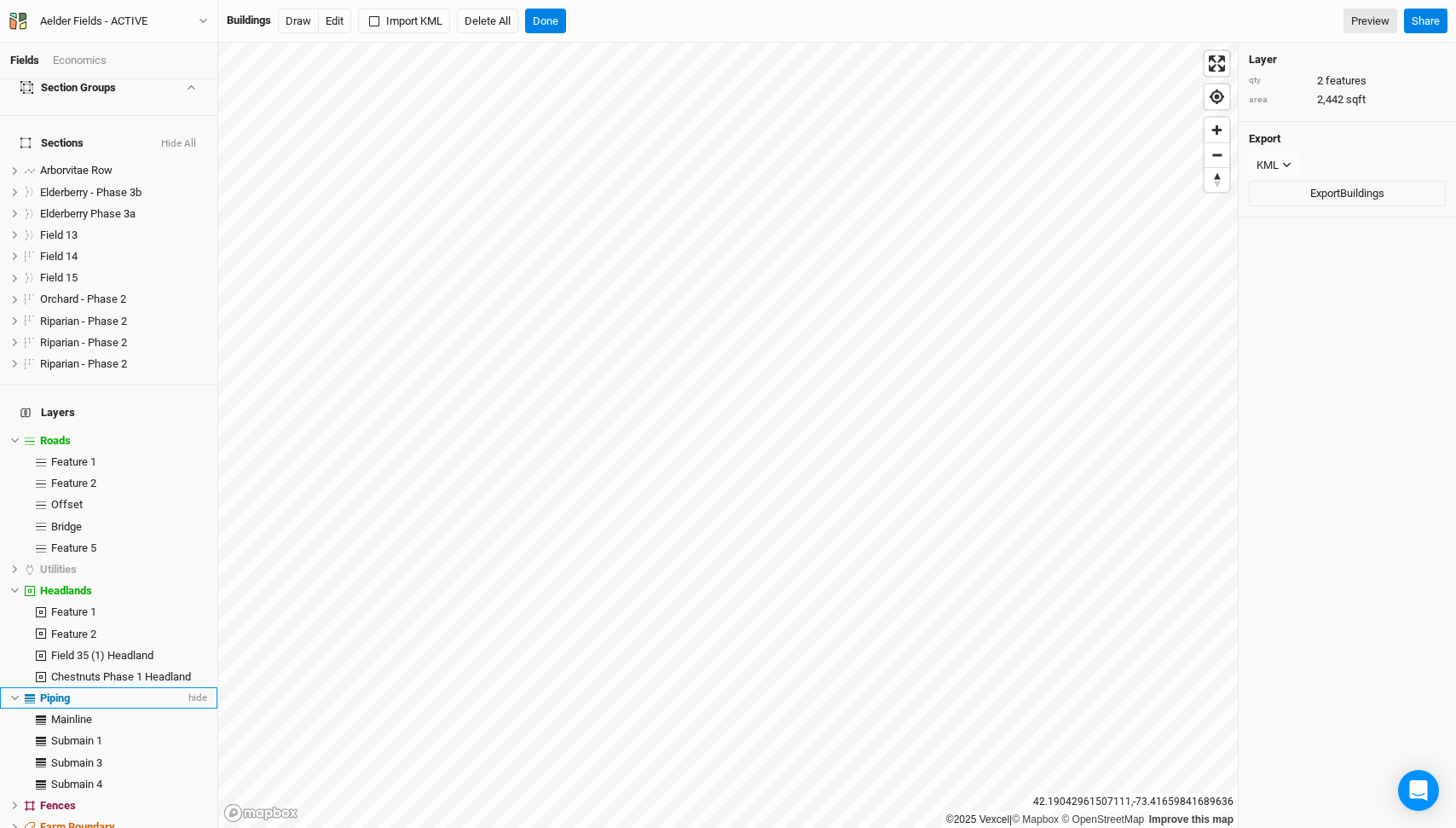
click at [14, 693] on icon at bounding box center [15, 698] width 9 height 9
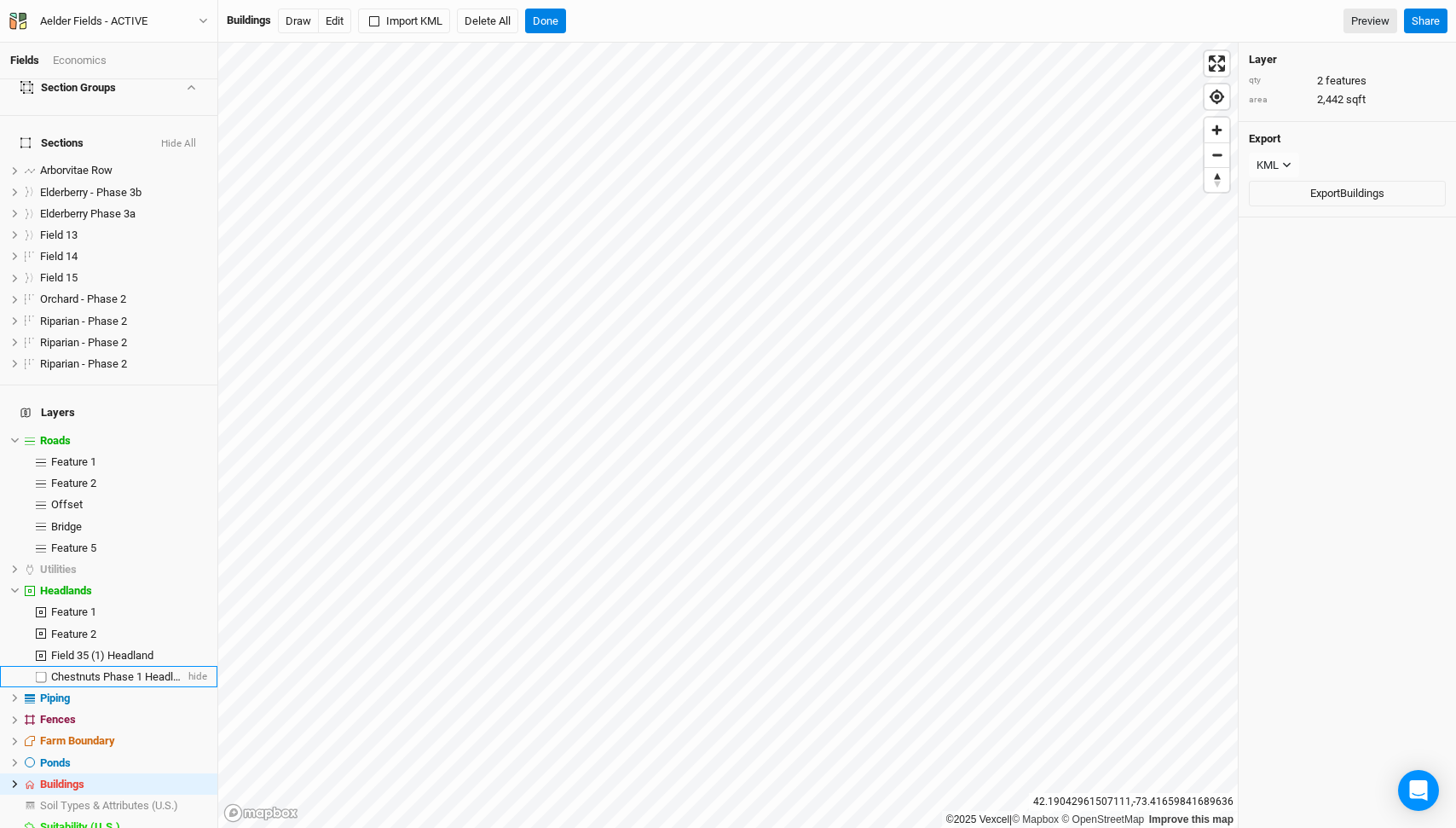
scroll to position [0, 0]
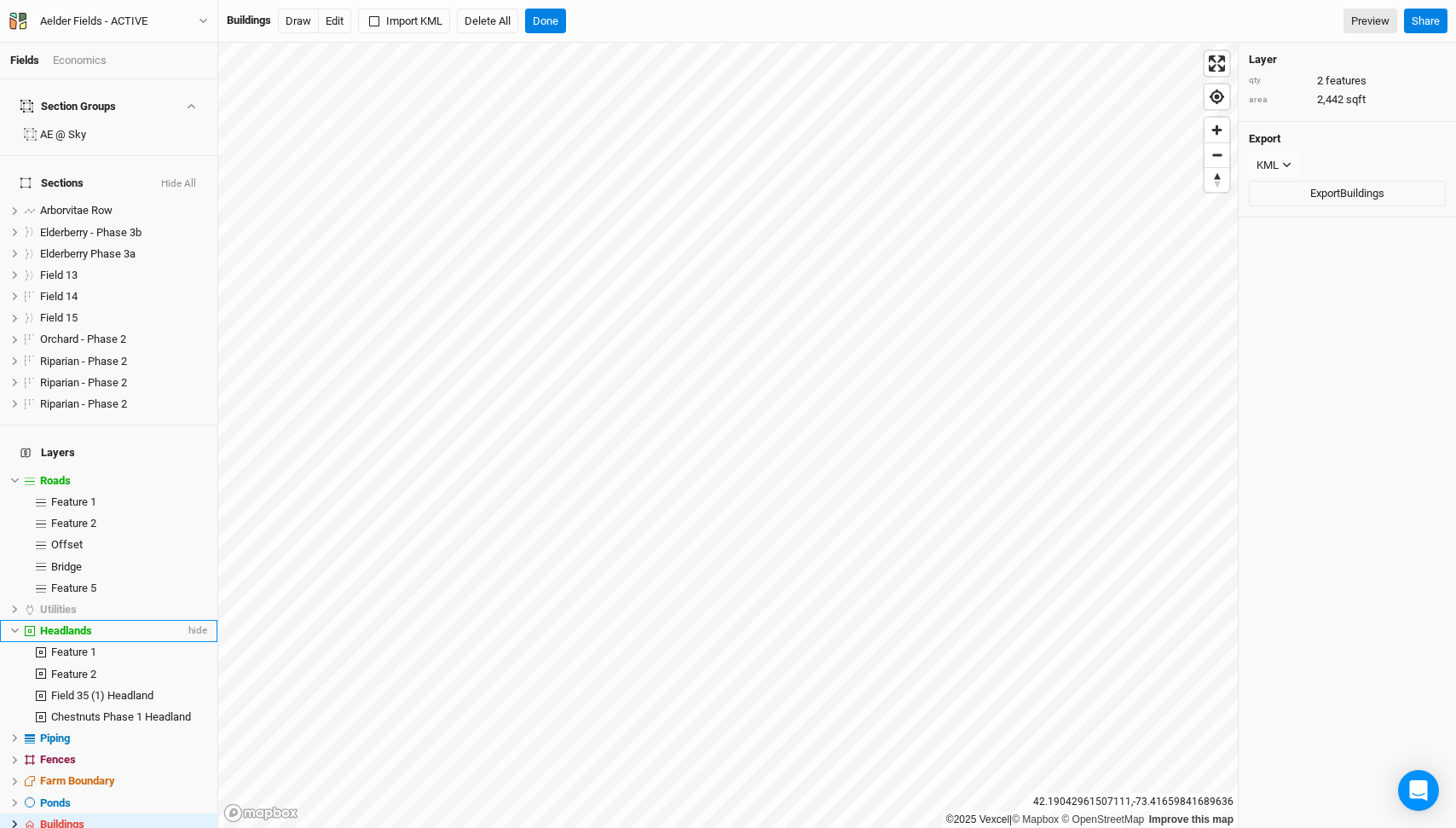
click at [15, 626] on icon at bounding box center [15, 631] width 9 height 9
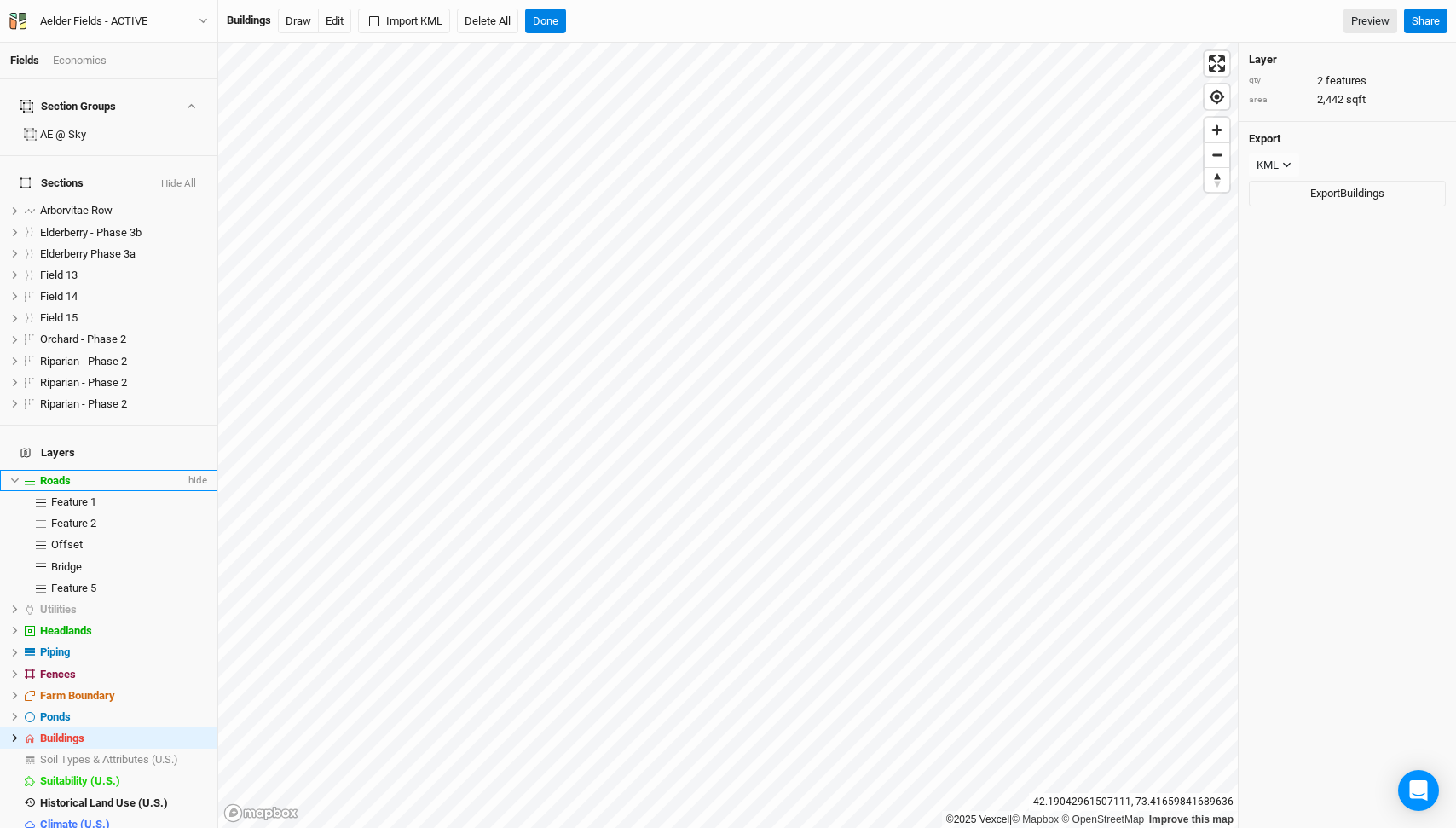
click at [11, 476] on icon at bounding box center [15, 480] width 9 height 9
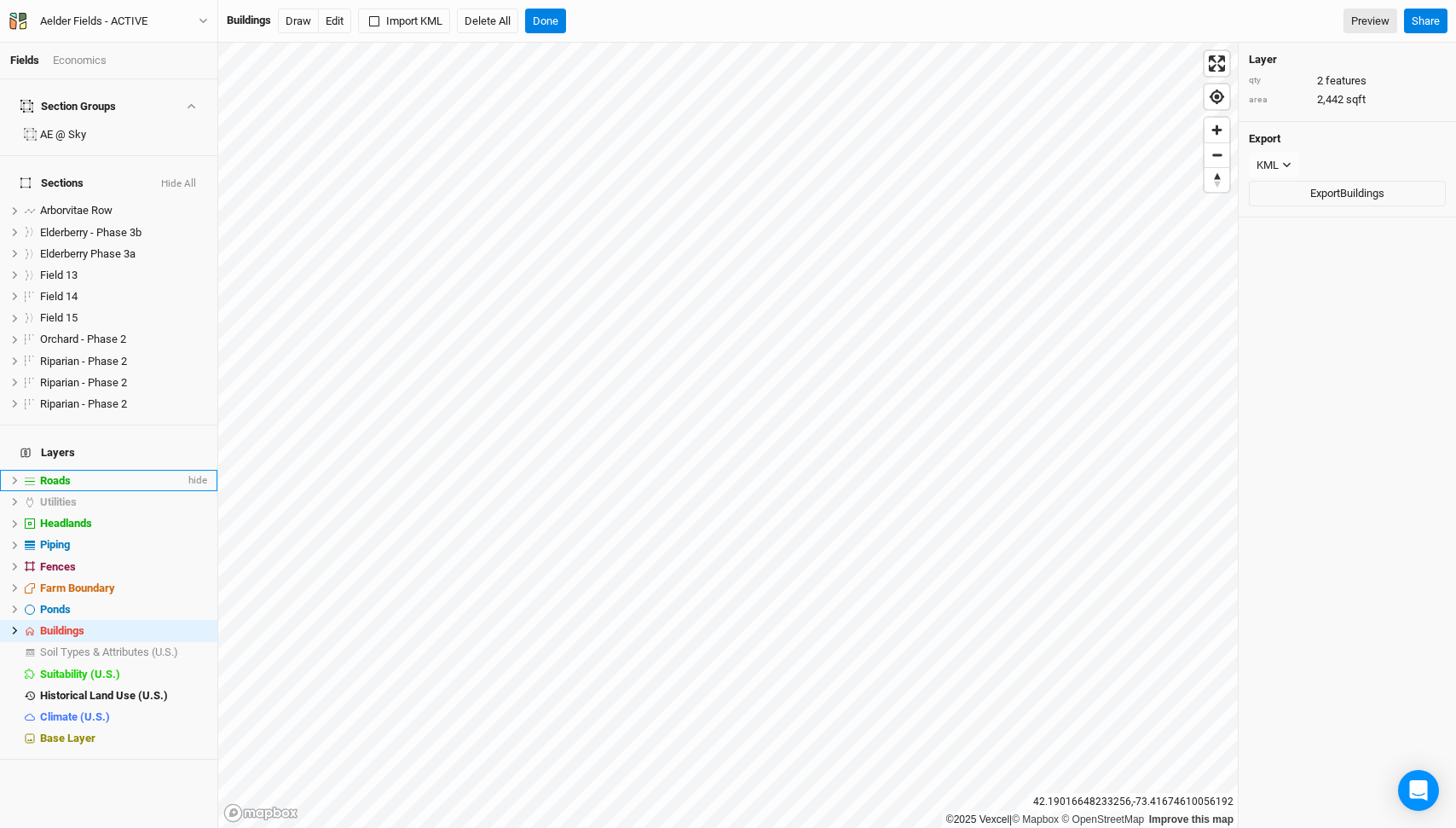
click at [37, 470] on li "Roads hide" at bounding box center [108, 480] width 218 height 21
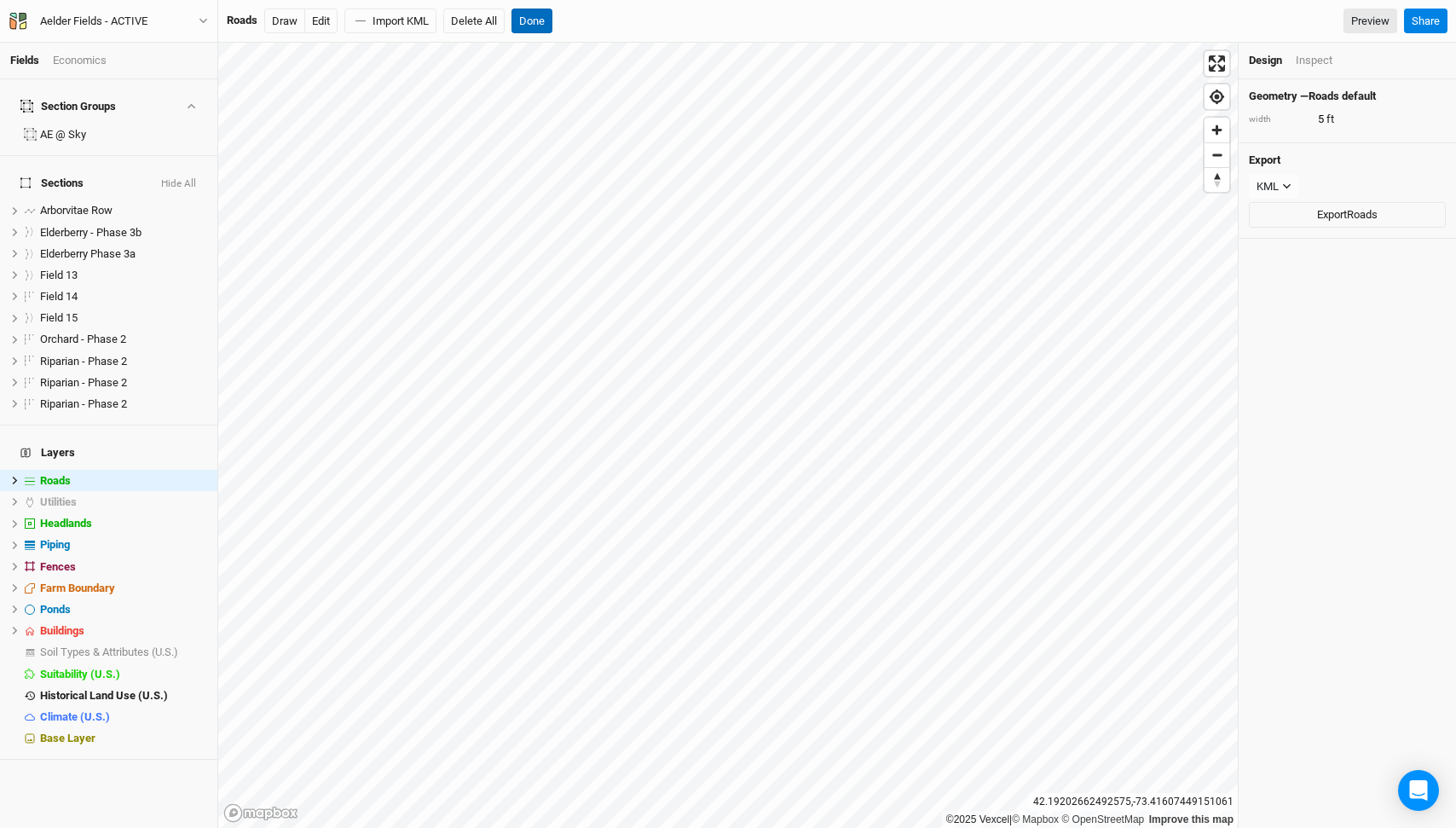
click at [541, 18] on button "Done" at bounding box center [532, 21] width 41 height 25
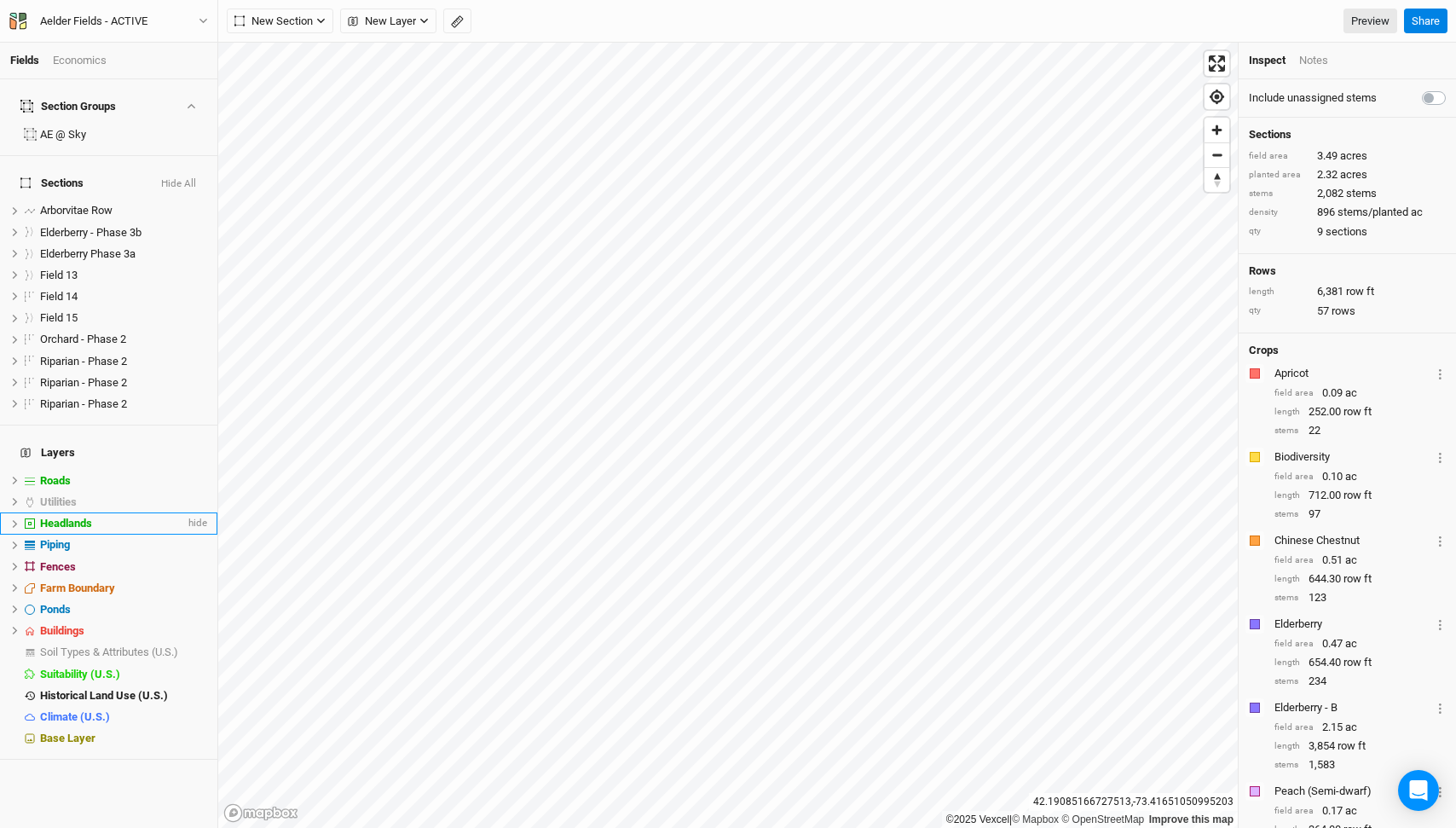
click at [37, 512] on li "Headlands hide" at bounding box center [108, 522] width 218 height 21
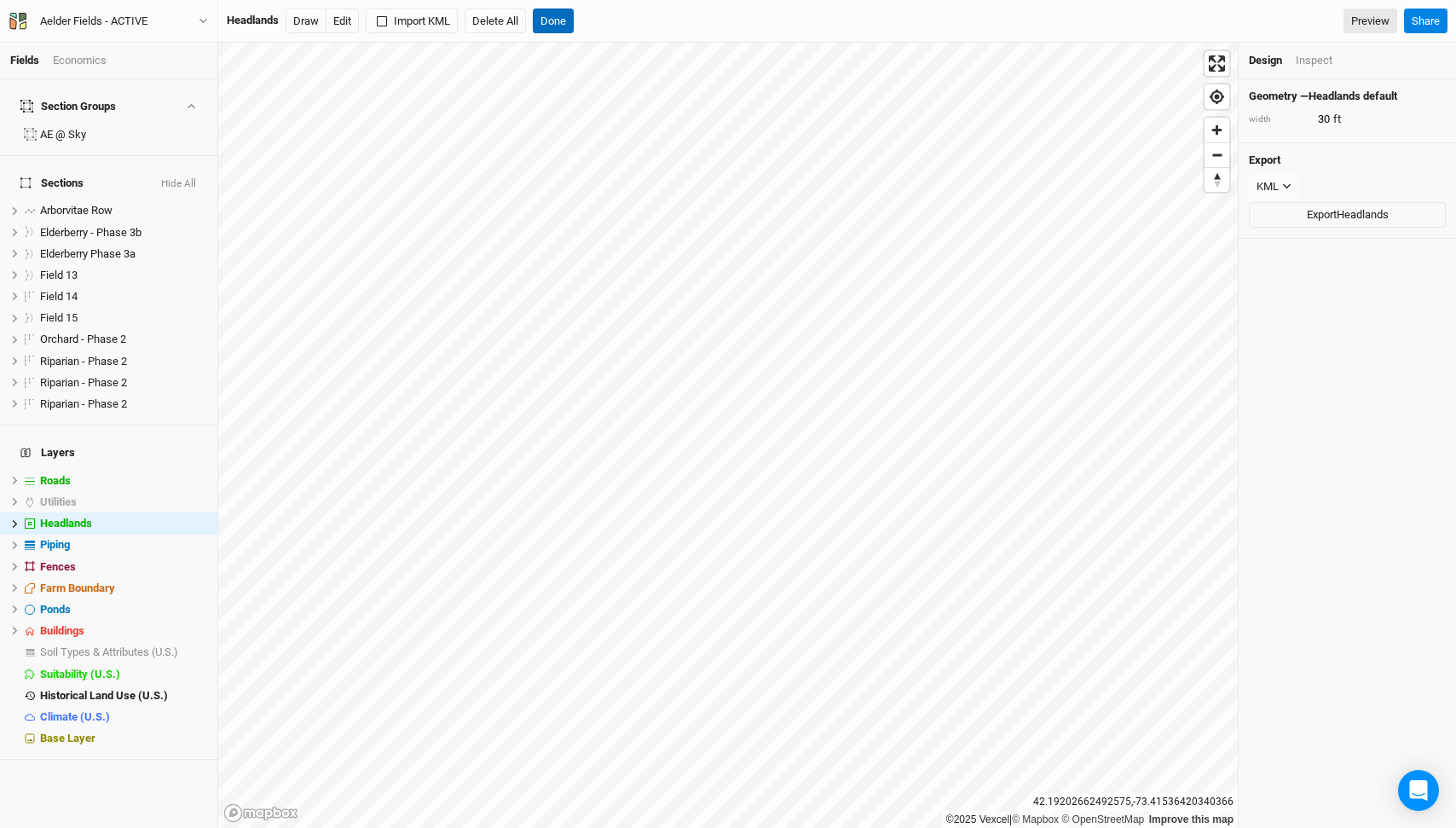
click at [563, 21] on button "Done" at bounding box center [553, 21] width 41 height 25
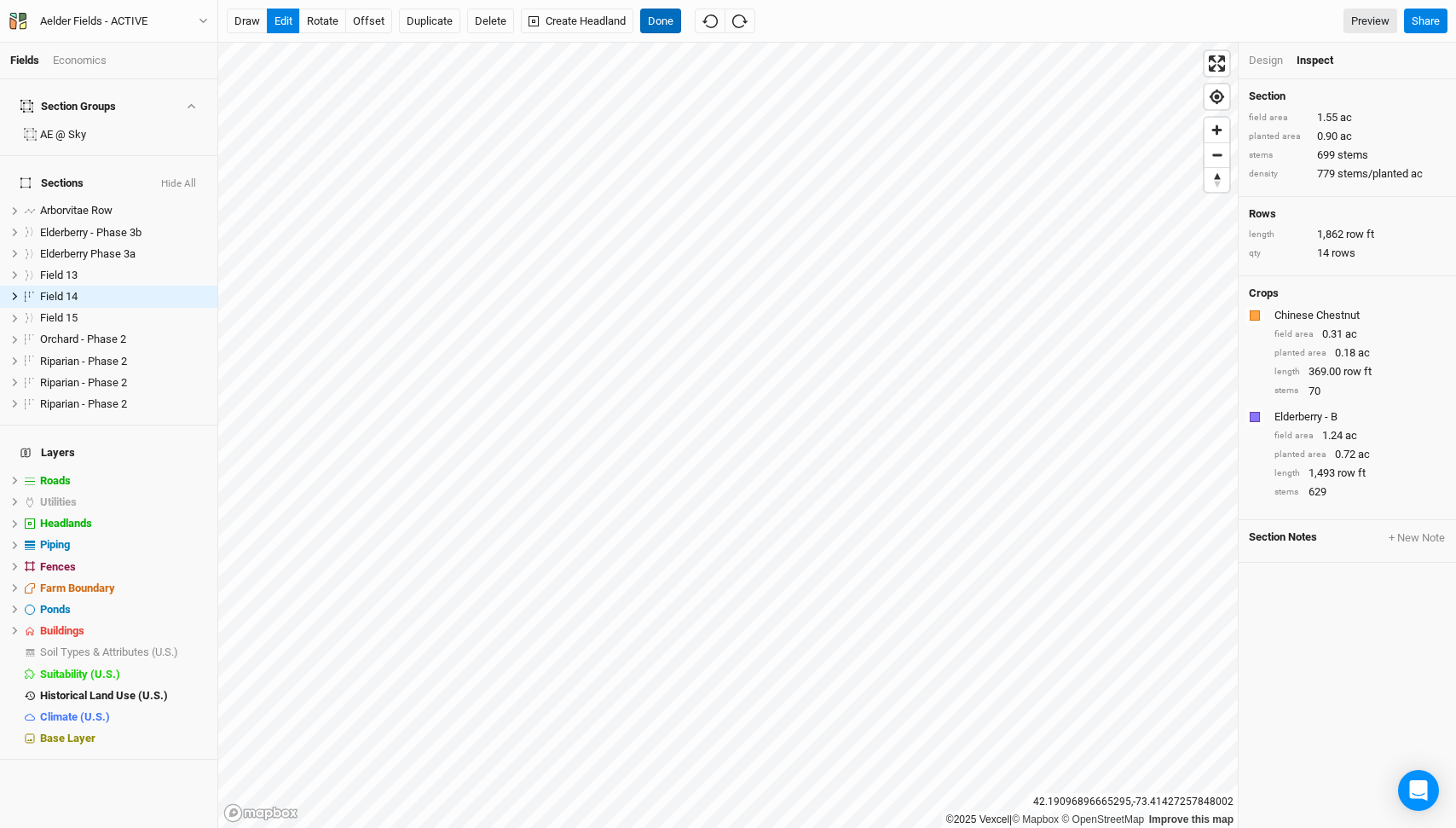
click at [672, 24] on button "Done" at bounding box center [661, 21] width 41 height 25
click at [374, 20] on button "offset" at bounding box center [368, 21] width 47 height 25
click at [313, 25] on button "rotate" at bounding box center [322, 21] width 47 height 25
click at [378, 22] on button "offset" at bounding box center [368, 21] width 47 height 25
click at [357, 21] on button "offset" at bounding box center [368, 21] width 47 height 25
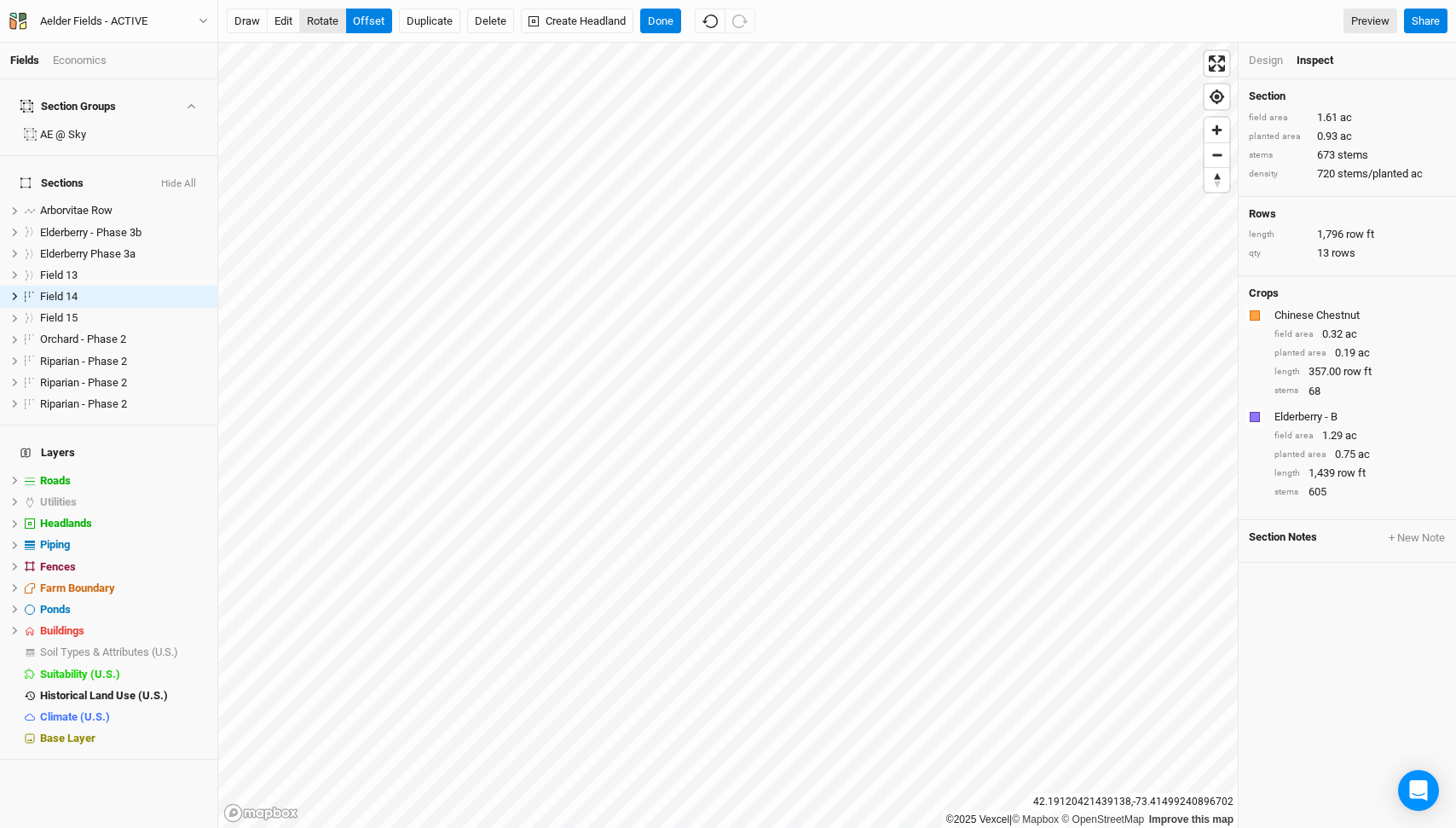
click at [318, 21] on button "rotate" at bounding box center [322, 21] width 47 height 25
click at [670, 18] on button "Done" at bounding box center [661, 21] width 41 height 25
click at [669, 21] on button "Done" at bounding box center [661, 21] width 41 height 25
click at [374, 24] on button "offset" at bounding box center [368, 21] width 47 height 25
click at [664, 25] on button "Done" at bounding box center [661, 21] width 41 height 25
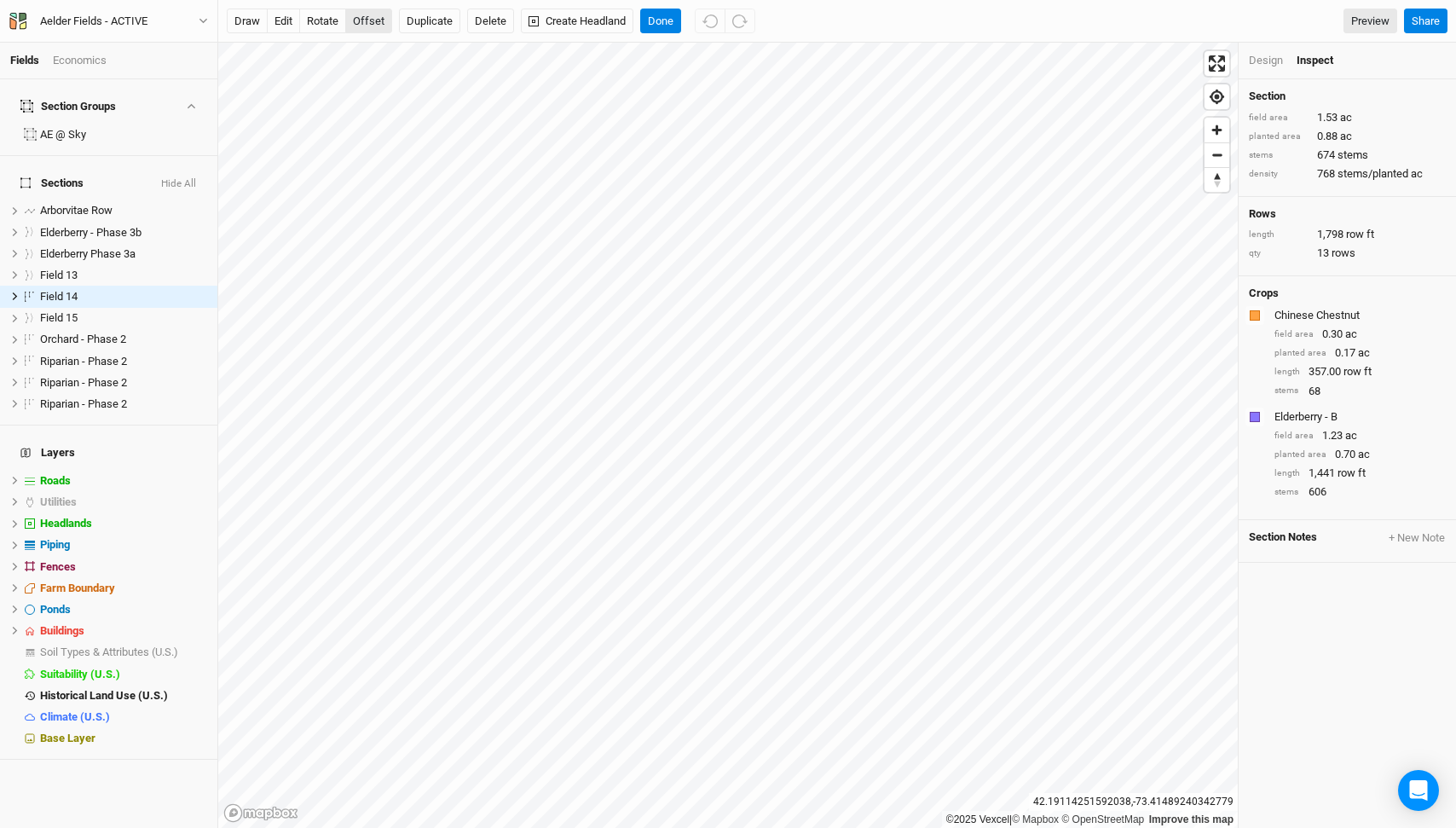
click at [378, 16] on button "offset" at bounding box center [368, 21] width 47 height 25
click at [654, 23] on button "Done" at bounding box center [661, 21] width 41 height 25
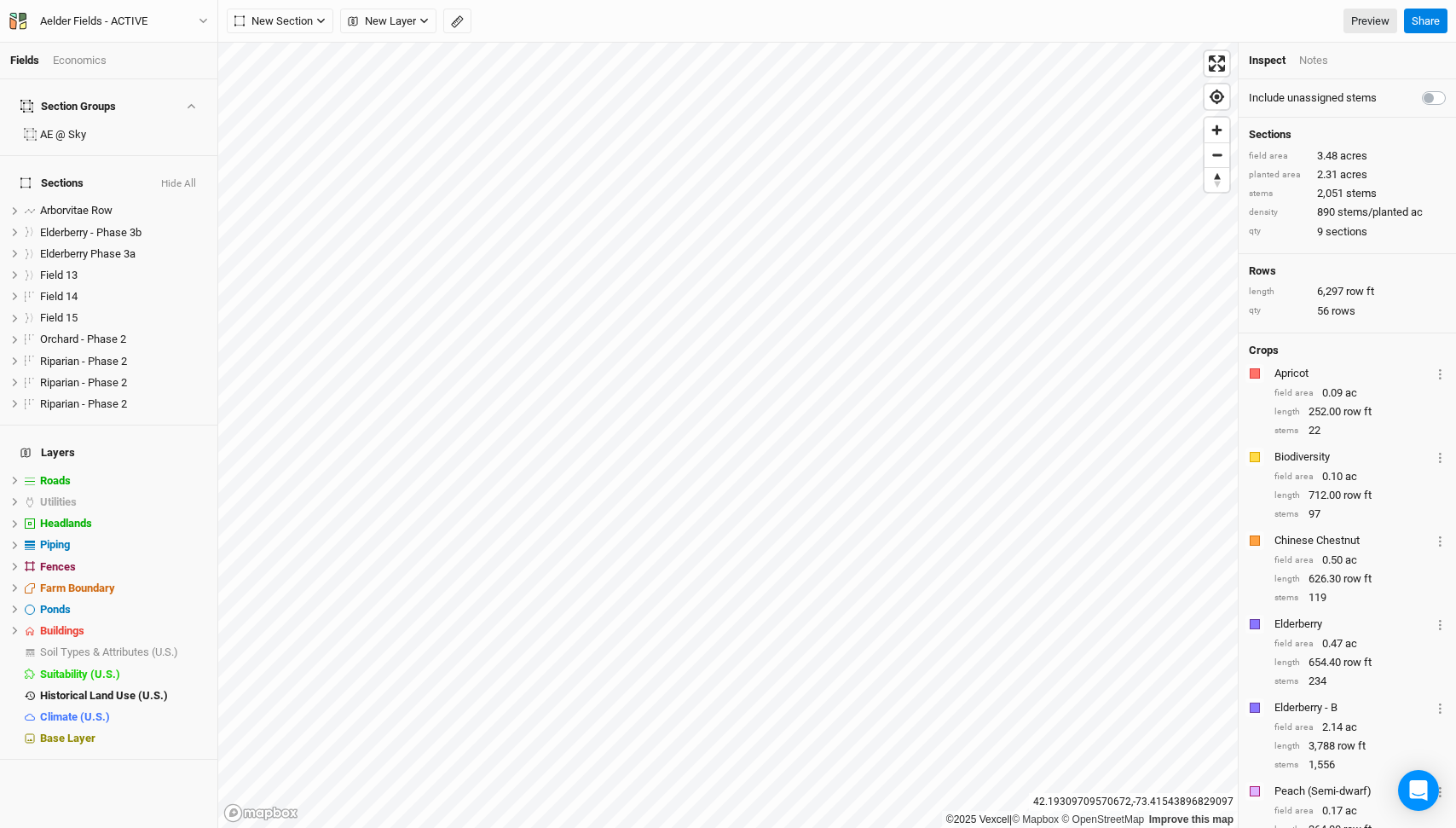
click at [78, 62] on div "Economics" at bounding box center [79, 61] width 53 height 15
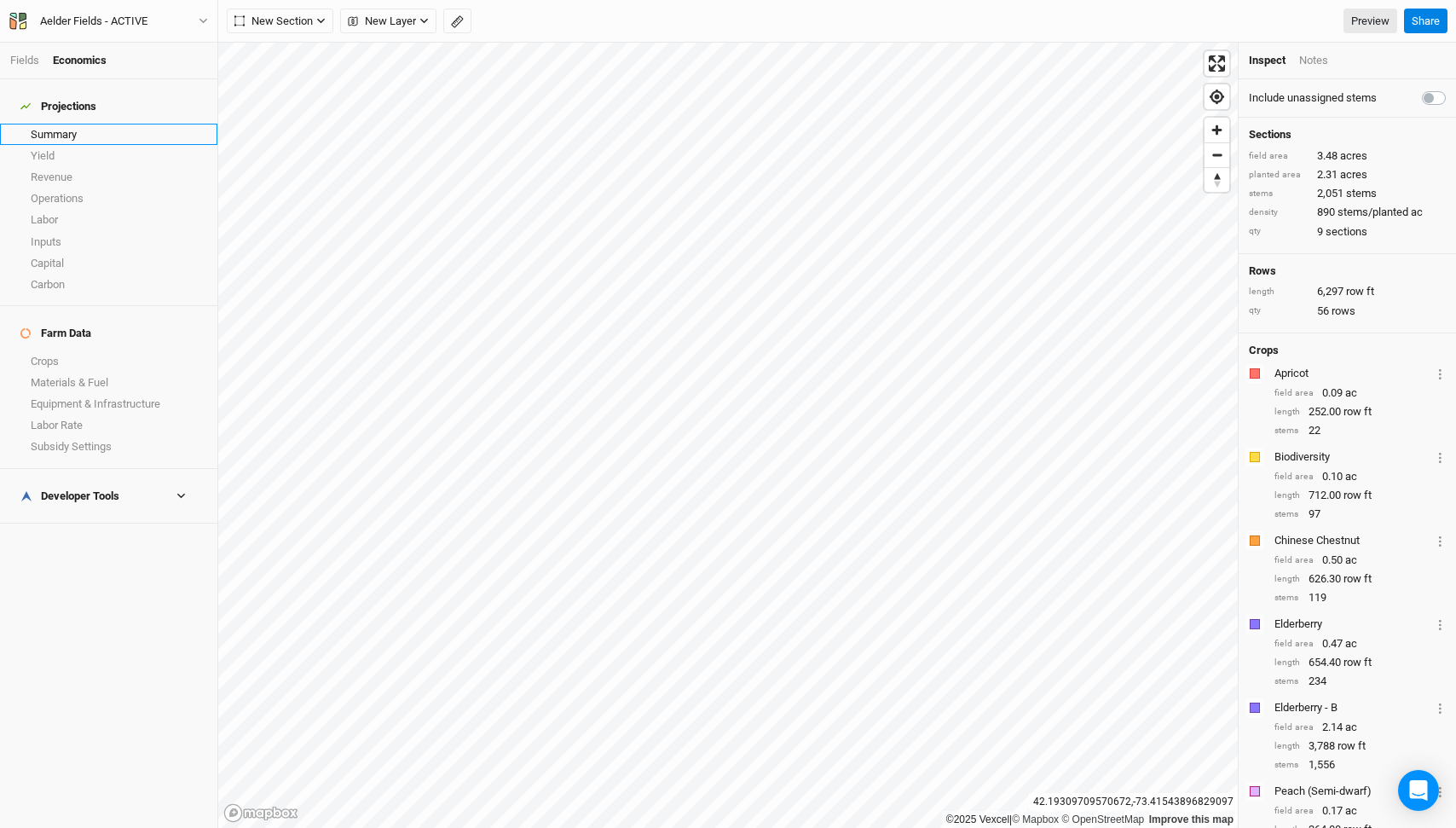
click at [64, 123] on link "Summary" at bounding box center [108, 134] width 218 height 21
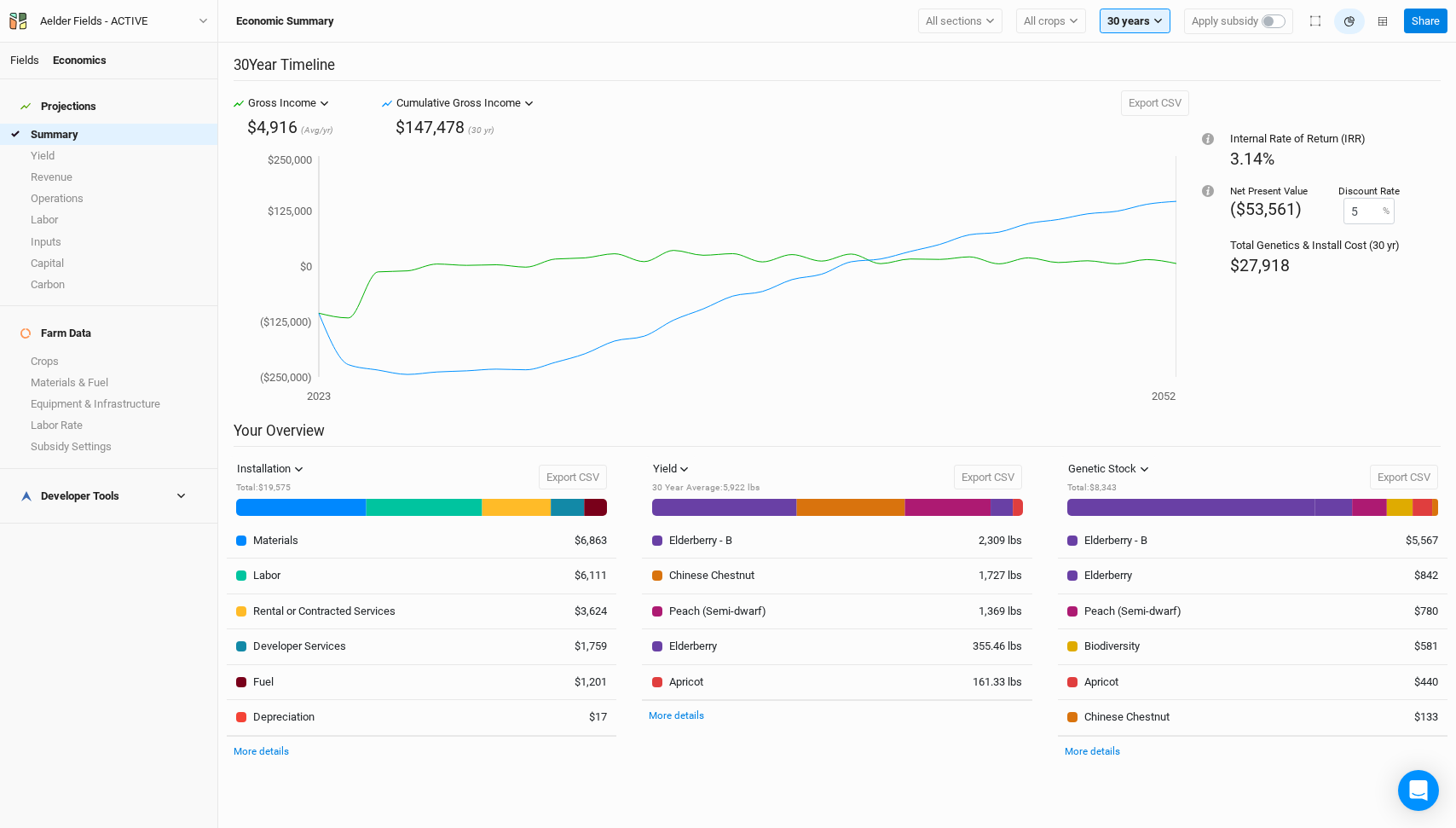
click at [28, 62] on link "Fields" at bounding box center [24, 60] width 29 height 13
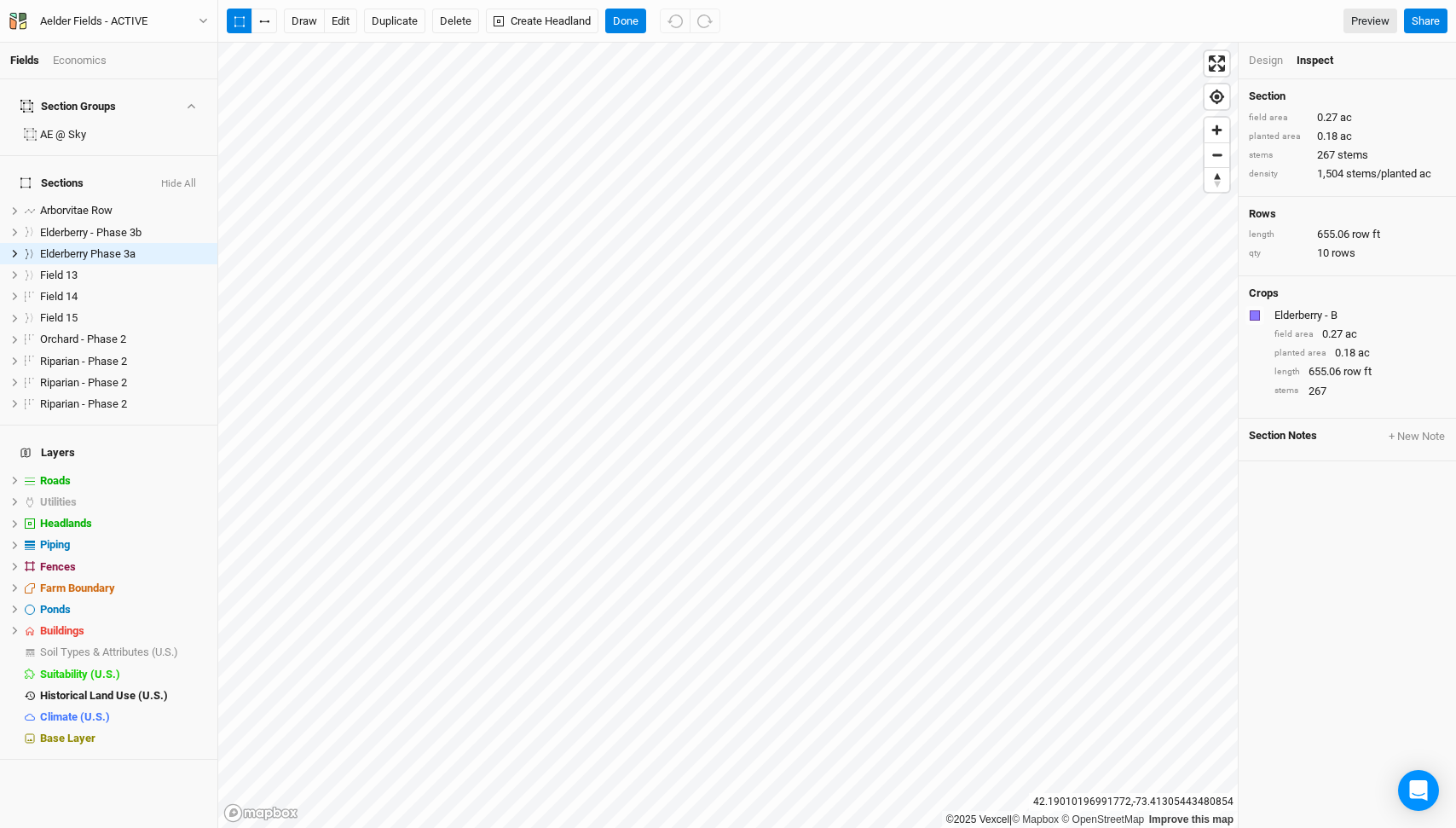
click at [1264, 61] on div "Design" at bounding box center [1265, 61] width 34 height 15
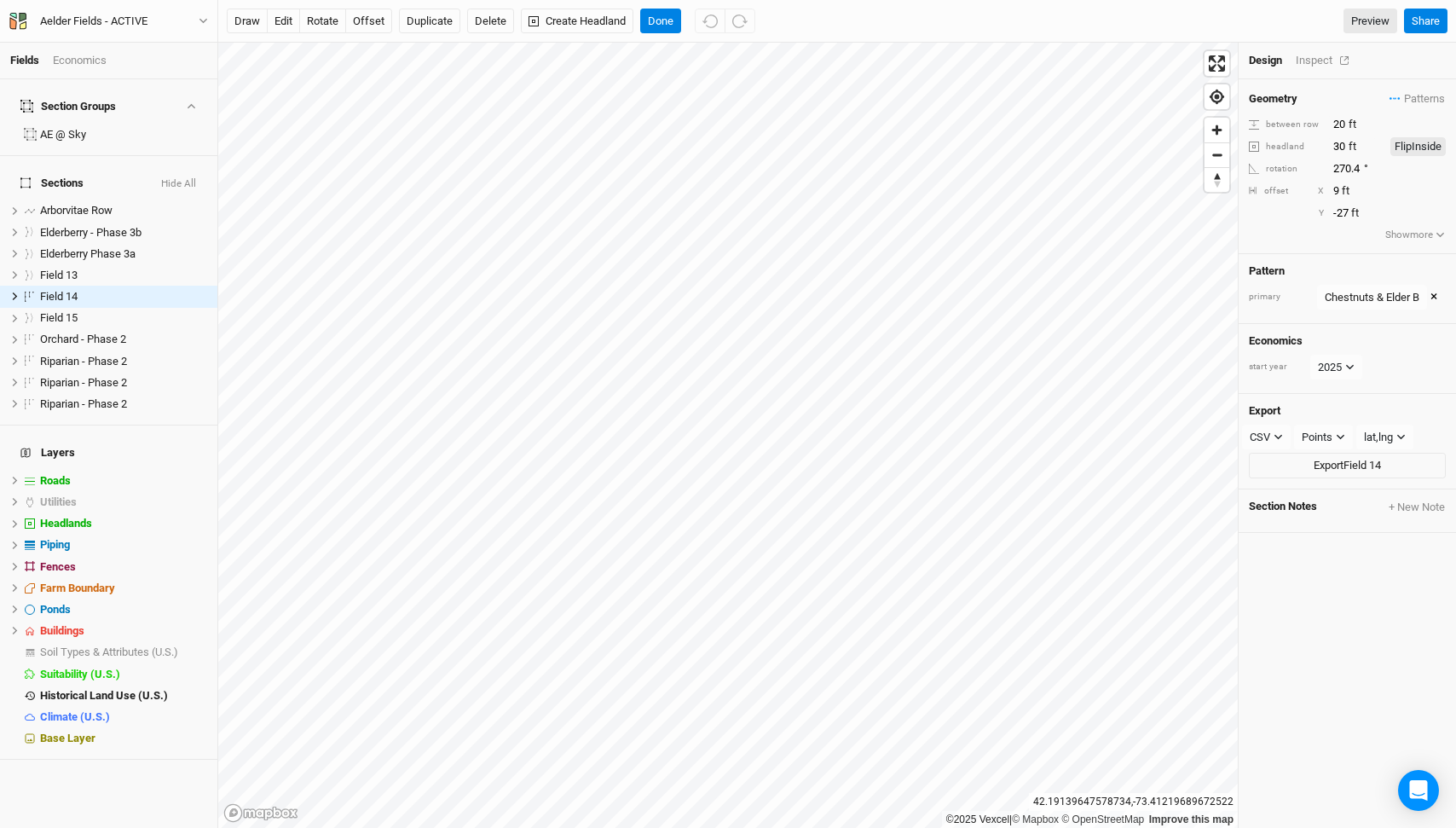
click at [1313, 61] on div "Inspect" at bounding box center [1326, 61] width 61 height 15
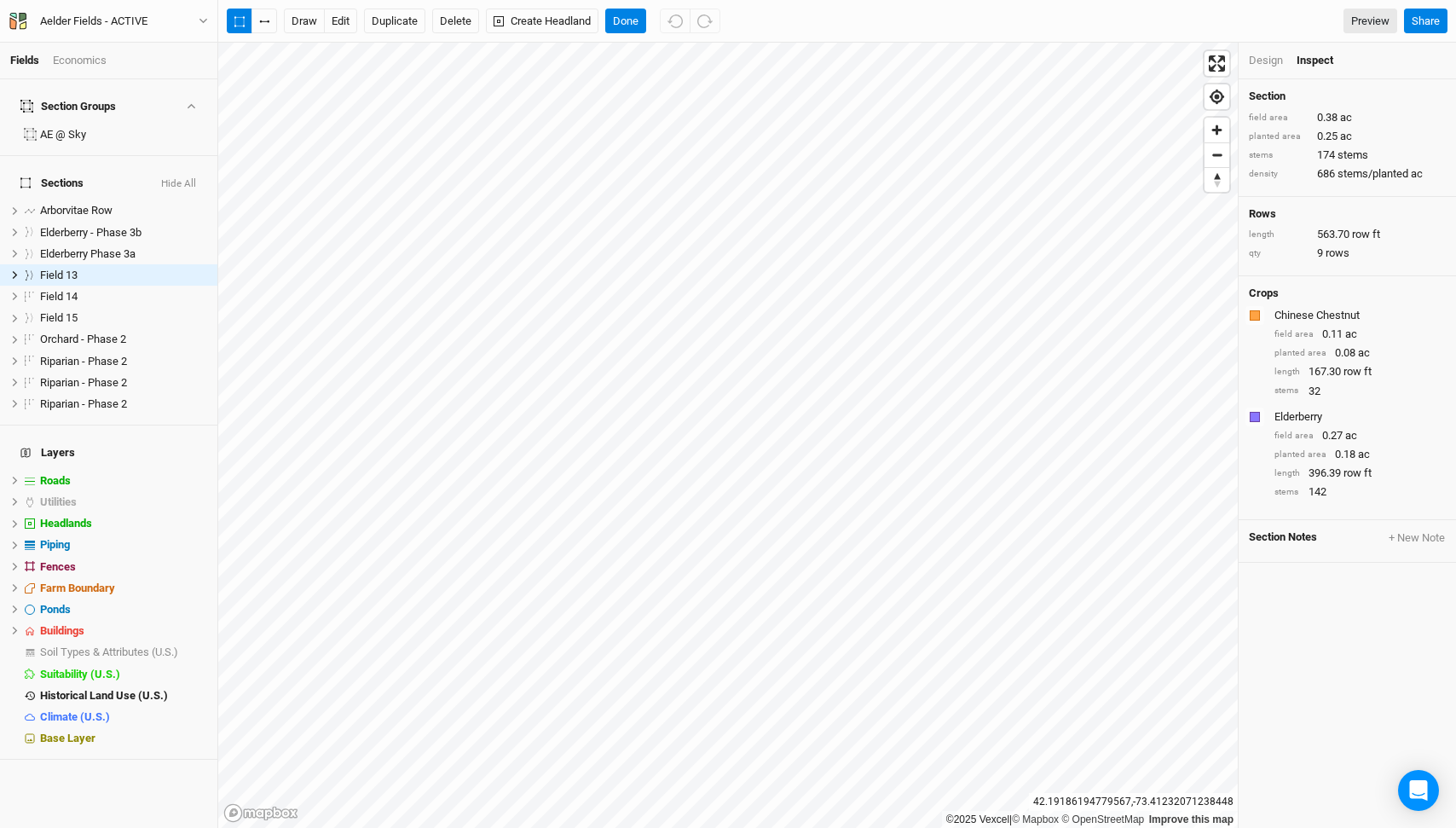
click at [1256, 61] on div "Design" at bounding box center [1265, 61] width 34 height 15
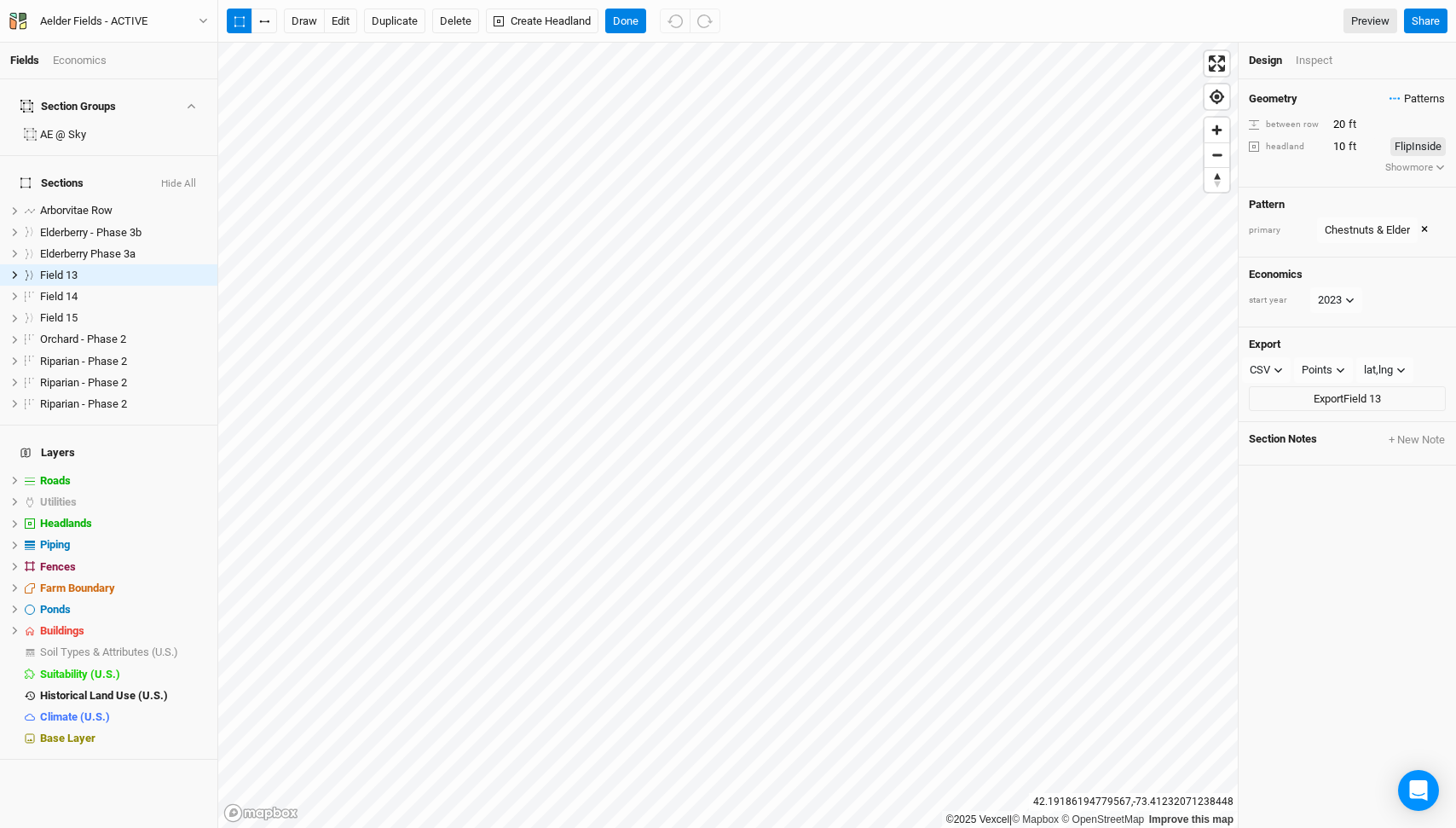
click at [1413, 102] on span "Patterns" at bounding box center [1417, 99] width 55 height 17
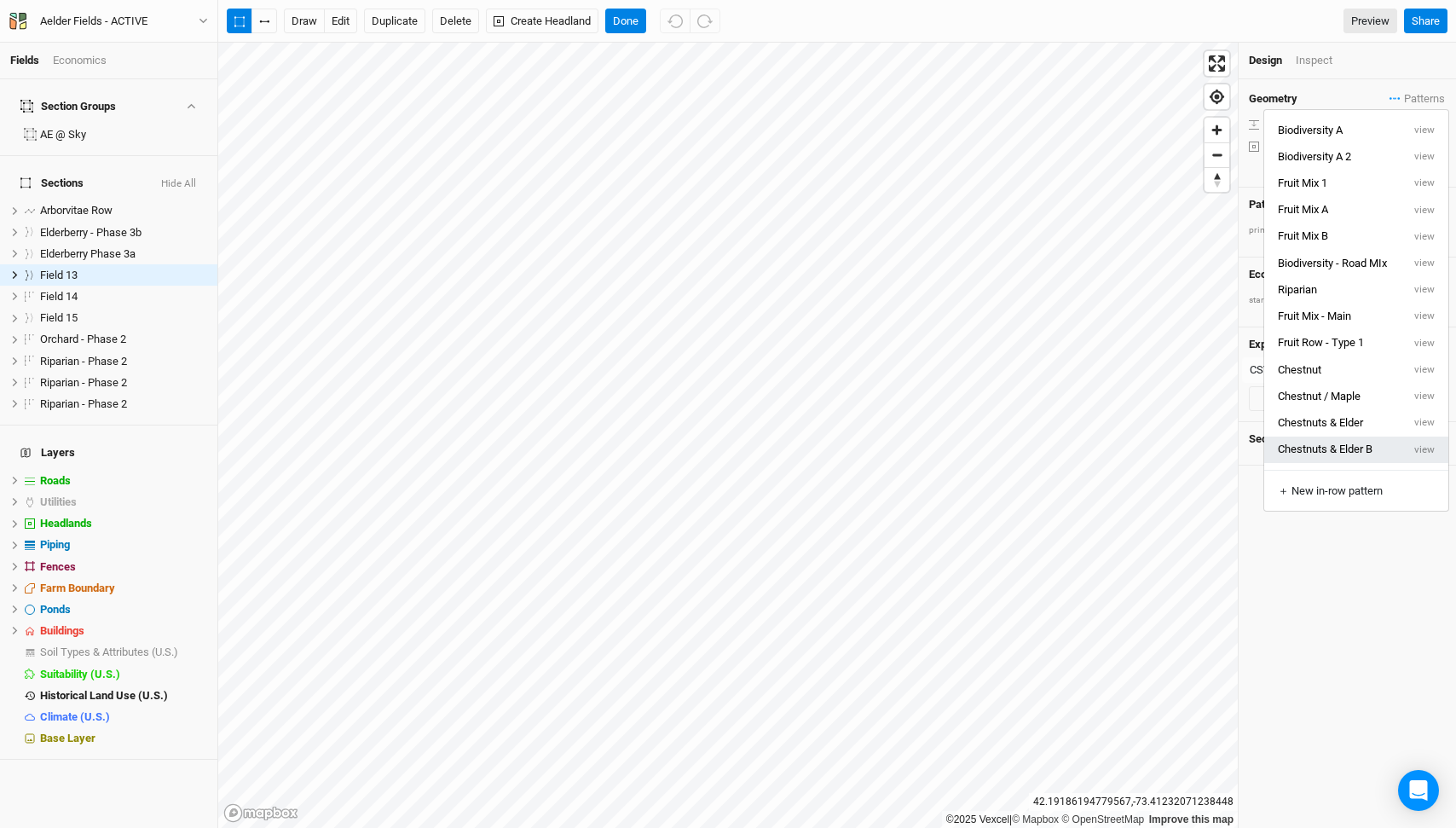
click at [1343, 452] on button "Chestnuts & Elder B" at bounding box center [1333, 450] width 137 height 26
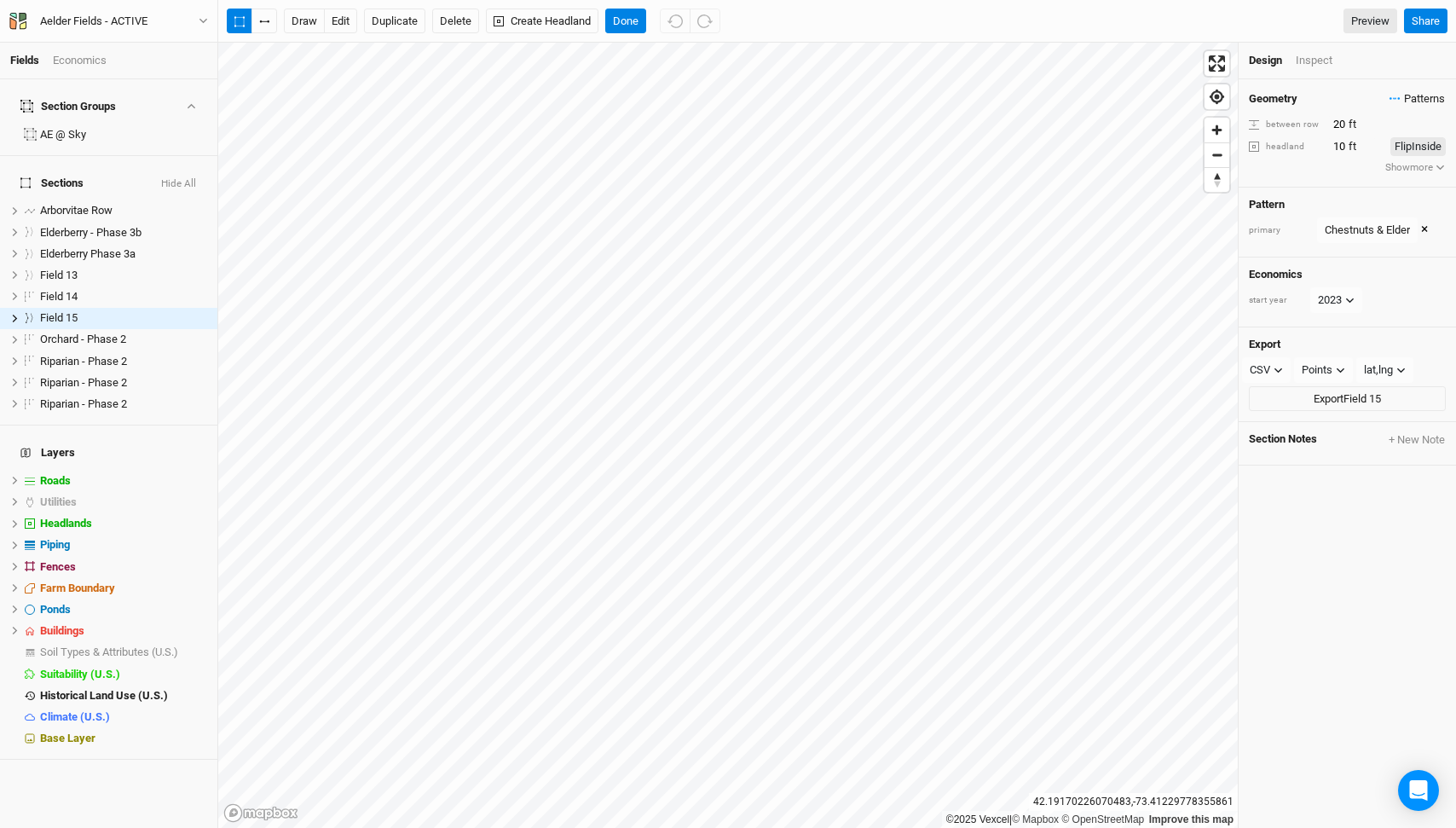
click at [1404, 93] on span "Patterns" at bounding box center [1417, 99] width 55 height 17
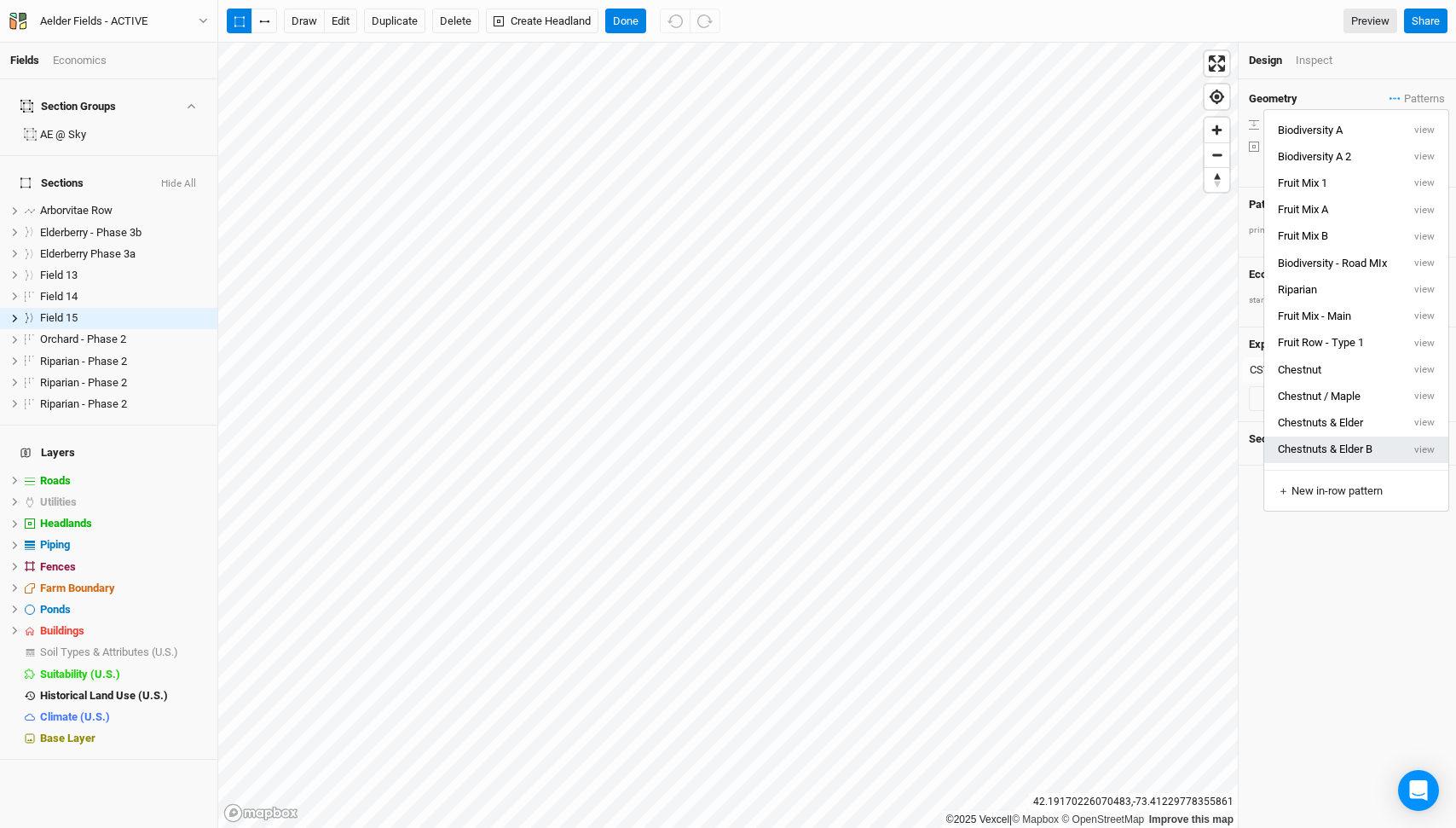
click at [1353, 448] on button "Chestnuts & Elder B" at bounding box center [1333, 450] width 137 height 26
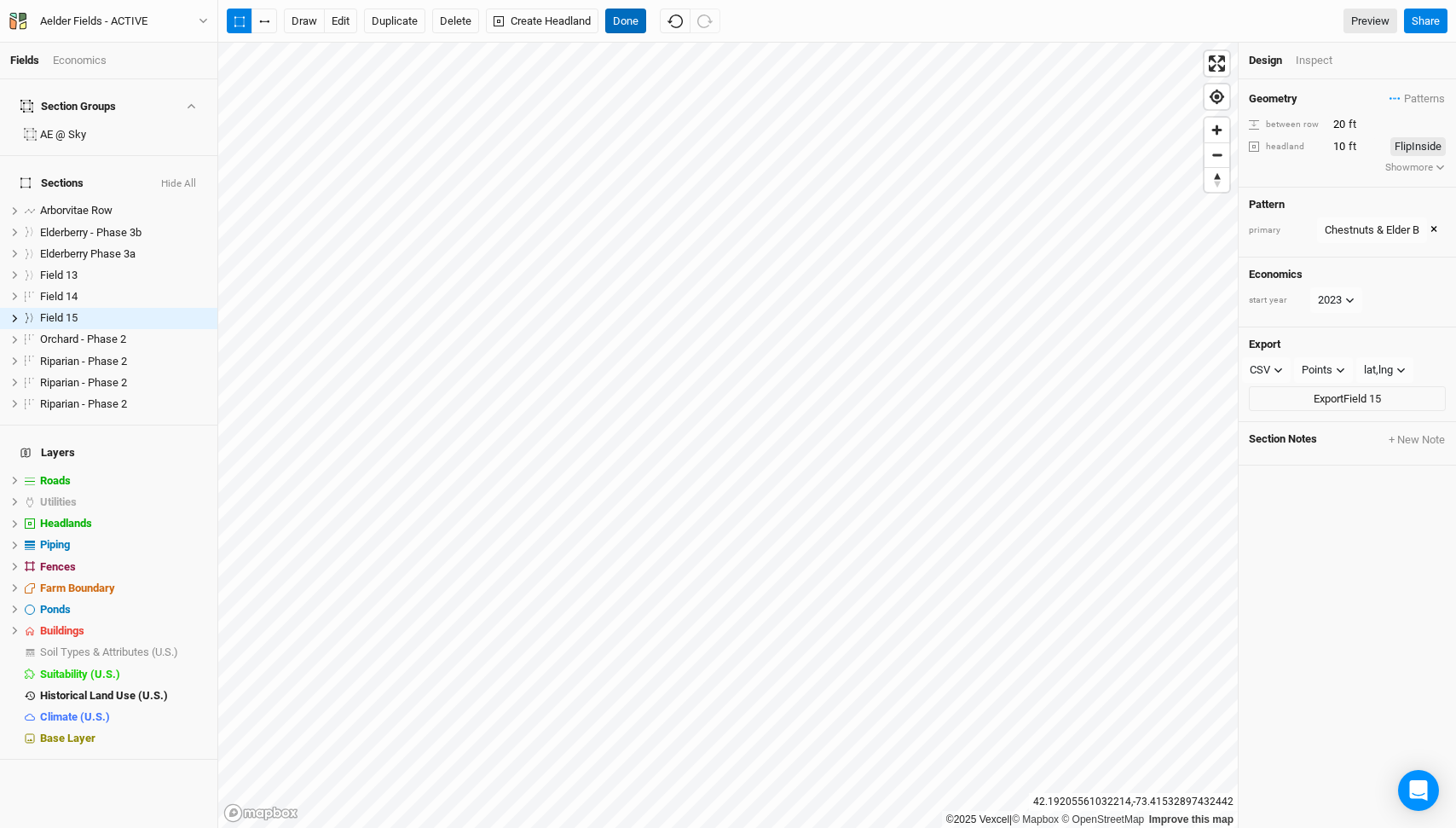
click at [628, 25] on button "Done" at bounding box center [626, 21] width 41 height 25
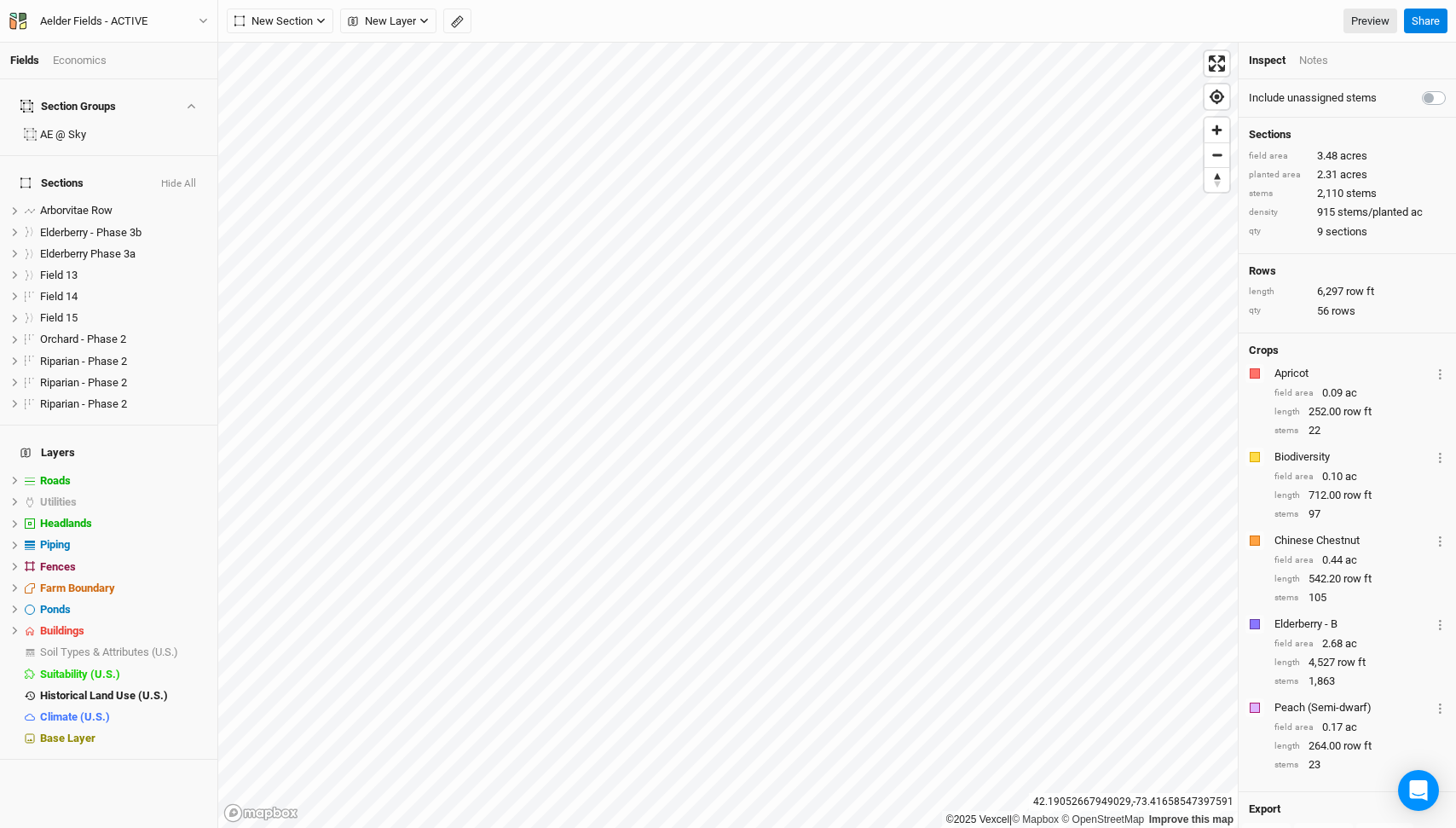
click at [83, 59] on div "Economics" at bounding box center [79, 61] width 53 height 15
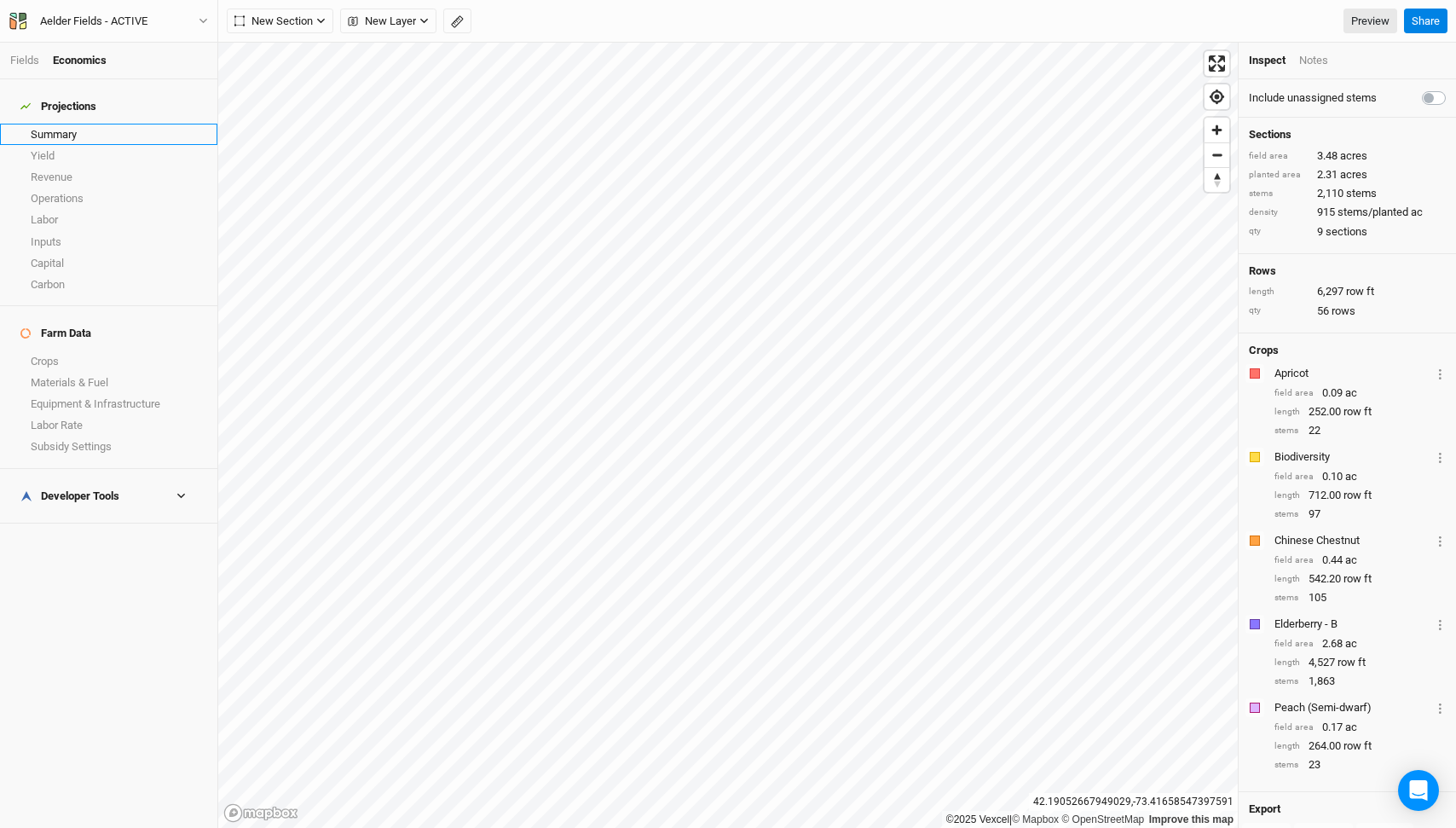
click at [72, 123] on link "Summary" at bounding box center [108, 134] width 218 height 21
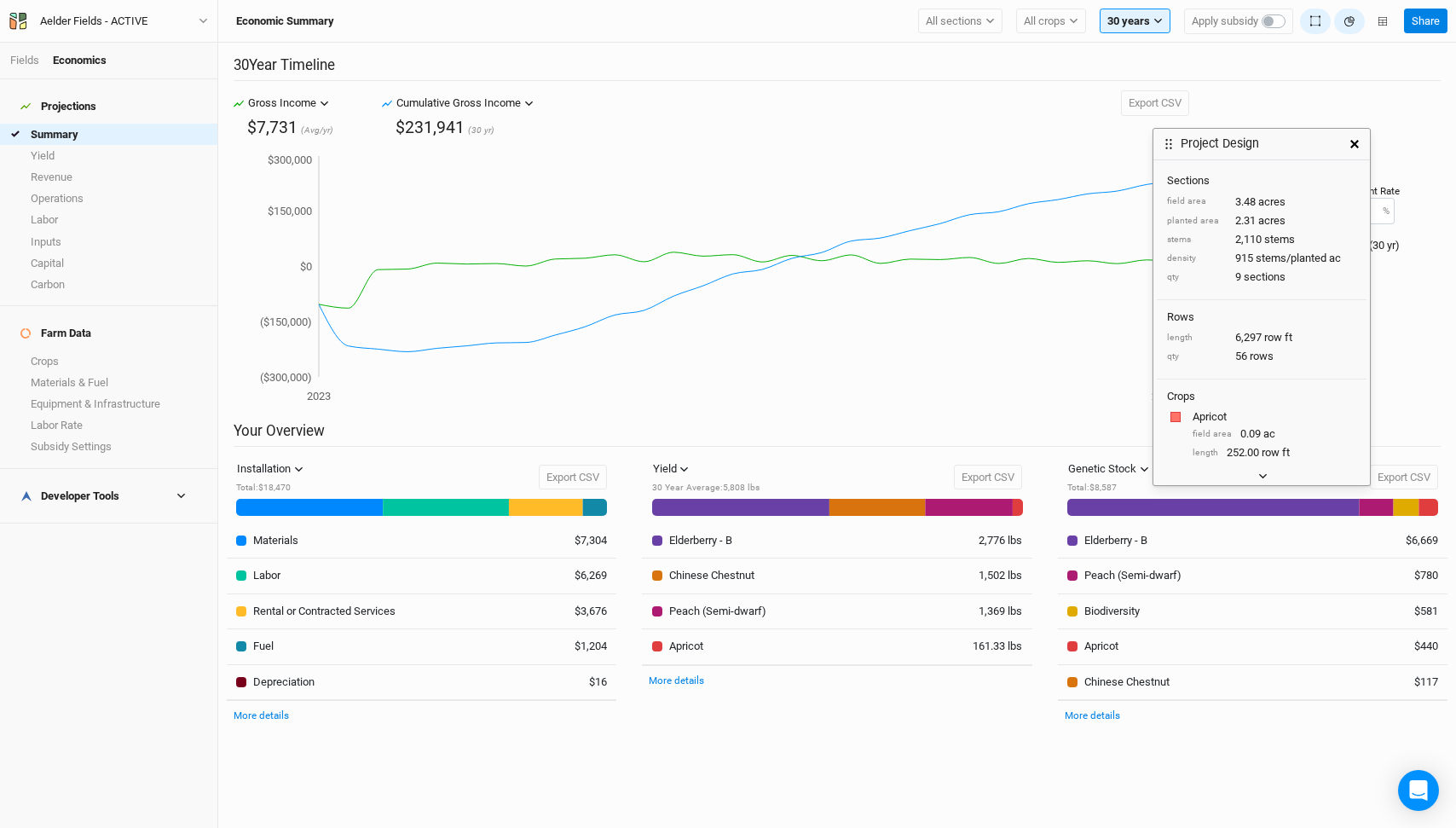
click at [1257, 477] on button "button" at bounding box center [1262, 476] width 28 height 18
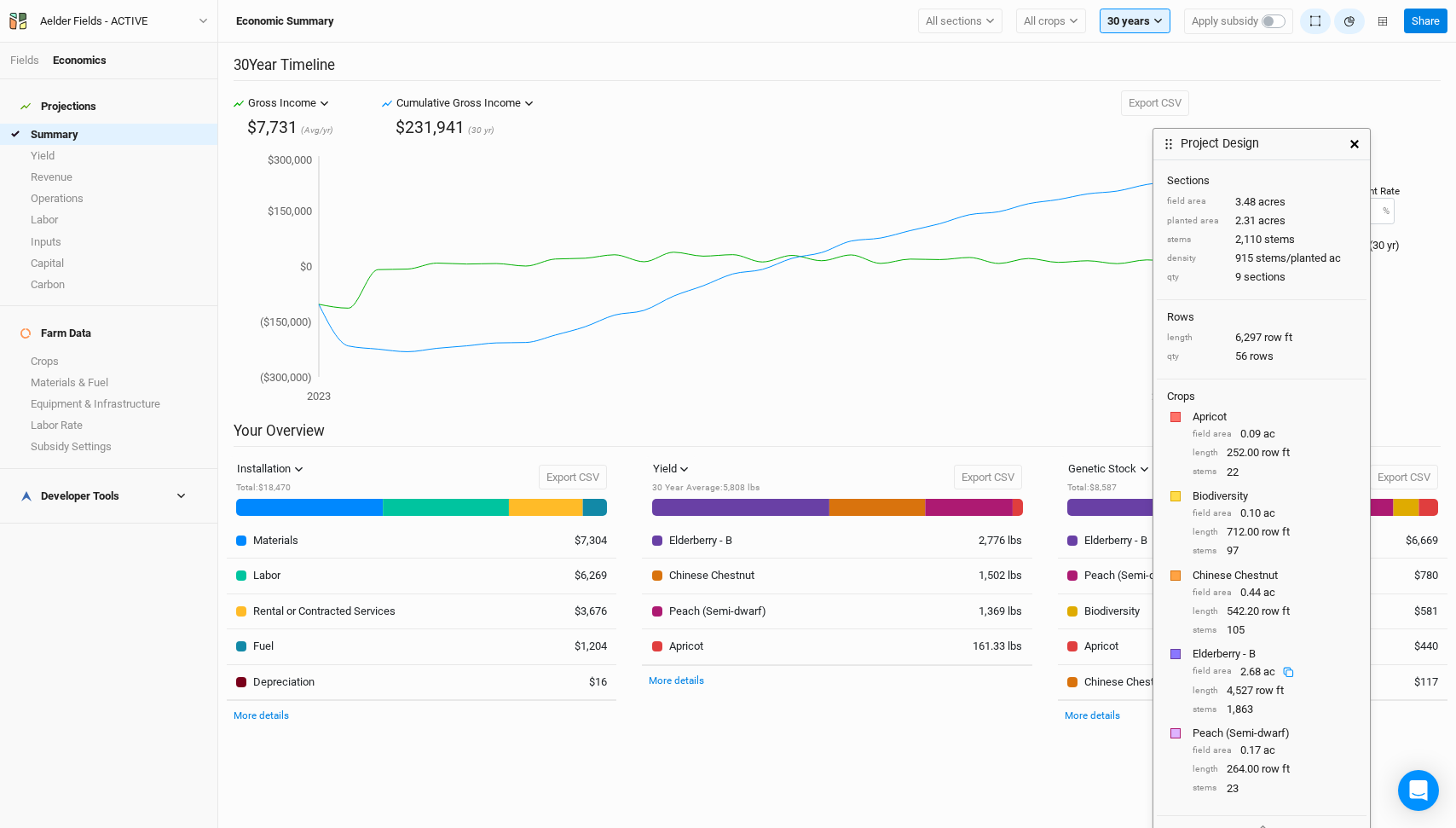
scroll to position [7, 0]
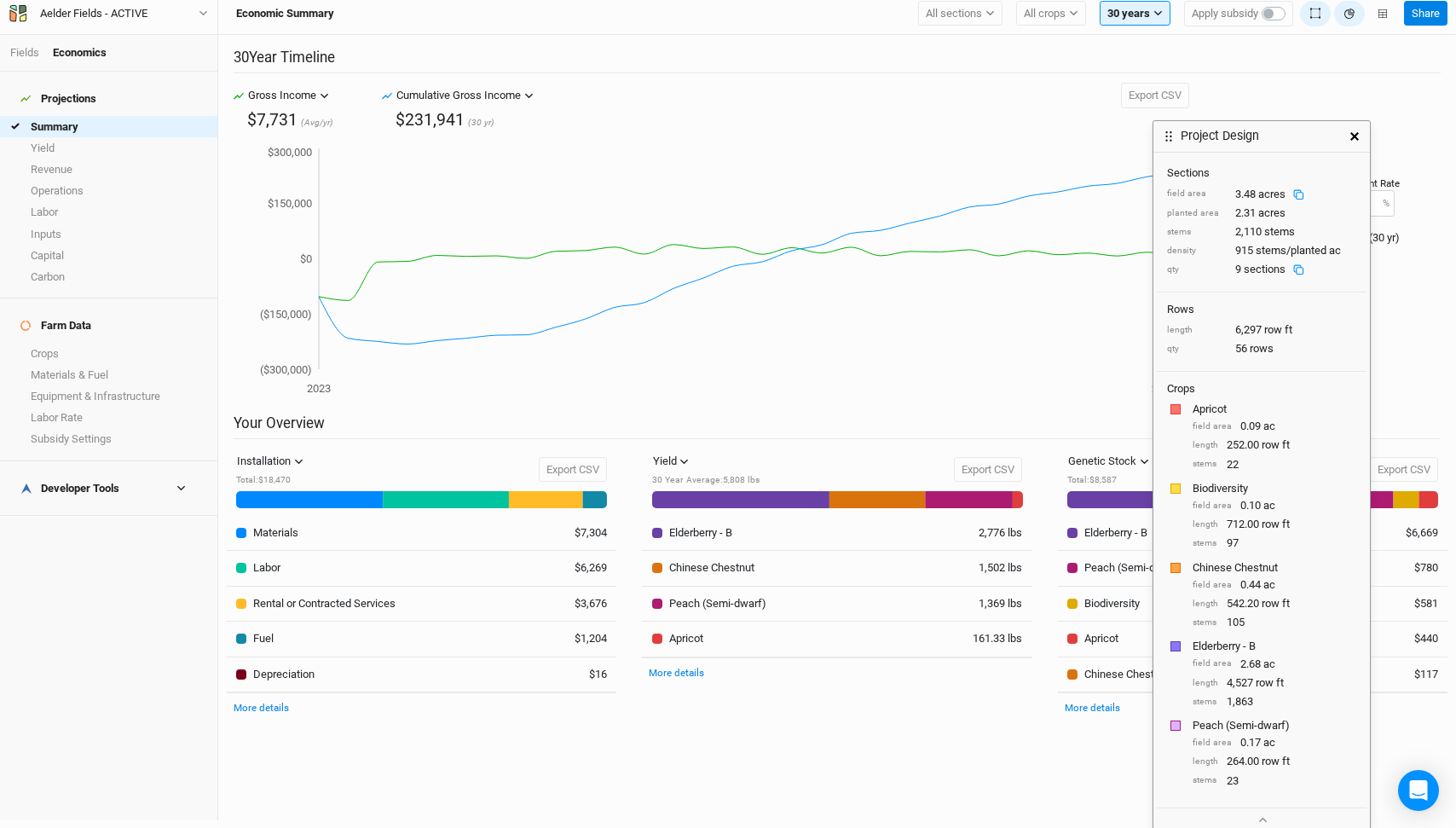
click at [1351, 133] on icon "button" at bounding box center [1354, 136] width 8 height 8
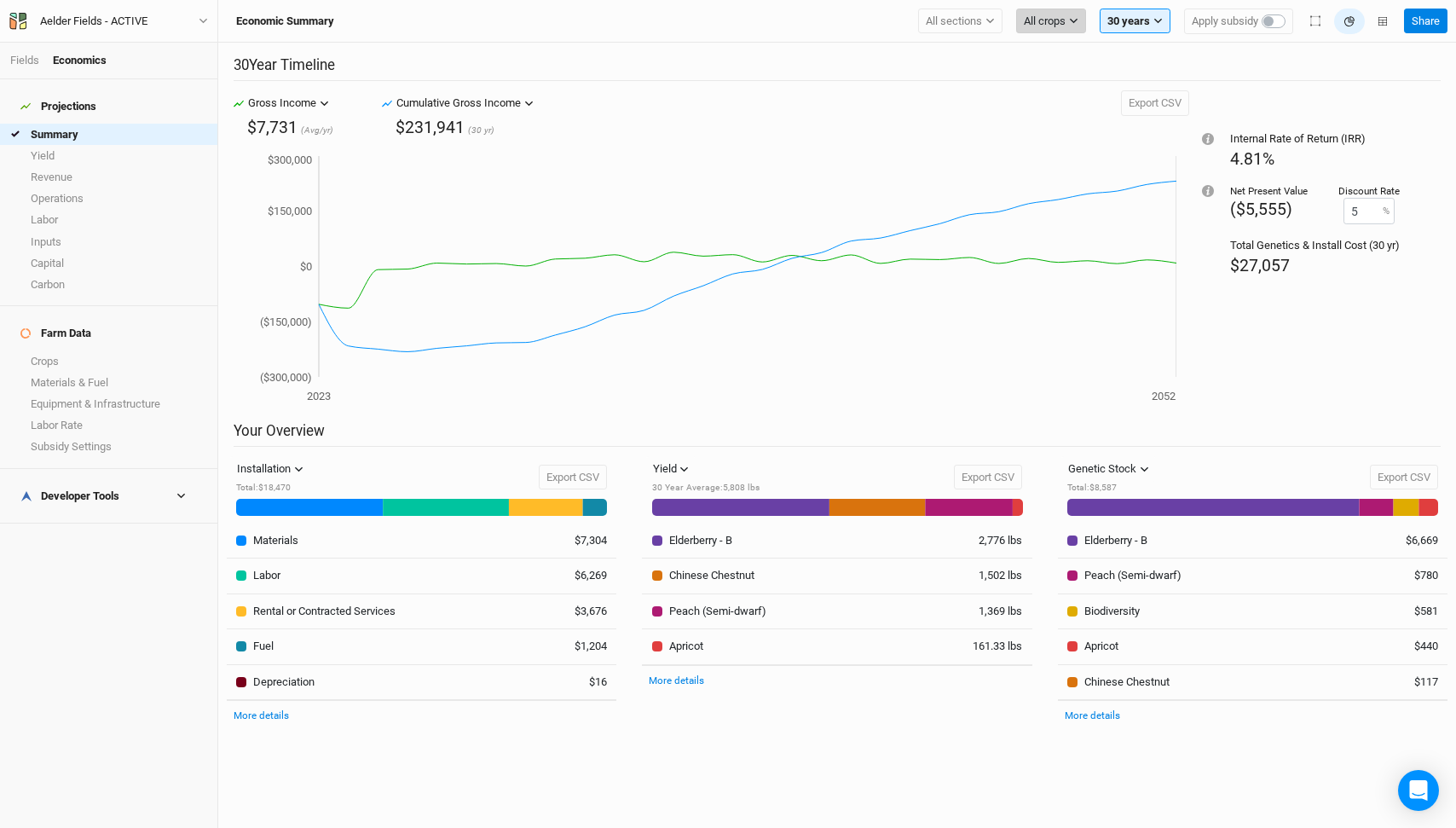
click at [1064, 16] on button "All crops" at bounding box center [1050, 21] width 70 height 25
click at [1072, 87] on button "Chinese Chestnut" at bounding box center [1086, 80] width 138 height 22
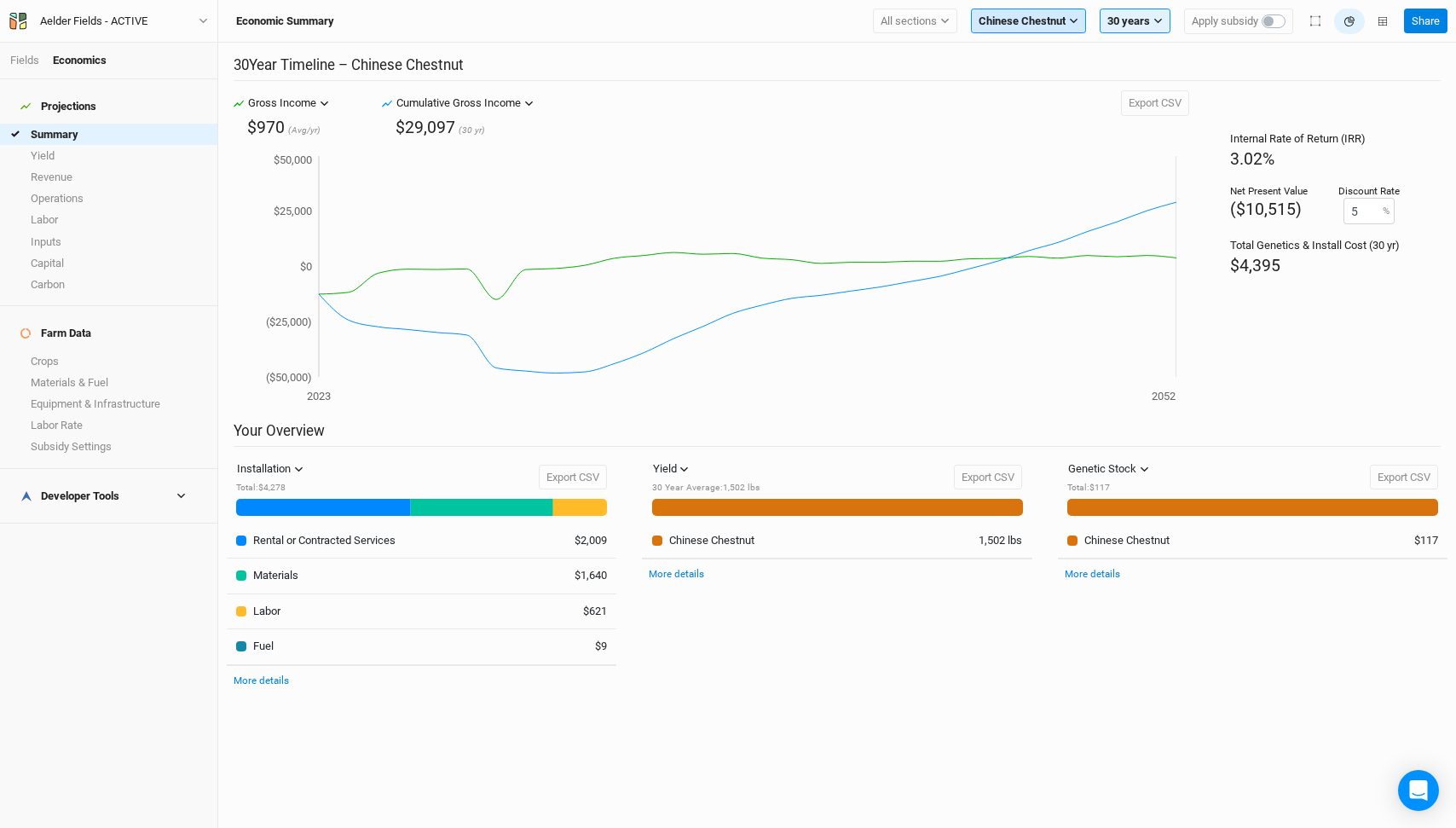
click at [1059, 26] on span "Chinese Chestnut" at bounding box center [1021, 21] width 87 height 17
click at [1068, 167] on button "Elderberry - B" at bounding box center [1041, 170] width 138 height 22
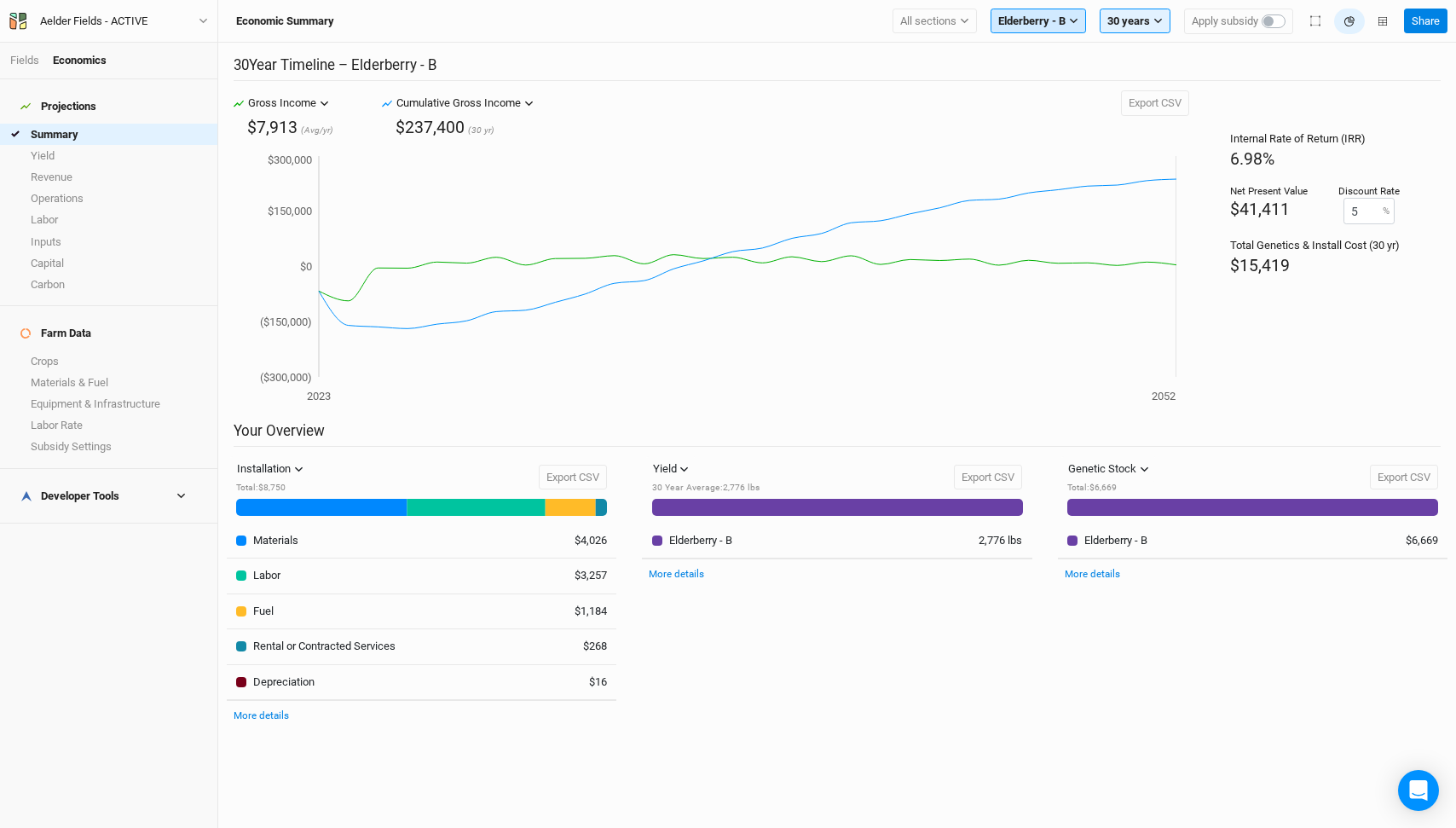
click at [1044, 30] on button "Elderberry - B" at bounding box center [1038, 21] width 95 height 25
click at [1055, 104] on span "Biodiversity" at bounding box center [1039, 102] width 55 height 13
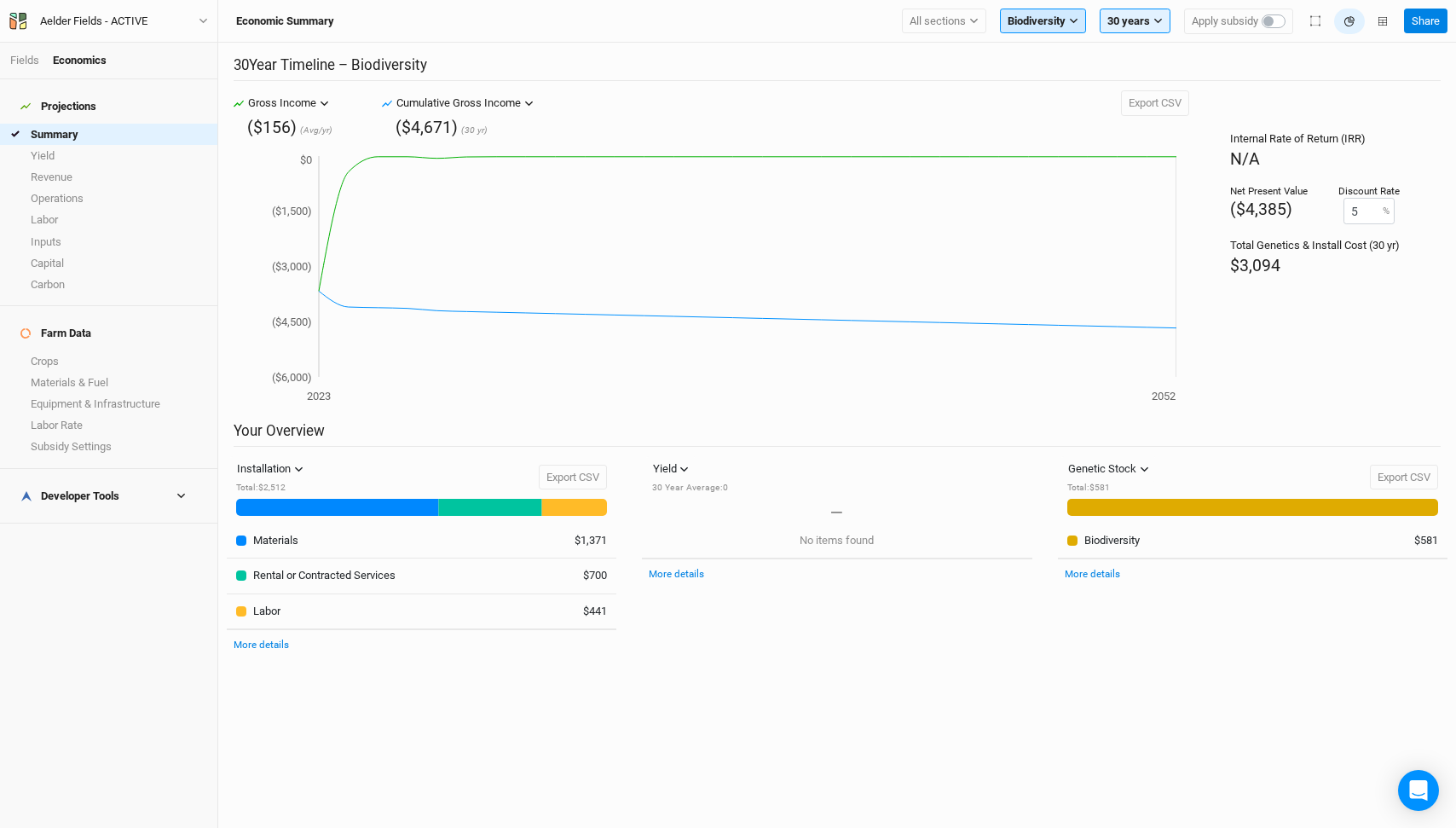
click at [1067, 32] on button "Biodiversity" at bounding box center [1043, 21] width 86 height 25
click at [1067, 122] on span "Peach (Semi-dwarf)" at bounding box center [1070, 124] width 97 height 13
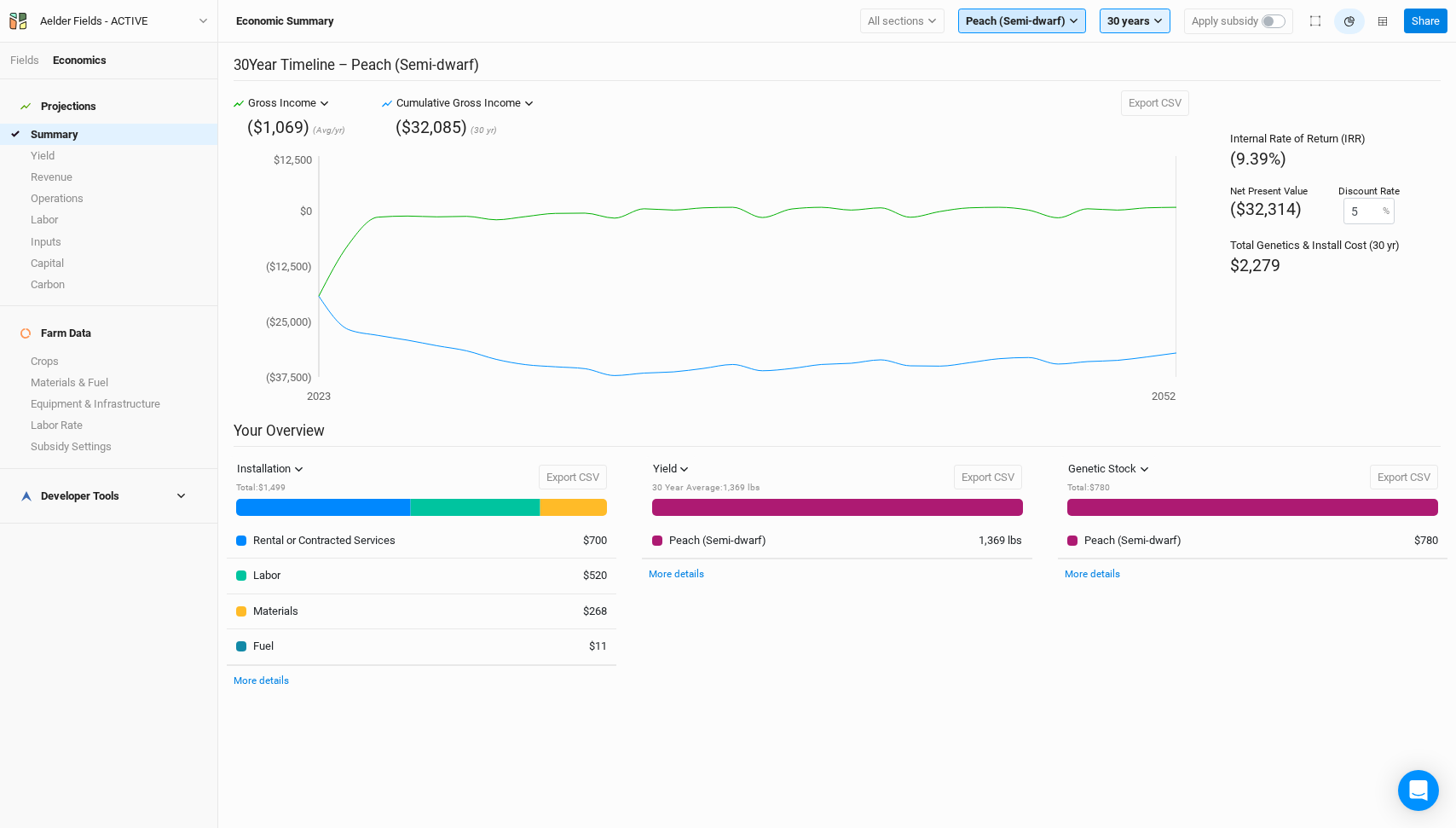
click at [1046, 27] on span "Peach (Semi-dwarf)" at bounding box center [1016, 21] width 100 height 17
click at [1044, 144] on button "Apricot" at bounding box center [1029, 147] width 141 height 22
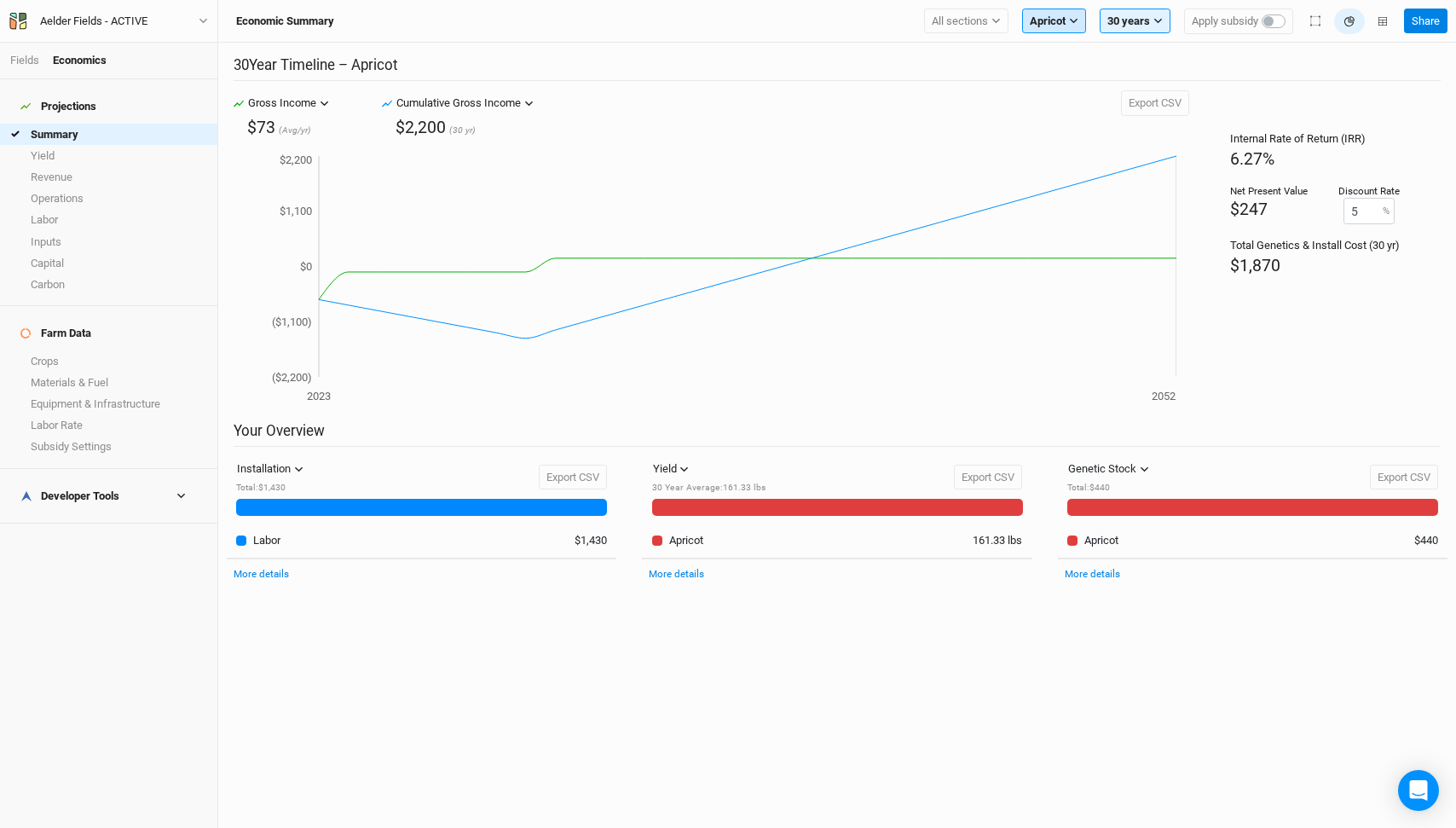
click at [1056, 21] on span "Apricot" at bounding box center [1048, 21] width 36 height 17
click at [1069, 205] on button "Show all crops" at bounding box center [1092, 207] width 138 height 22
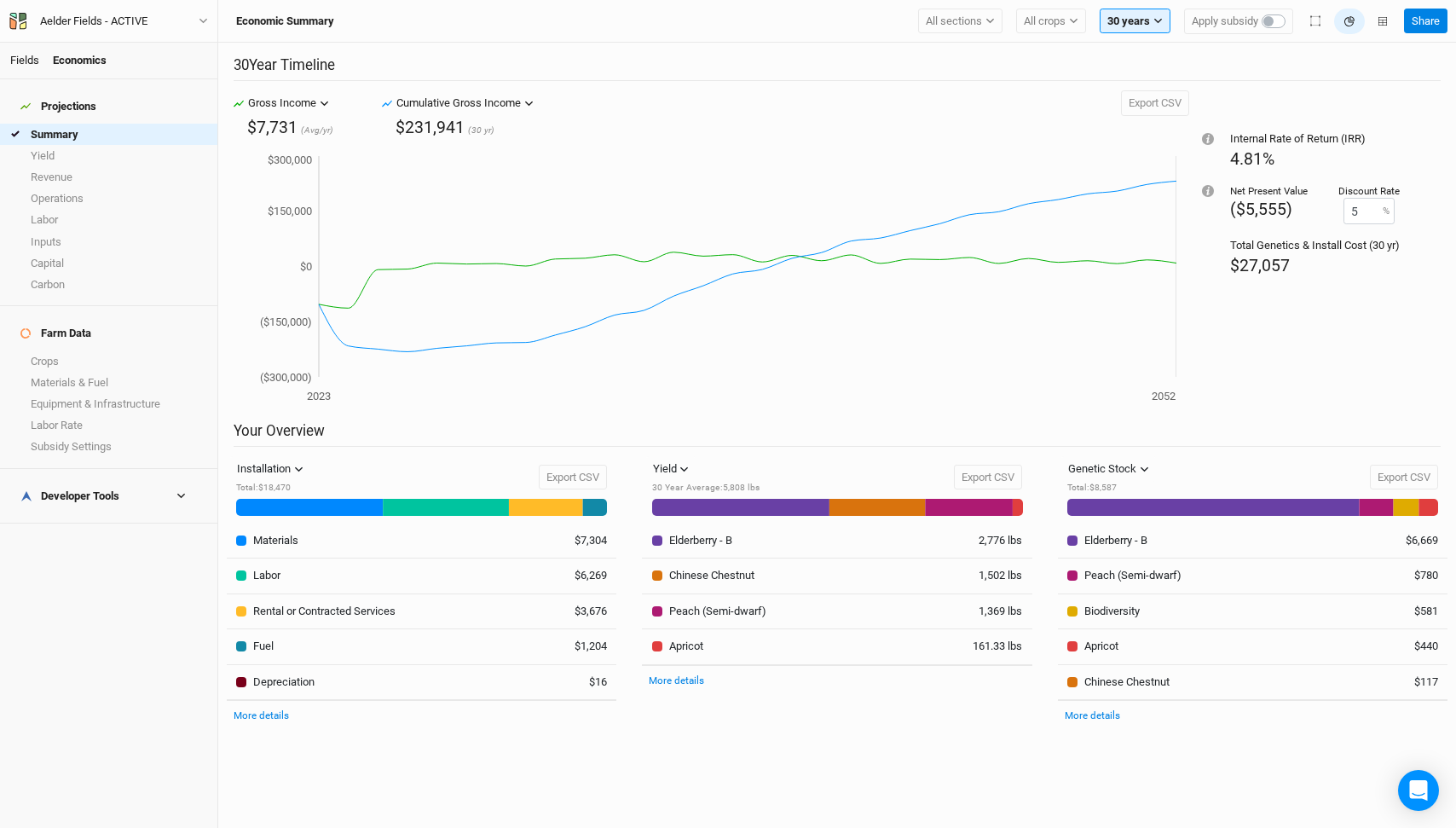
click at [28, 58] on link "Fields" at bounding box center [24, 60] width 29 height 13
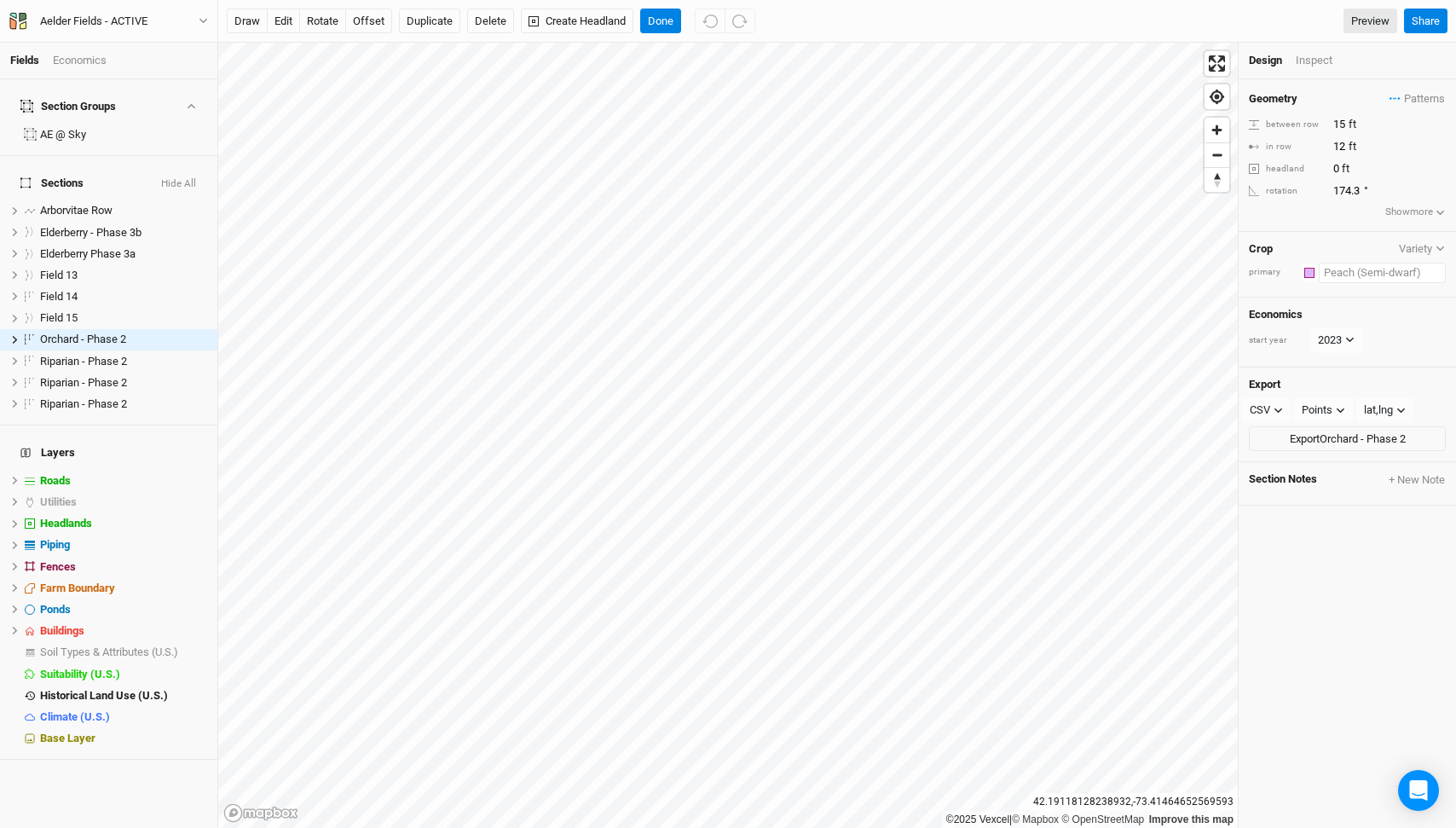
click at [1338, 272] on input "text" at bounding box center [1382, 273] width 127 height 21
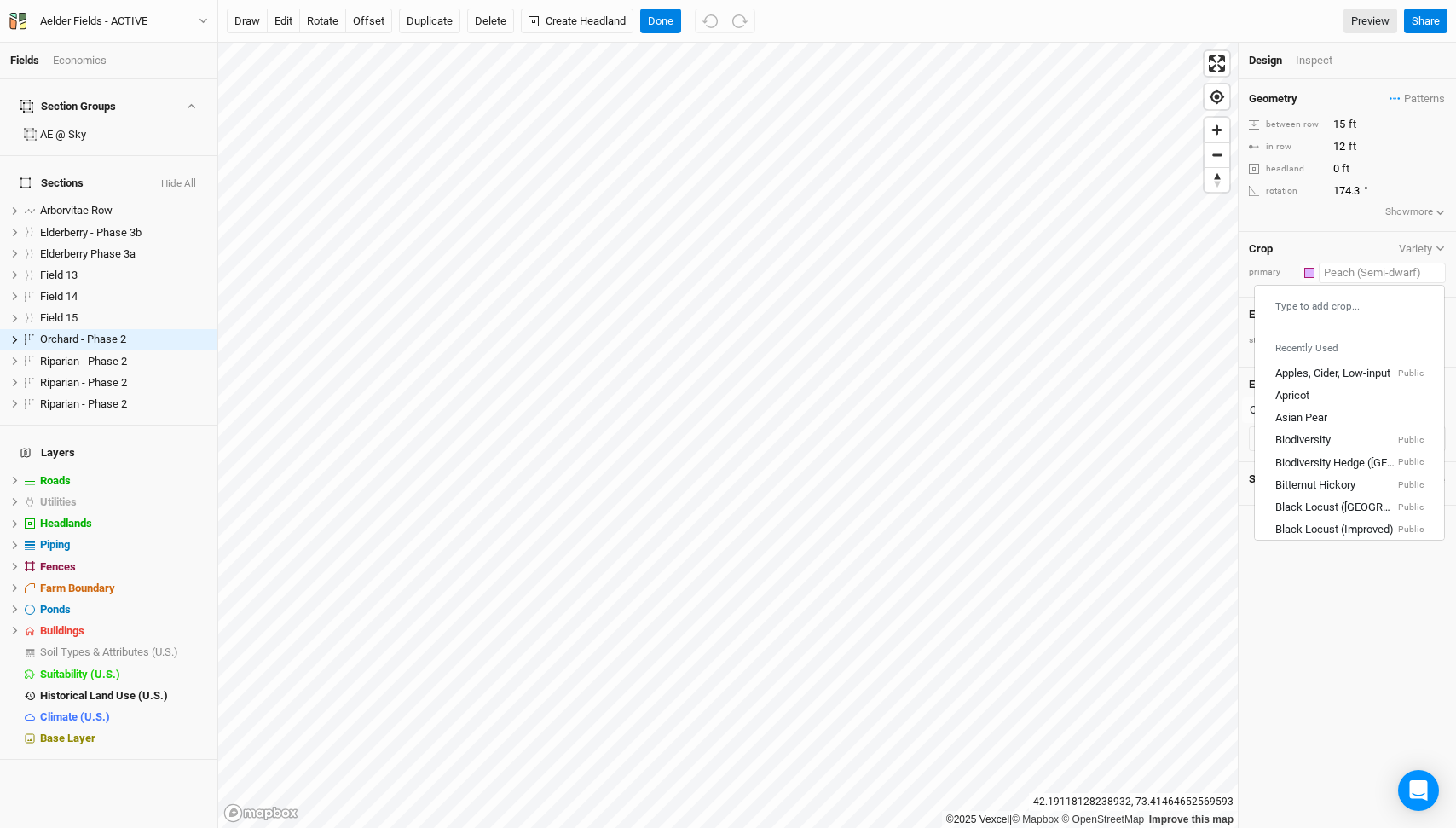
type input "a"
type input "apples, Cider, Low-input"
type input "as"
type input "asian Pear"
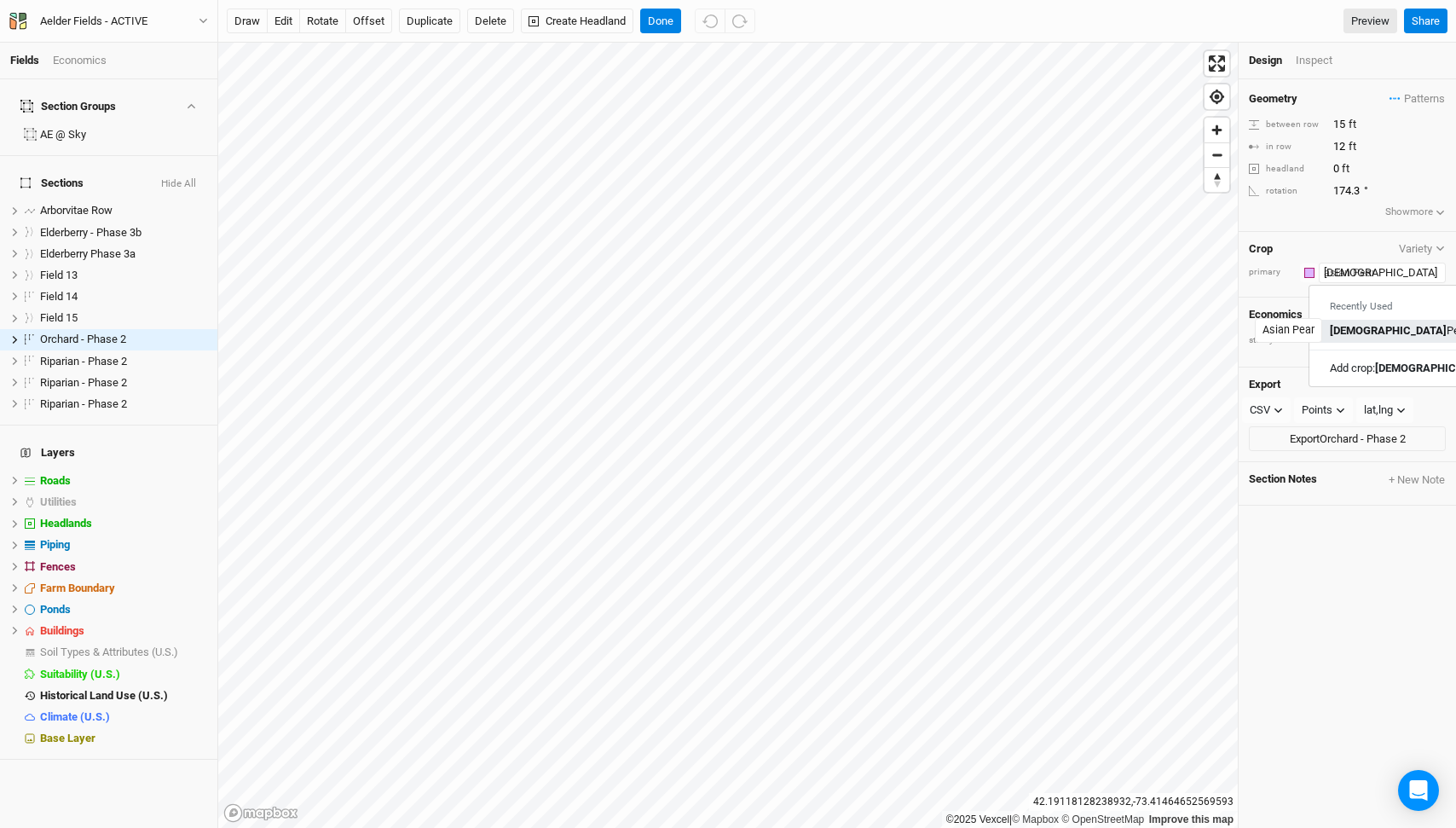
click at [1353, 325] on mark "[DEMOGRAPHIC_DATA]" at bounding box center [1388, 331] width 117 height 13
type input "Asian Pear"
type input "10"
click at [10, 335] on icon at bounding box center [15, 340] width 9 height 9
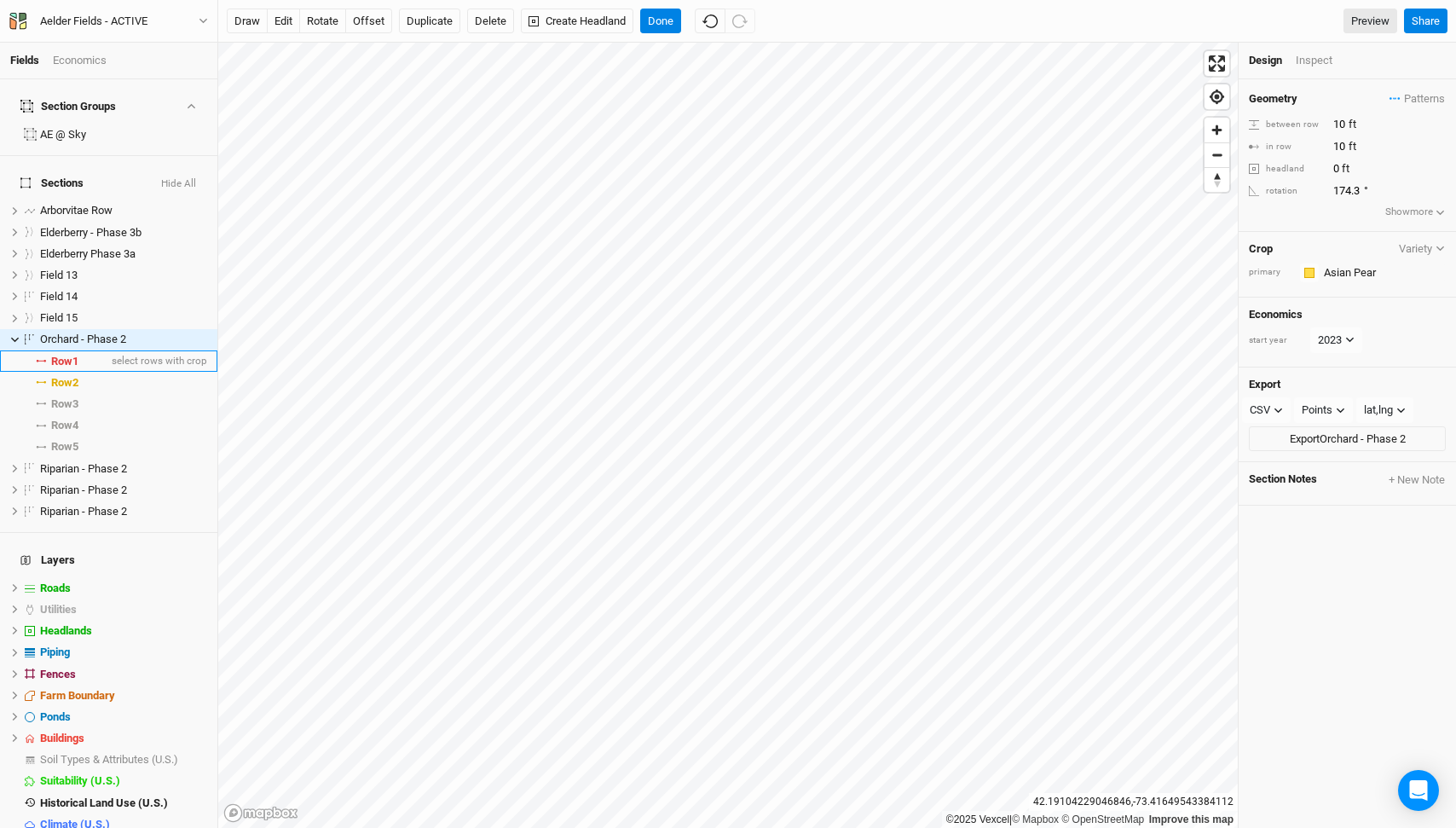
click at [79, 354] on span "Row 1" at bounding box center [64, 361] width 27 height 14
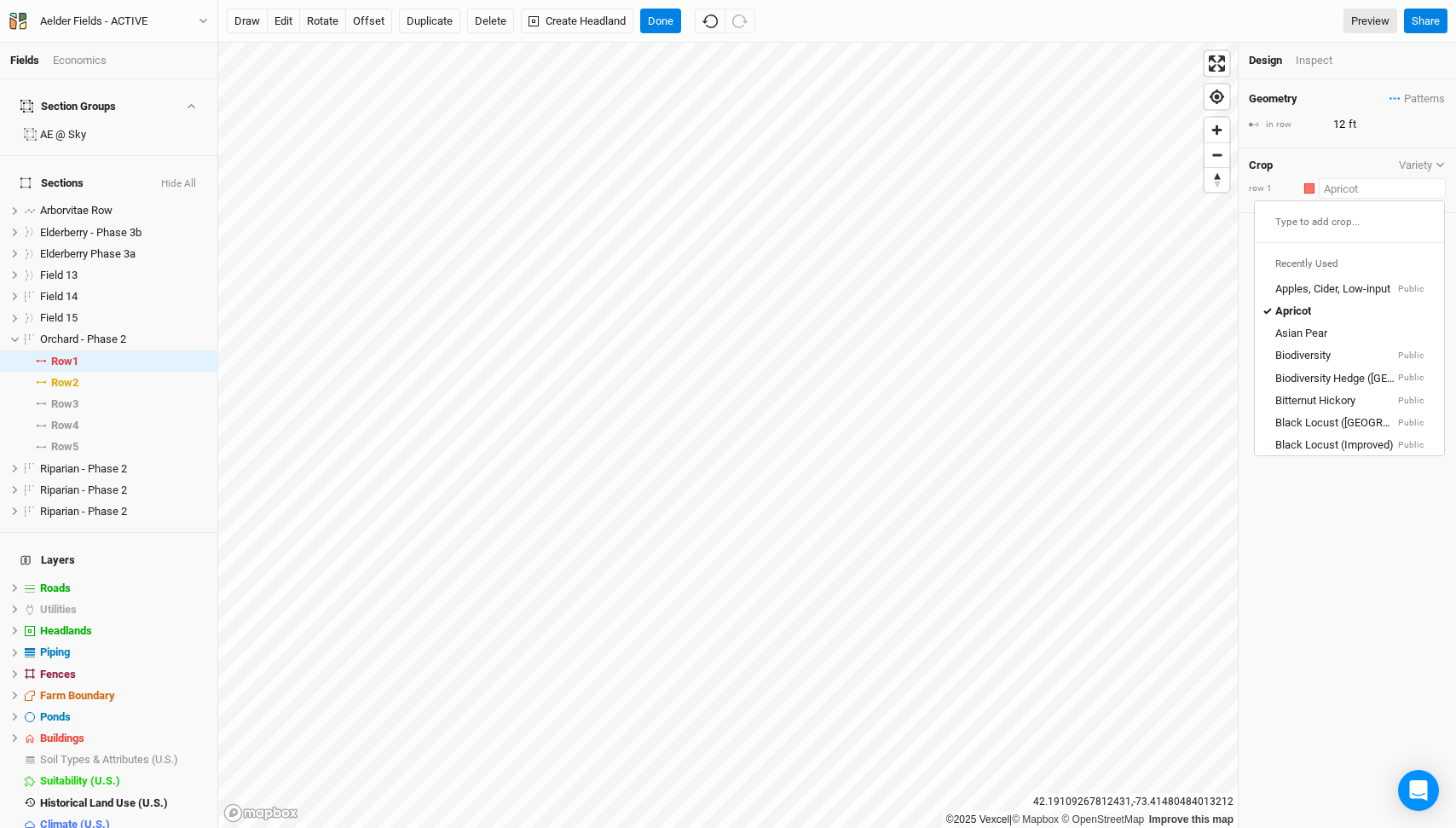
click at [1338, 193] on input "text" at bounding box center [1382, 189] width 127 height 21
type input "a"
type input "apples, Cider, Low-input"
type input "as"
type input "asian Pear"
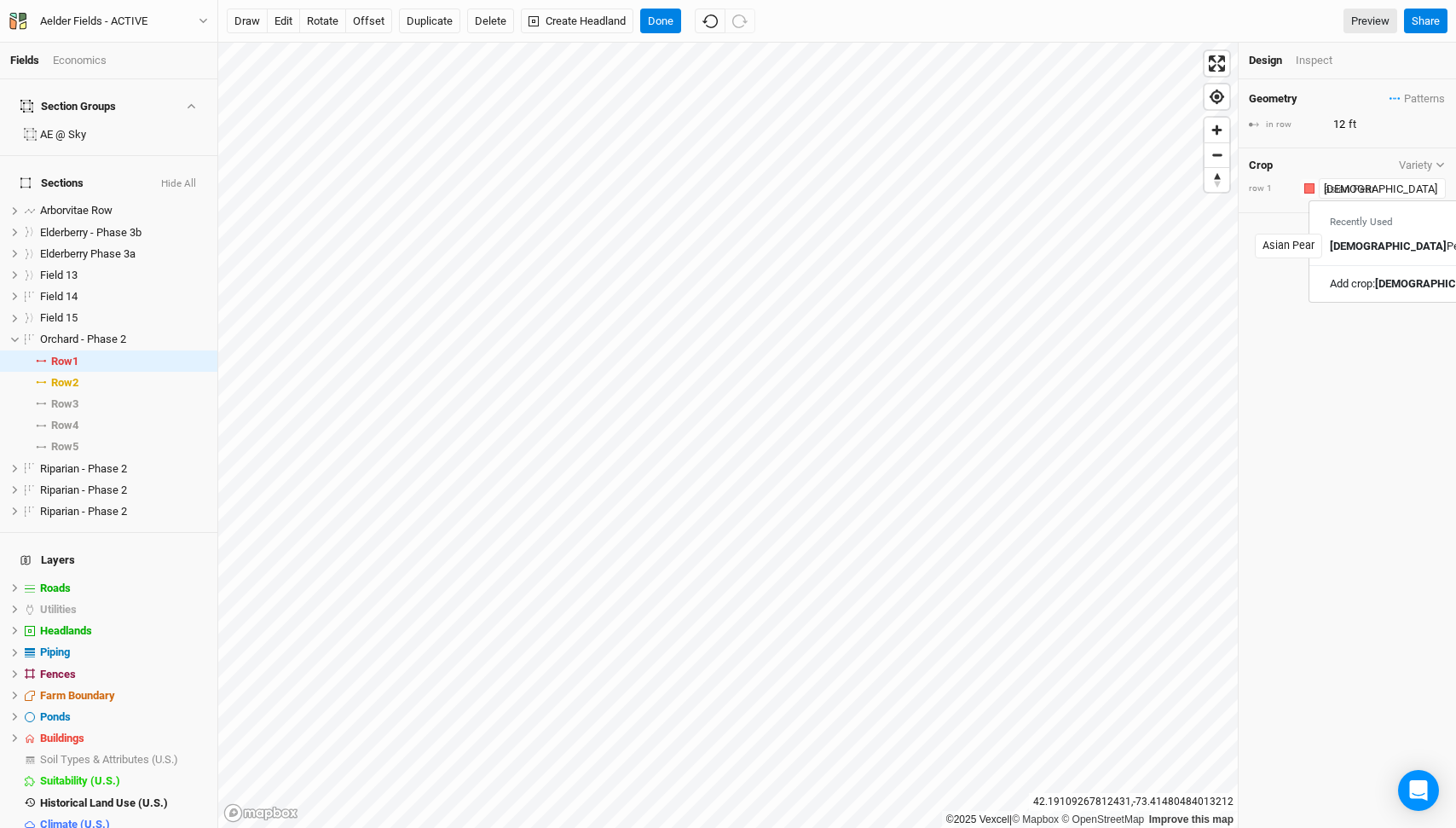
click at [1352, 242] on mark "[DEMOGRAPHIC_DATA]" at bounding box center [1388, 247] width 117 height 13
type input "Asian Pear"
type input "10"
click at [656, 15] on button "Done" at bounding box center [661, 21] width 41 height 25
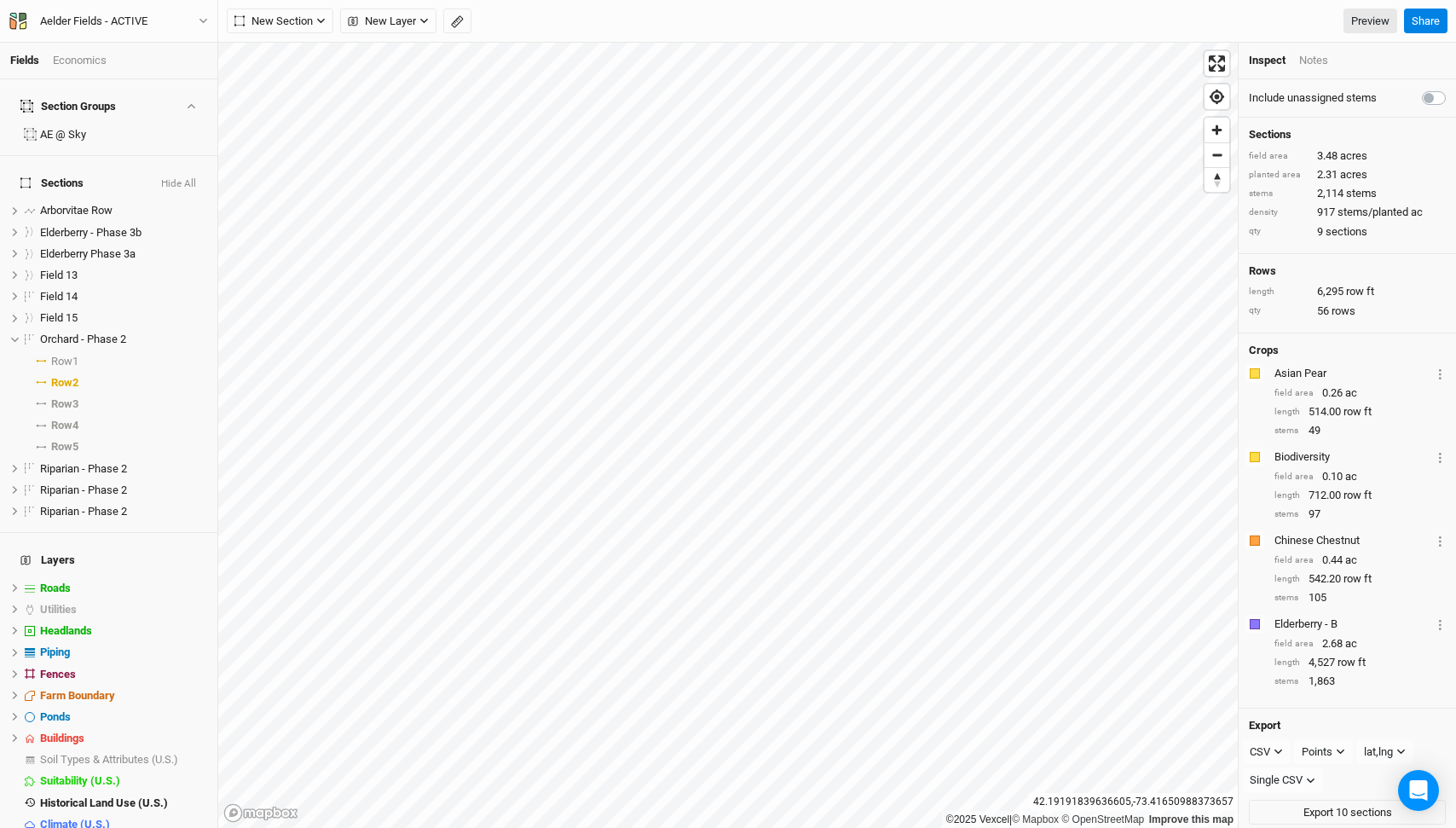
click at [82, 55] on div "Economics" at bounding box center [79, 61] width 53 height 15
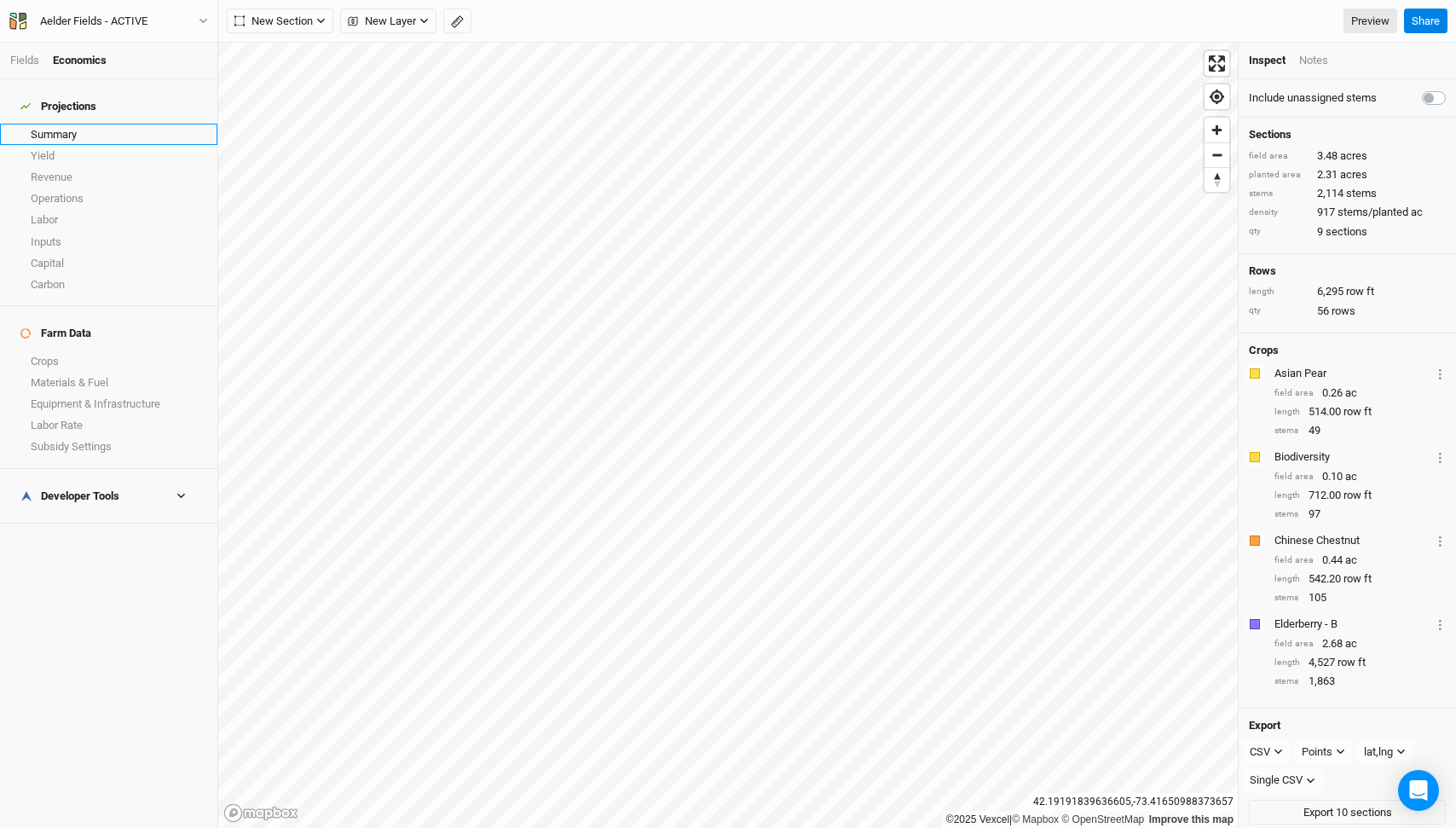
click at [82, 123] on link "Summary" at bounding box center [108, 134] width 218 height 21
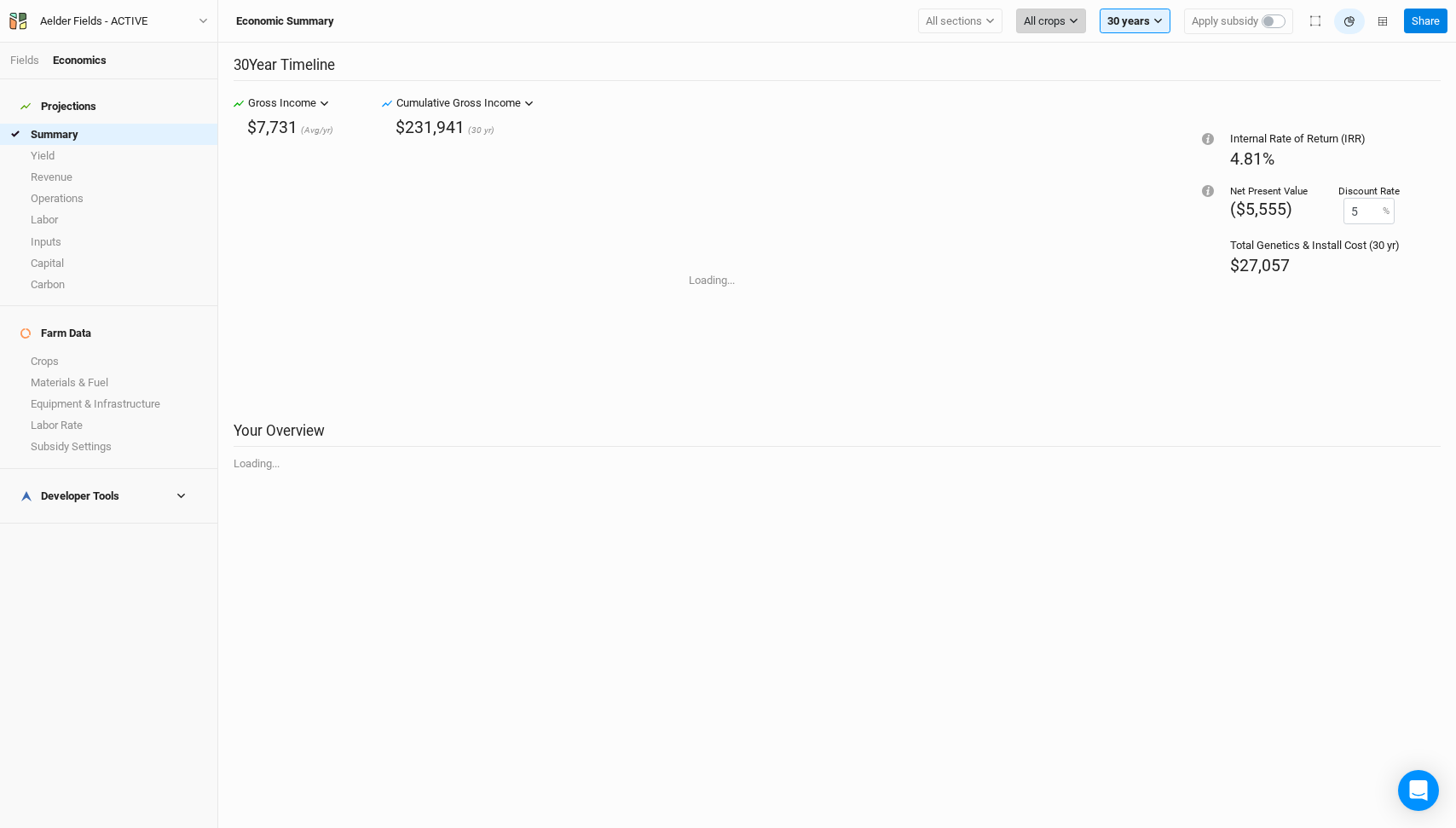
click at [1056, 20] on span "All crops" at bounding box center [1045, 21] width 42 height 17
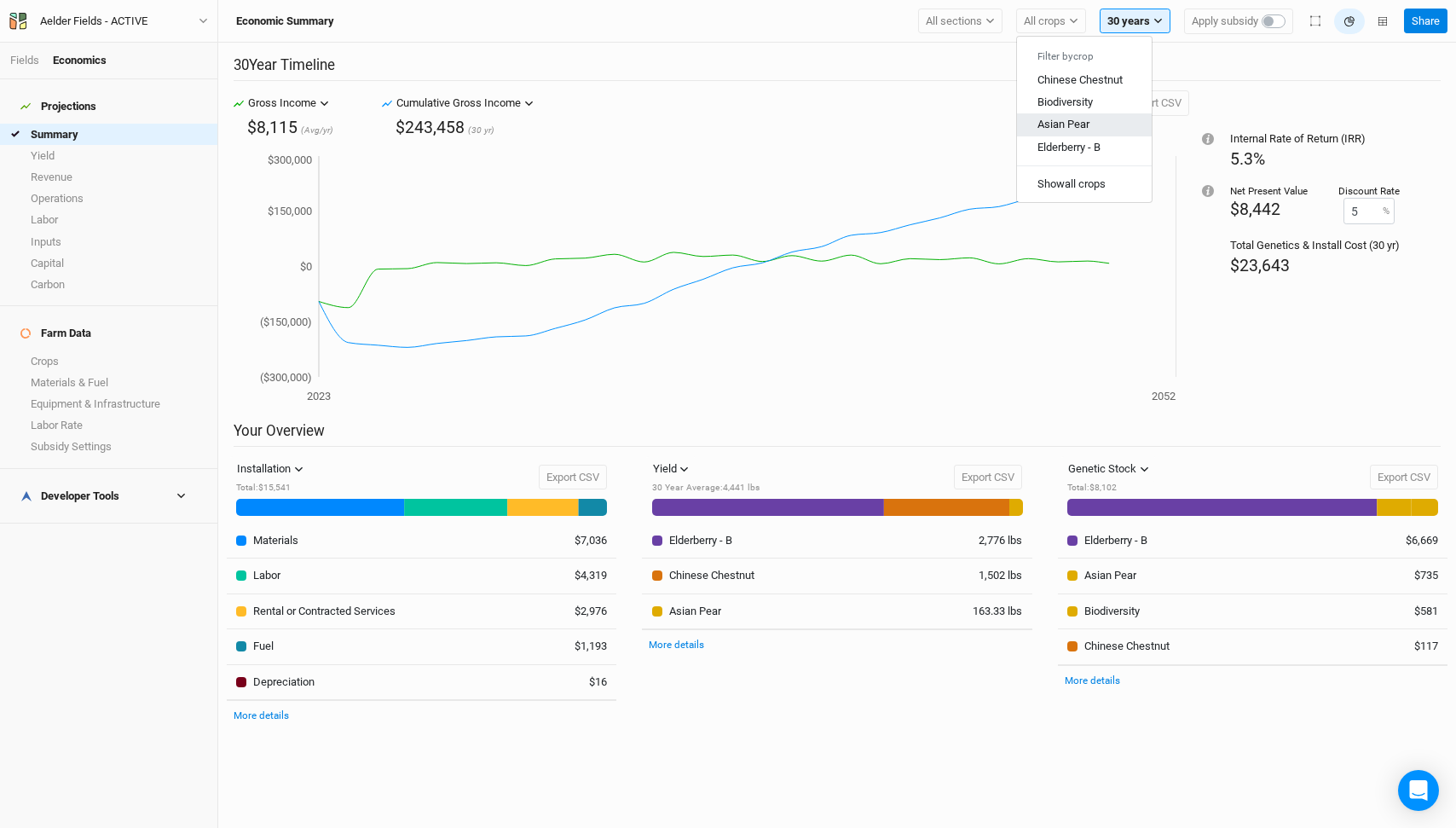
click at [1087, 121] on span "Asian Pear" at bounding box center [1063, 124] width 52 height 13
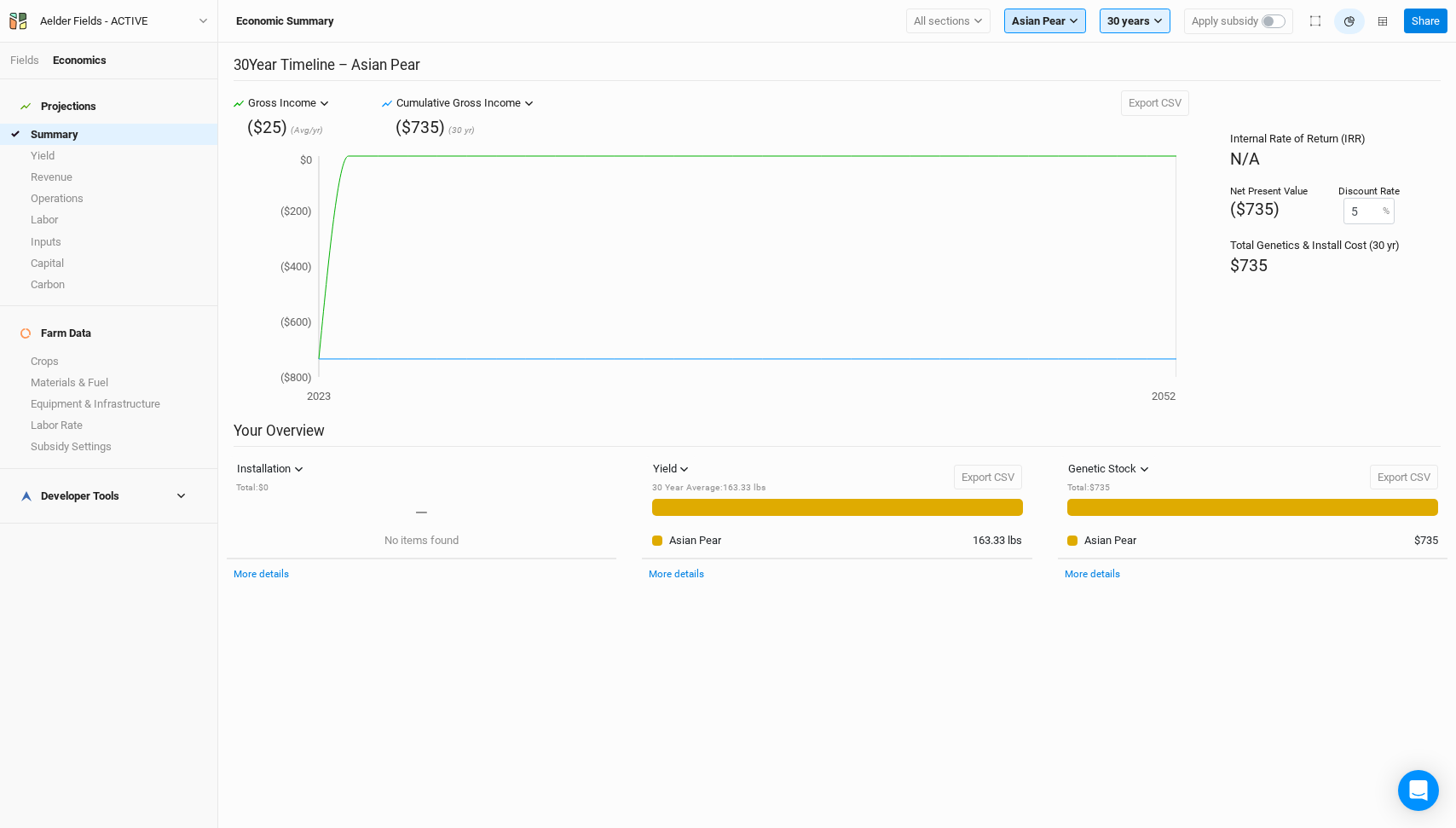
click at [1061, 27] on span "Asian Pear" at bounding box center [1038, 21] width 53 height 17
click at [940, 64] on h2 "30 Year Timeline – Asian Pear" at bounding box center [837, 68] width 1207 height 24
click at [25, 64] on link "Fields" at bounding box center [24, 60] width 29 height 13
